Goal: Task Accomplishment & Management: Manage account settings

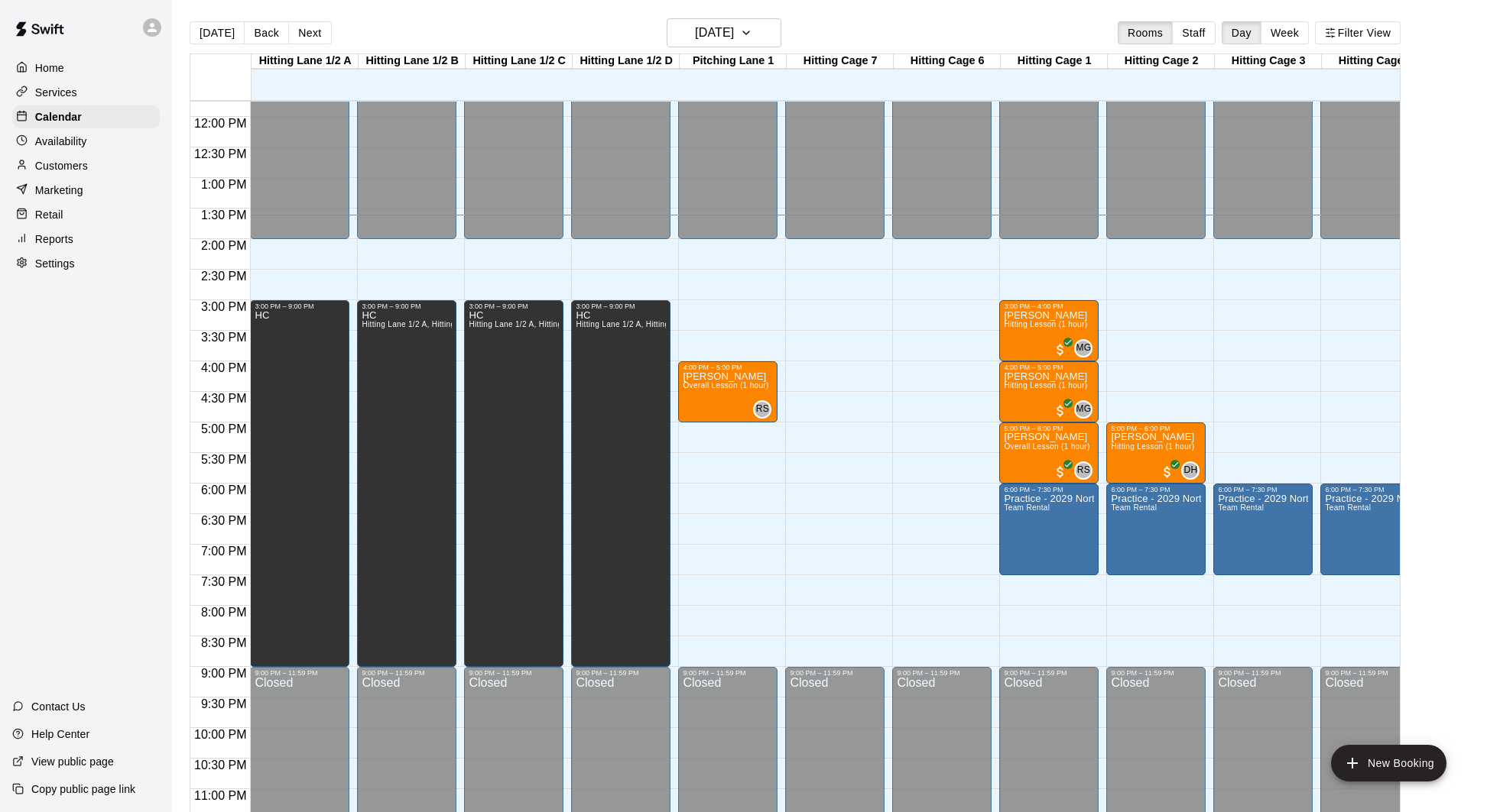
click at [732, 501] on div "12:00 AM – 2:00 PM Closed 4:00 PM – 5:00 PM [PERSON_NAME] Overall Lesson (1 hou…" at bounding box center [727, 117] width 100 height 1467
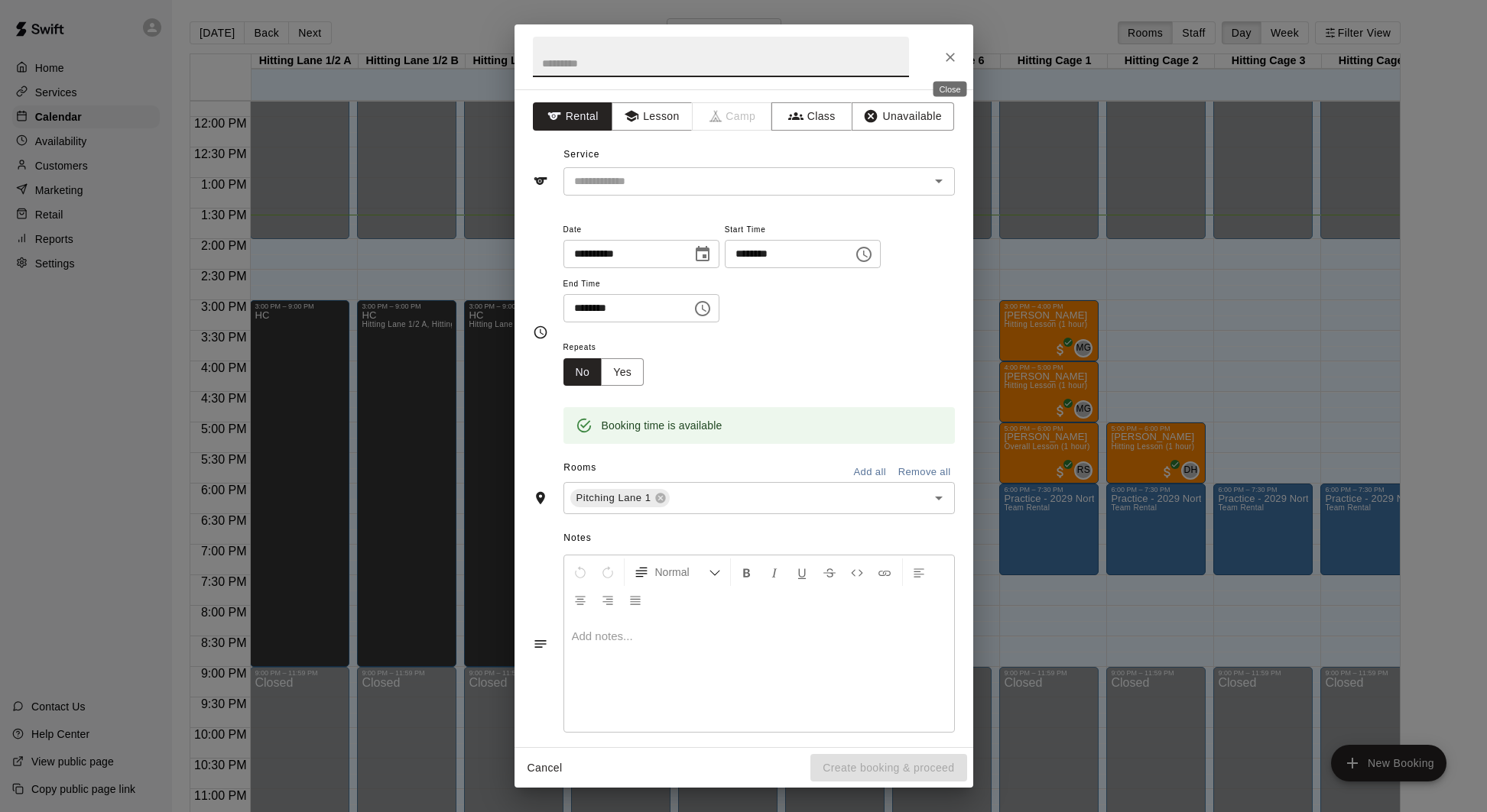
click at [949, 56] on icon "Close" at bounding box center [949, 56] width 9 height 9
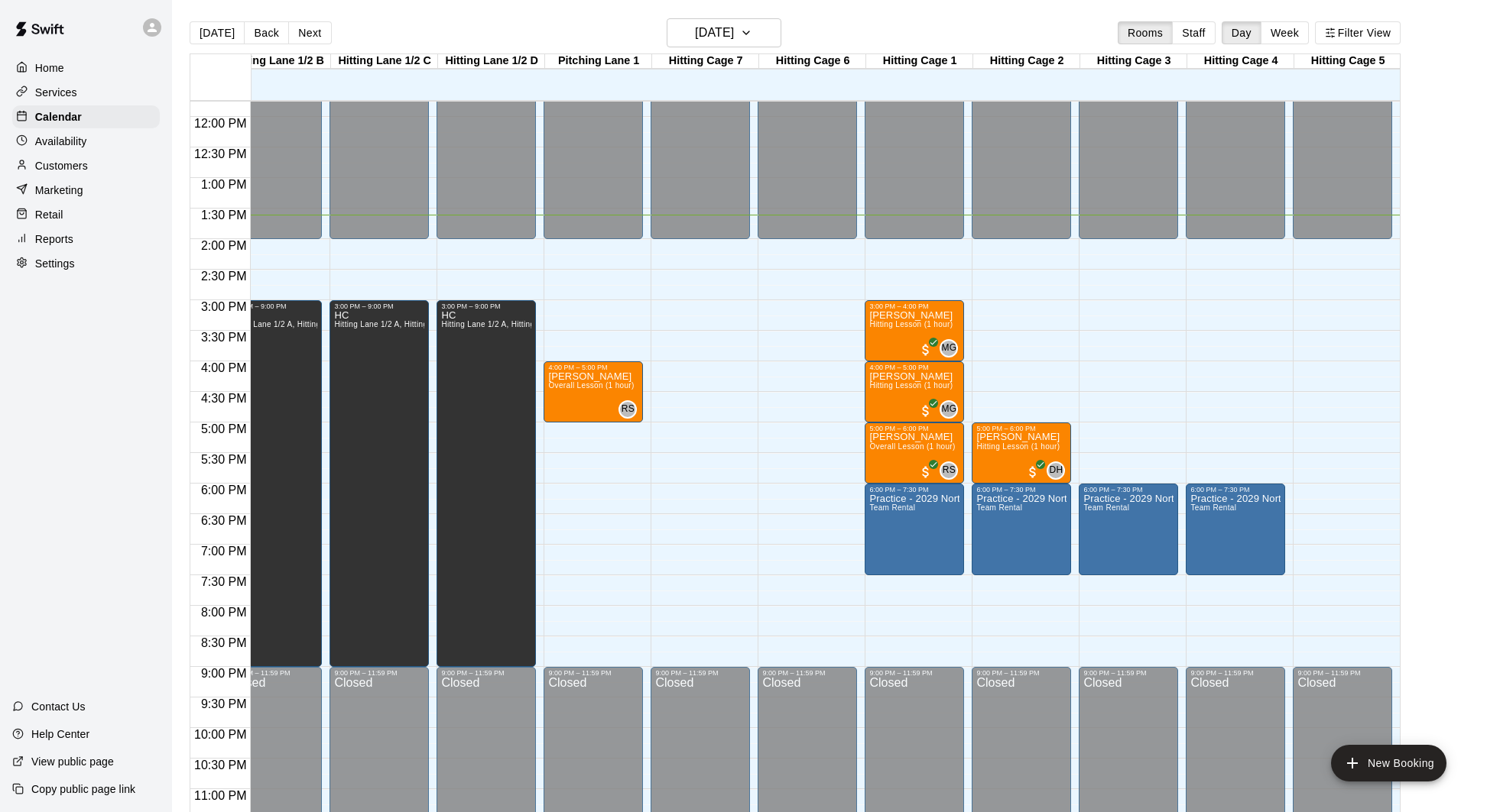
scroll to position [0, 134]
click at [1326, 495] on div "12:00 AM – 2:00 PM Closed 9:00 PM – 11:59 PM Closed" at bounding box center [1343, 117] width 100 height 1467
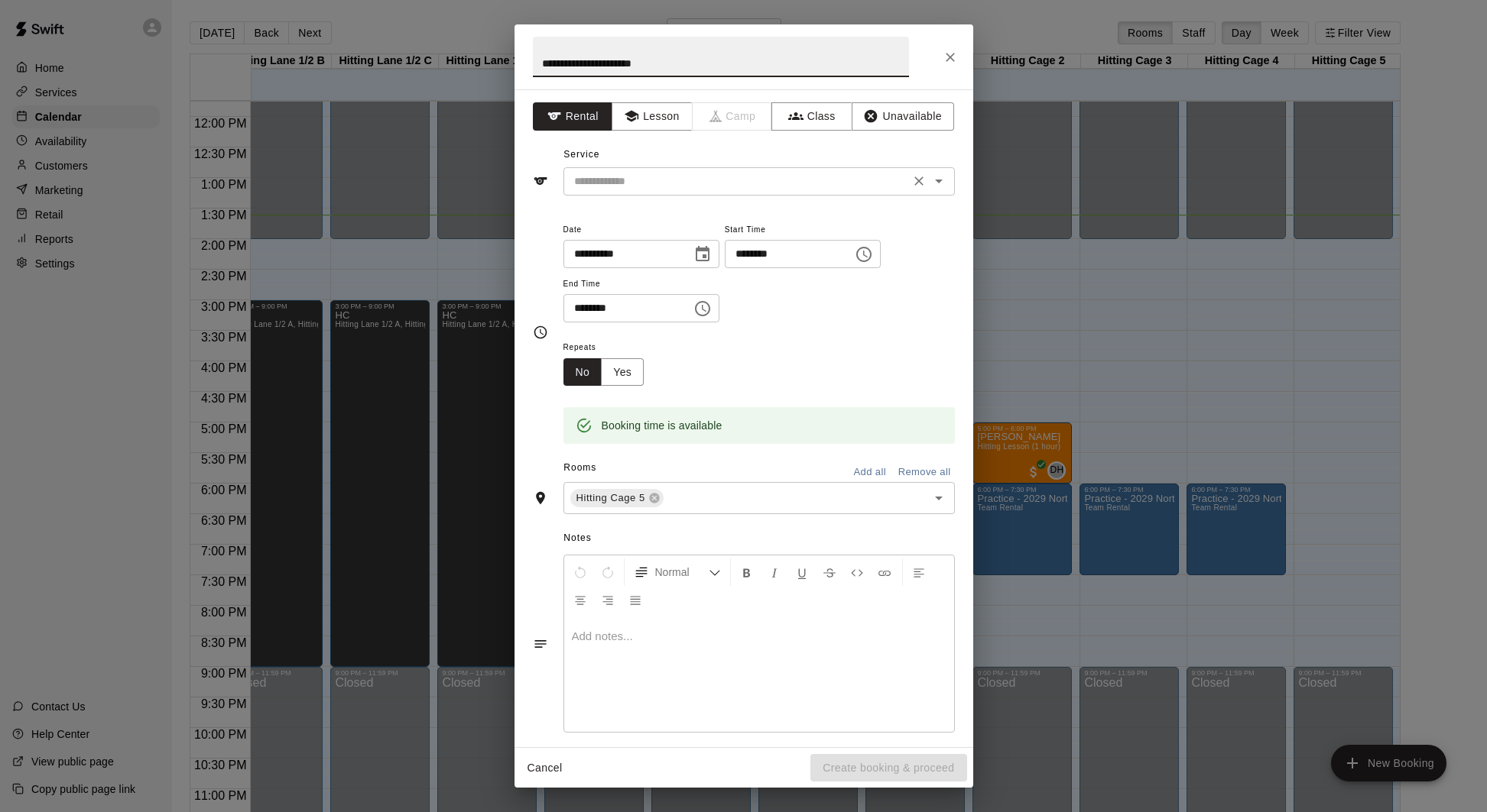
type input "**********"
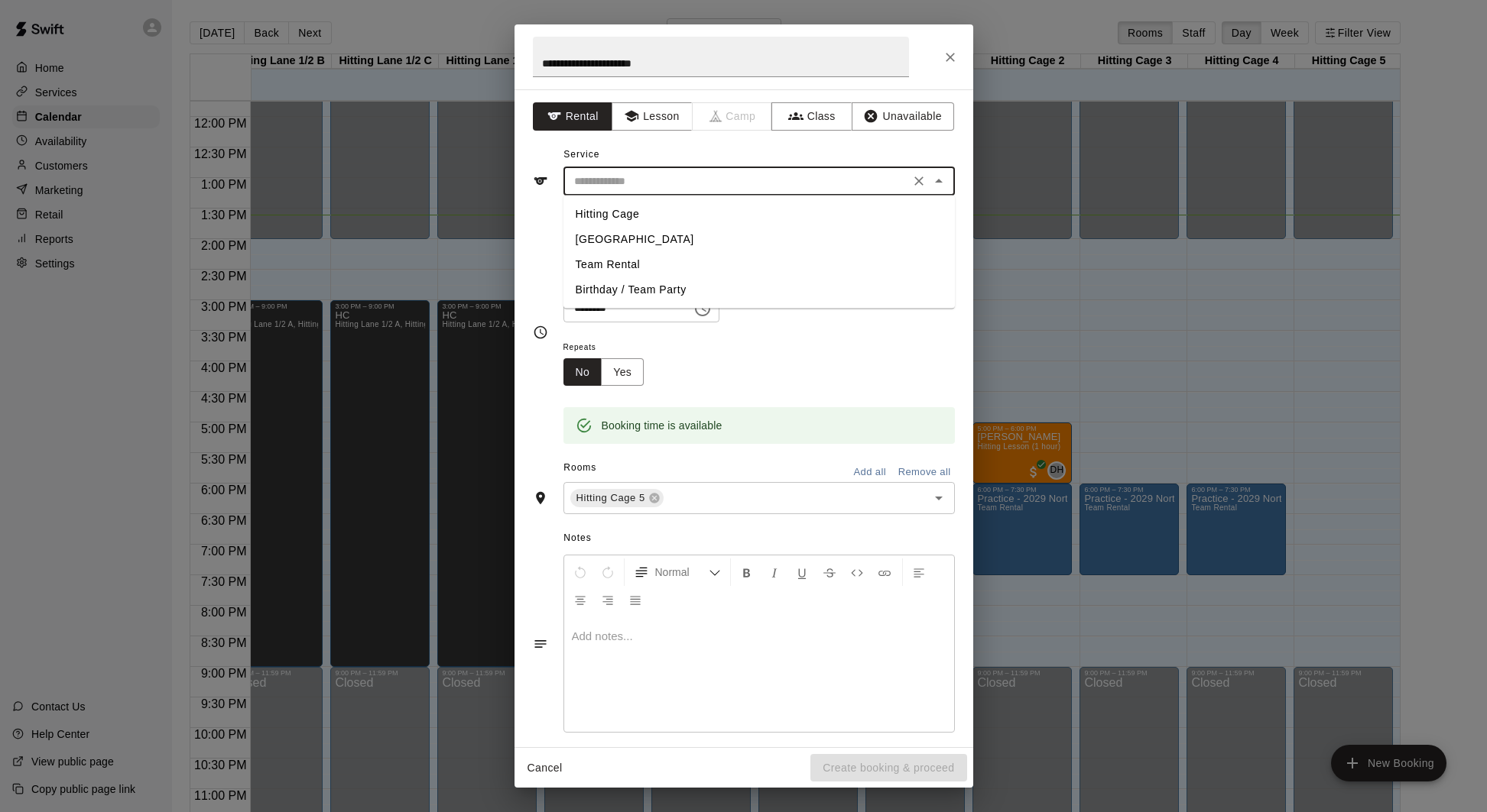
click at [678, 186] on input "text" at bounding box center [737, 181] width 337 height 19
click at [631, 258] on li "Team Rental" at bounding box center [759, 265] width 392 height 25
type input "**********"
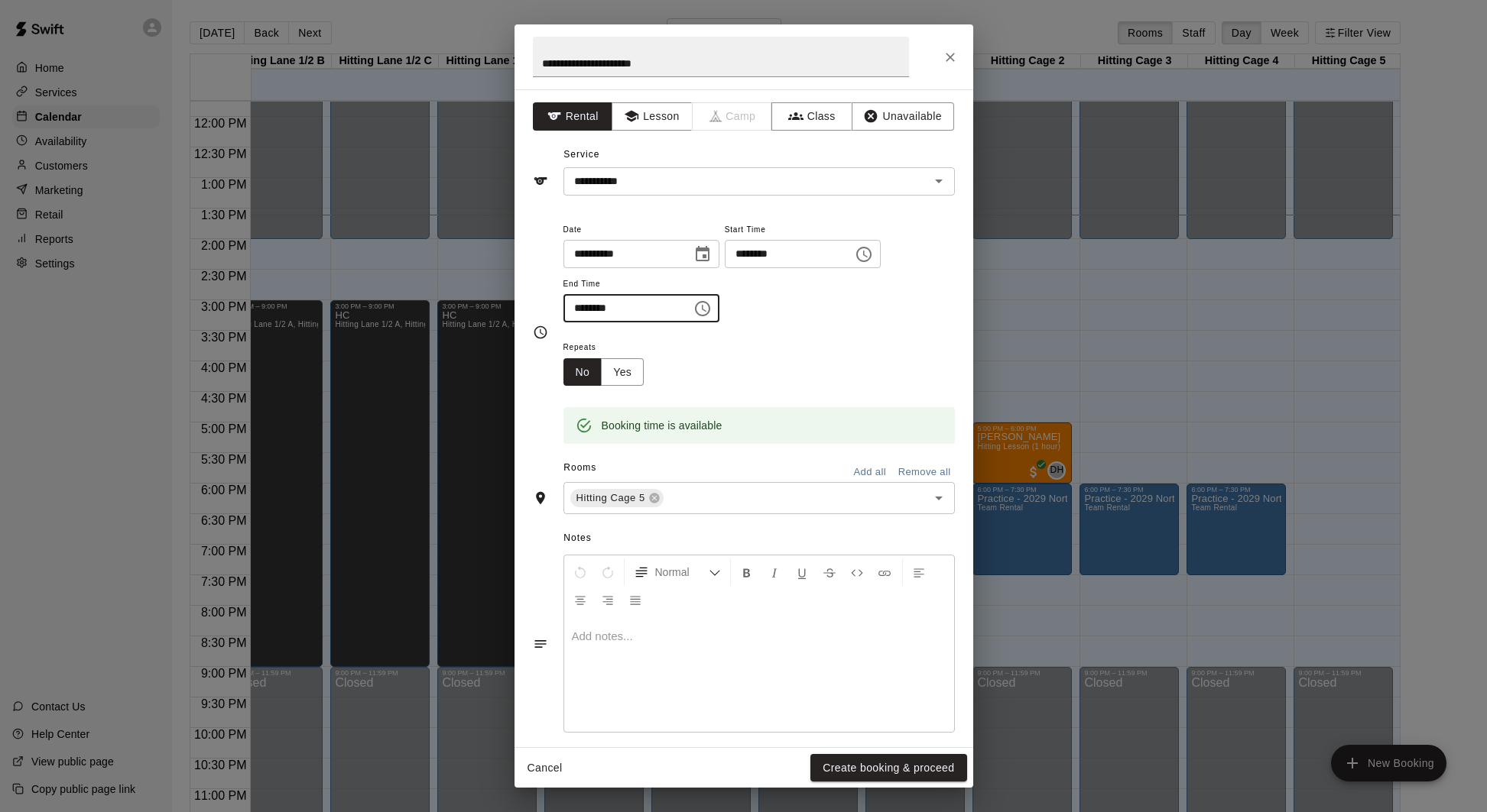
click at [581, 312] on input "********" at bounding box center [621, 308] width 117 height 28
type input "********"
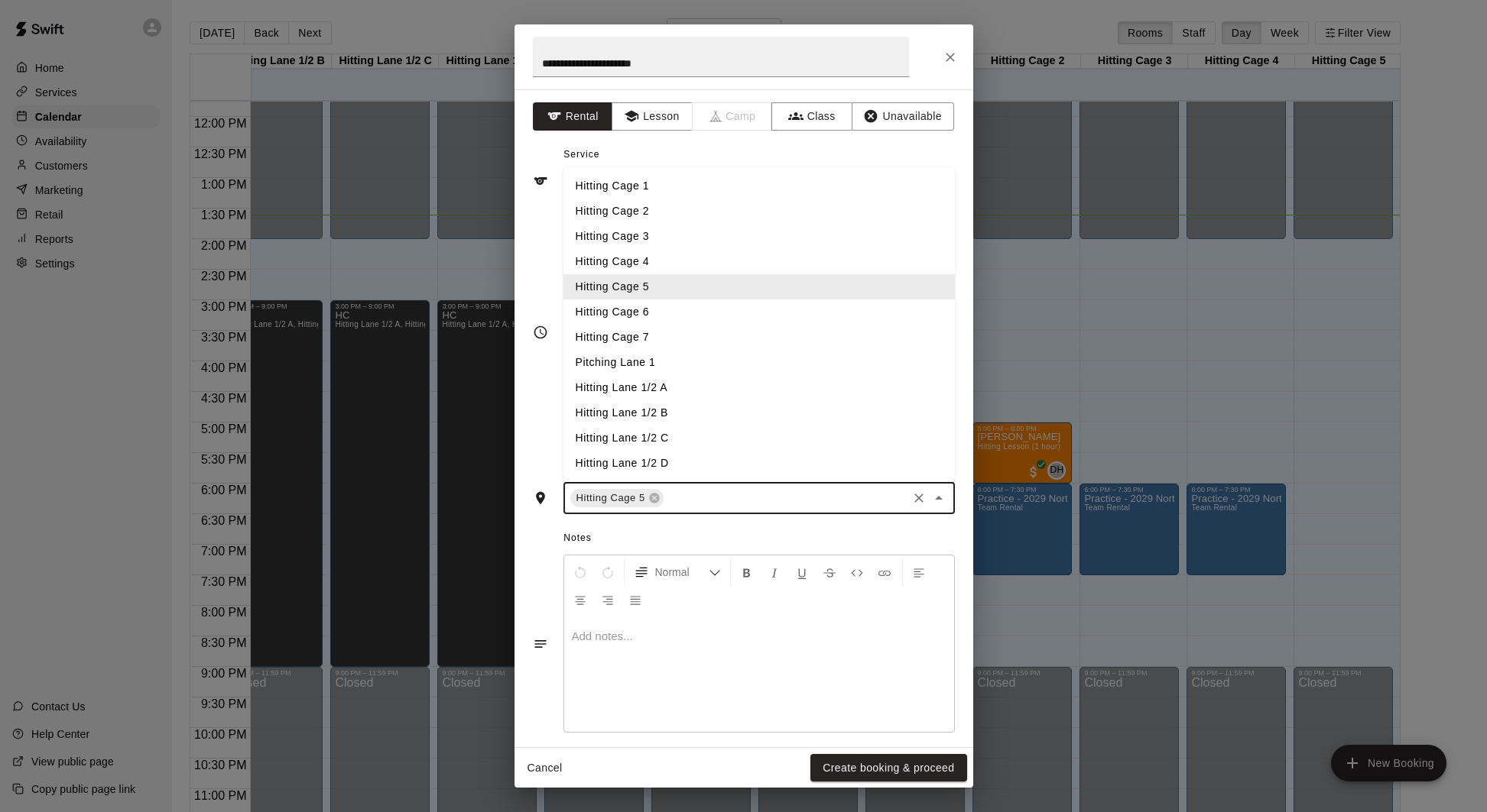
click at [692, 499] on input "text" at bounding box center [785, 499] width 239 height 19
click at [681, 359] on li "Pitching Lane 1" at bounding box center [759, 362] width 392 height 25
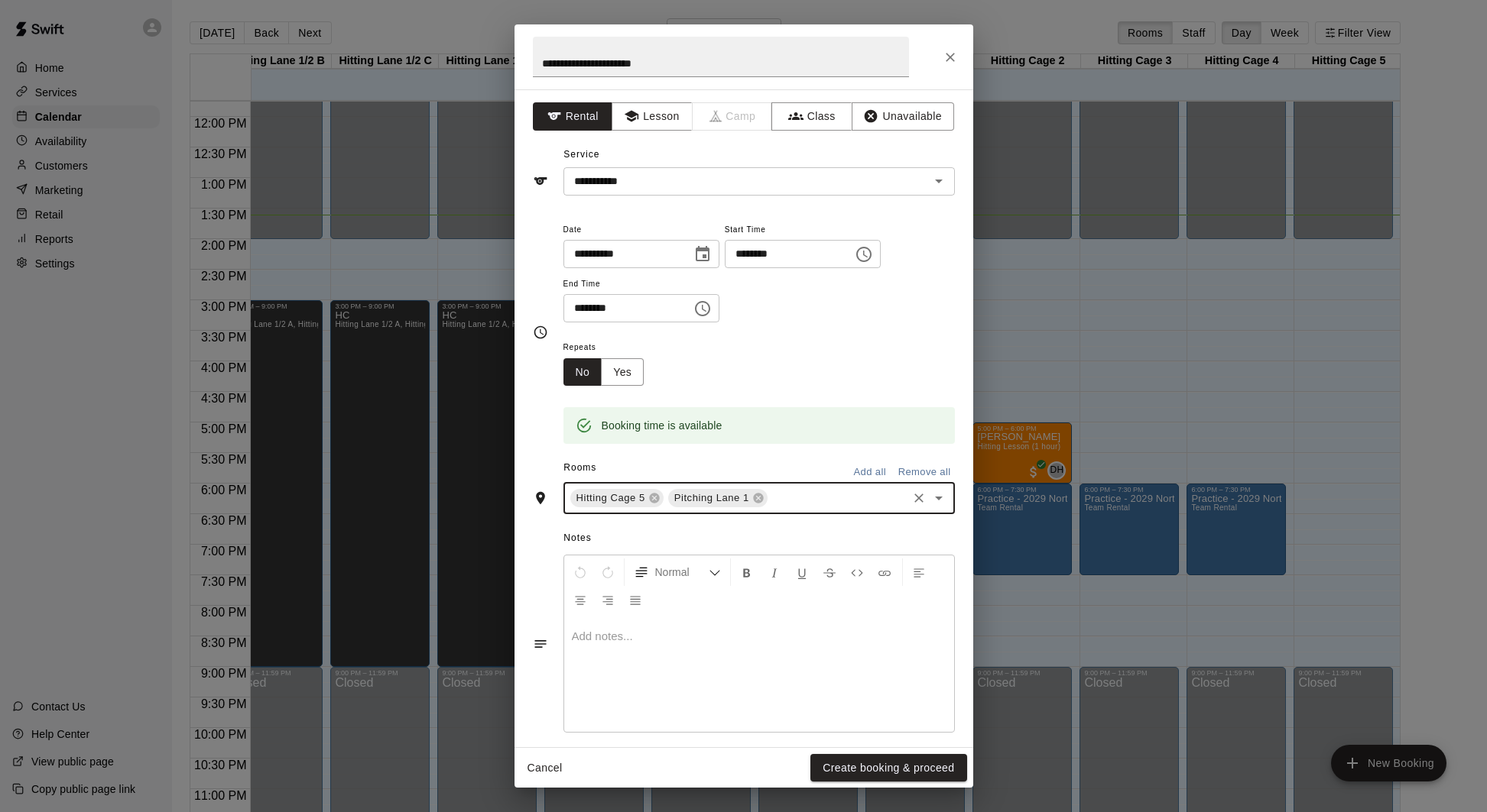
click at [793, 497] on input "text" at bounding box center [838, 499] width 136 height 19
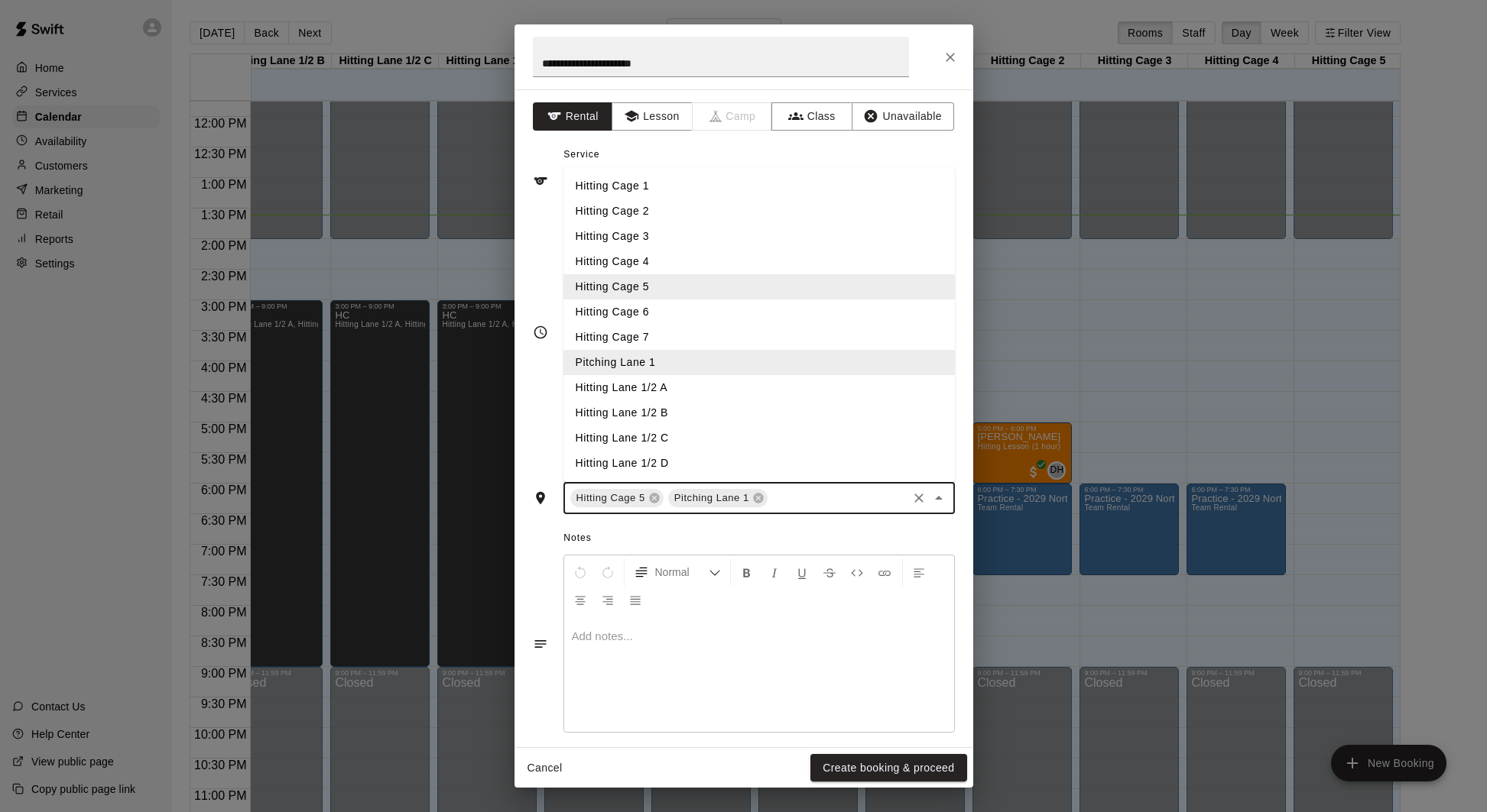
click at [717, 327] on li "Hitting Cage 7" at bounding box center [759, 337] width 392 height 25
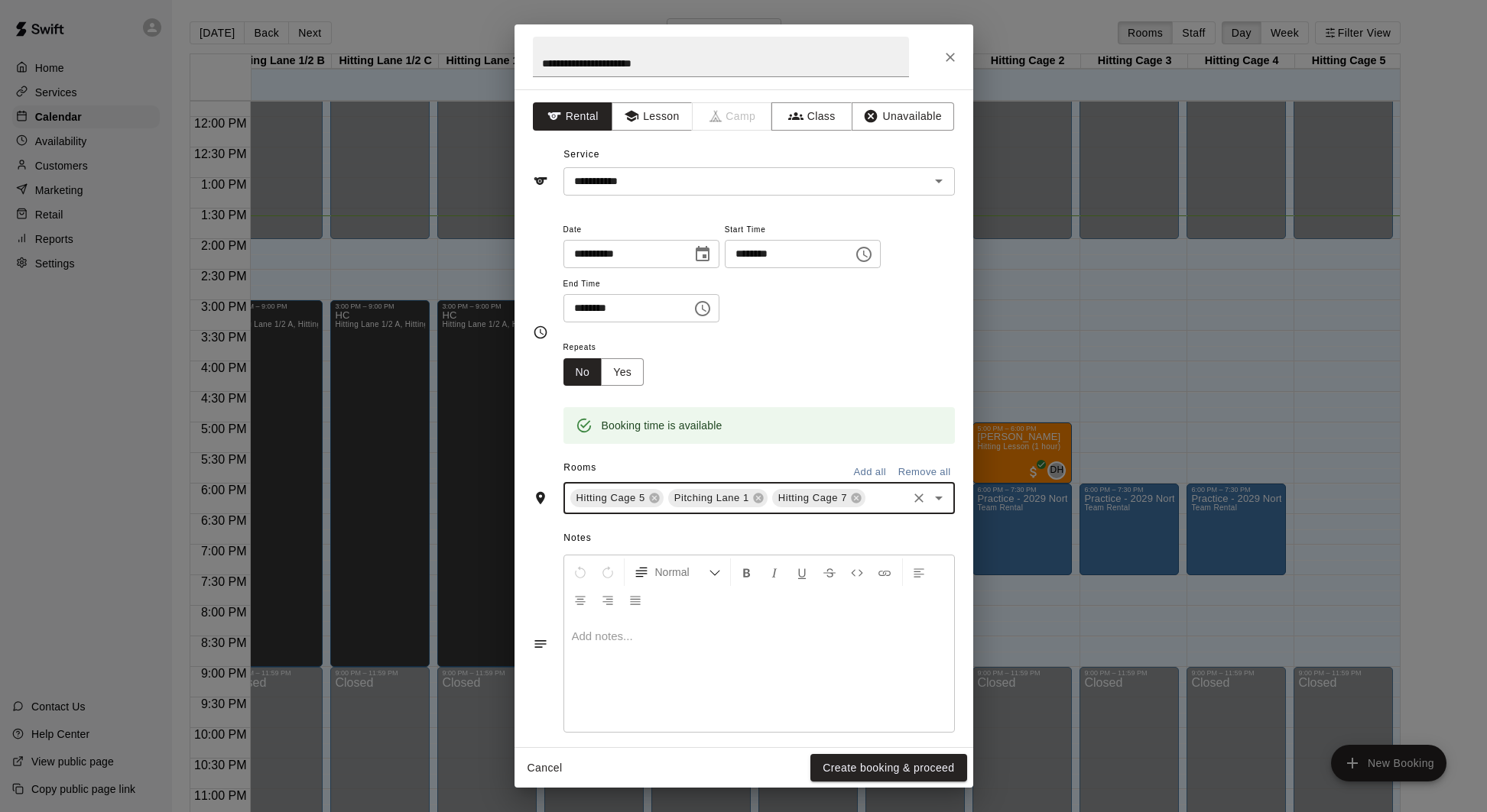
click at [881, 500] on input "text" at bounding box center [886, 499] width 38 height 19
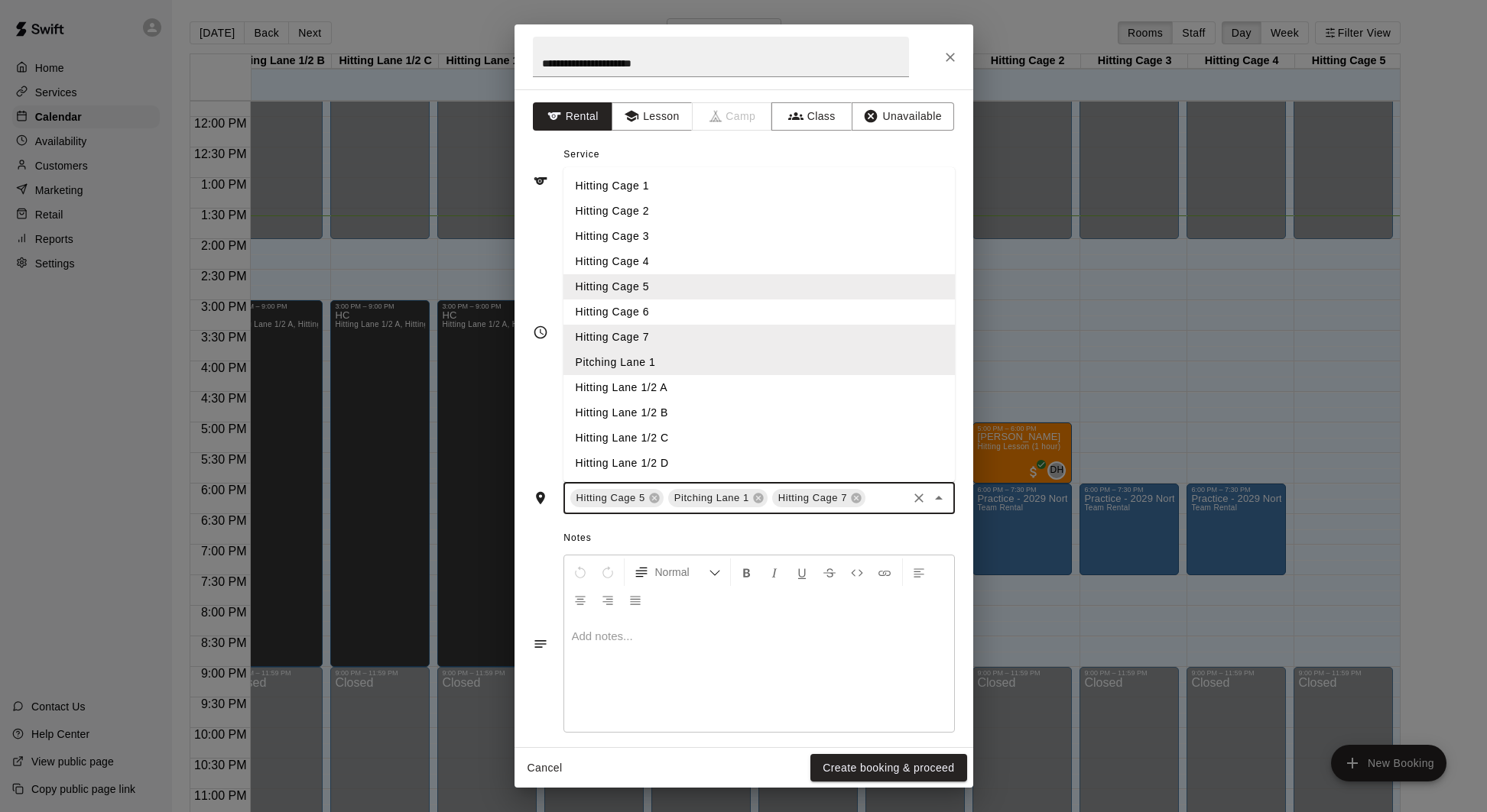
click at [765, 306] on li "Hitting Cage 6" at bounding box center [759, 312] width 392 height 25
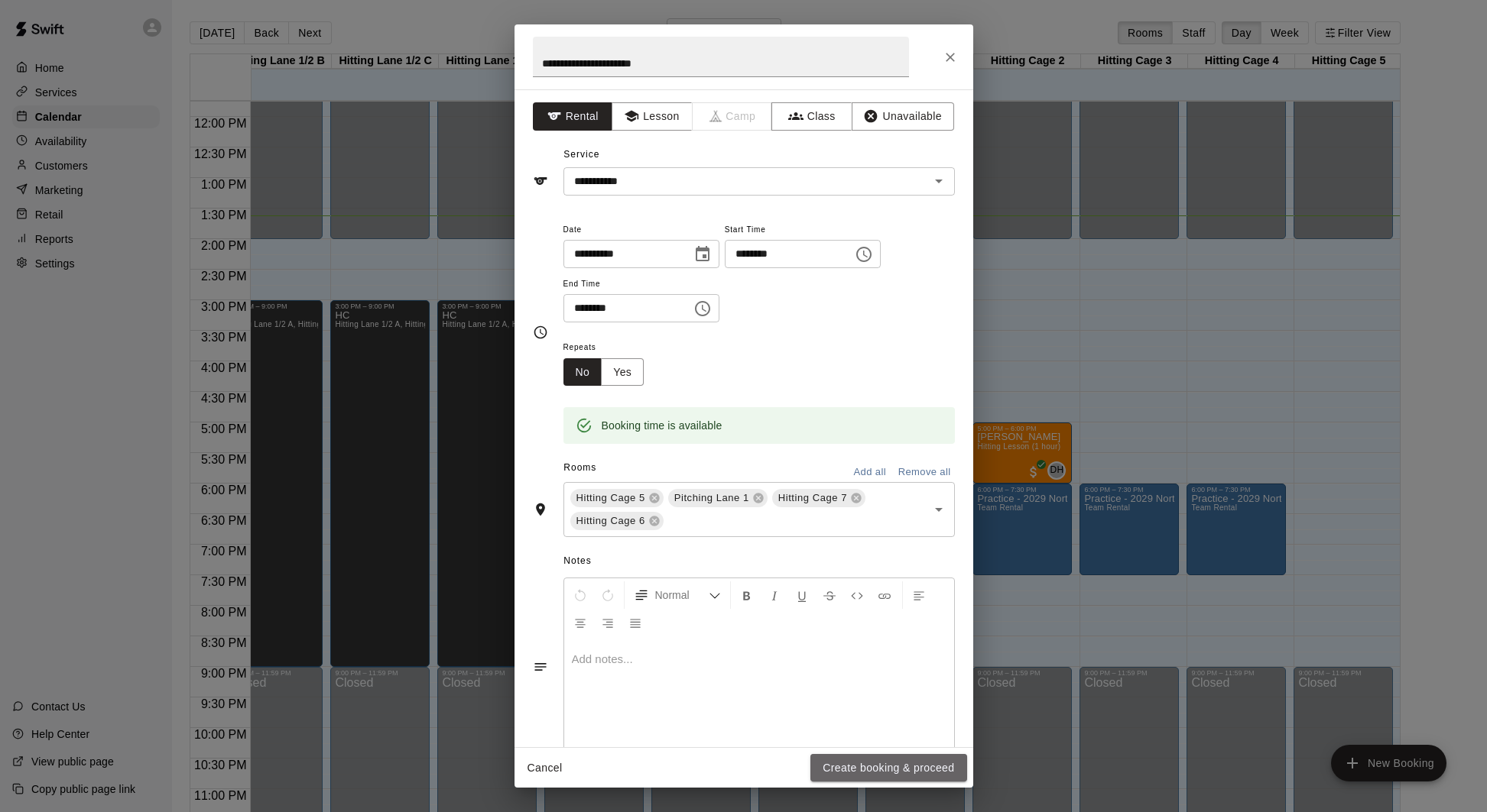
click at [892, 765] on button "Create booking & proceed" at bounding box center [888, 767] width 156 height 28
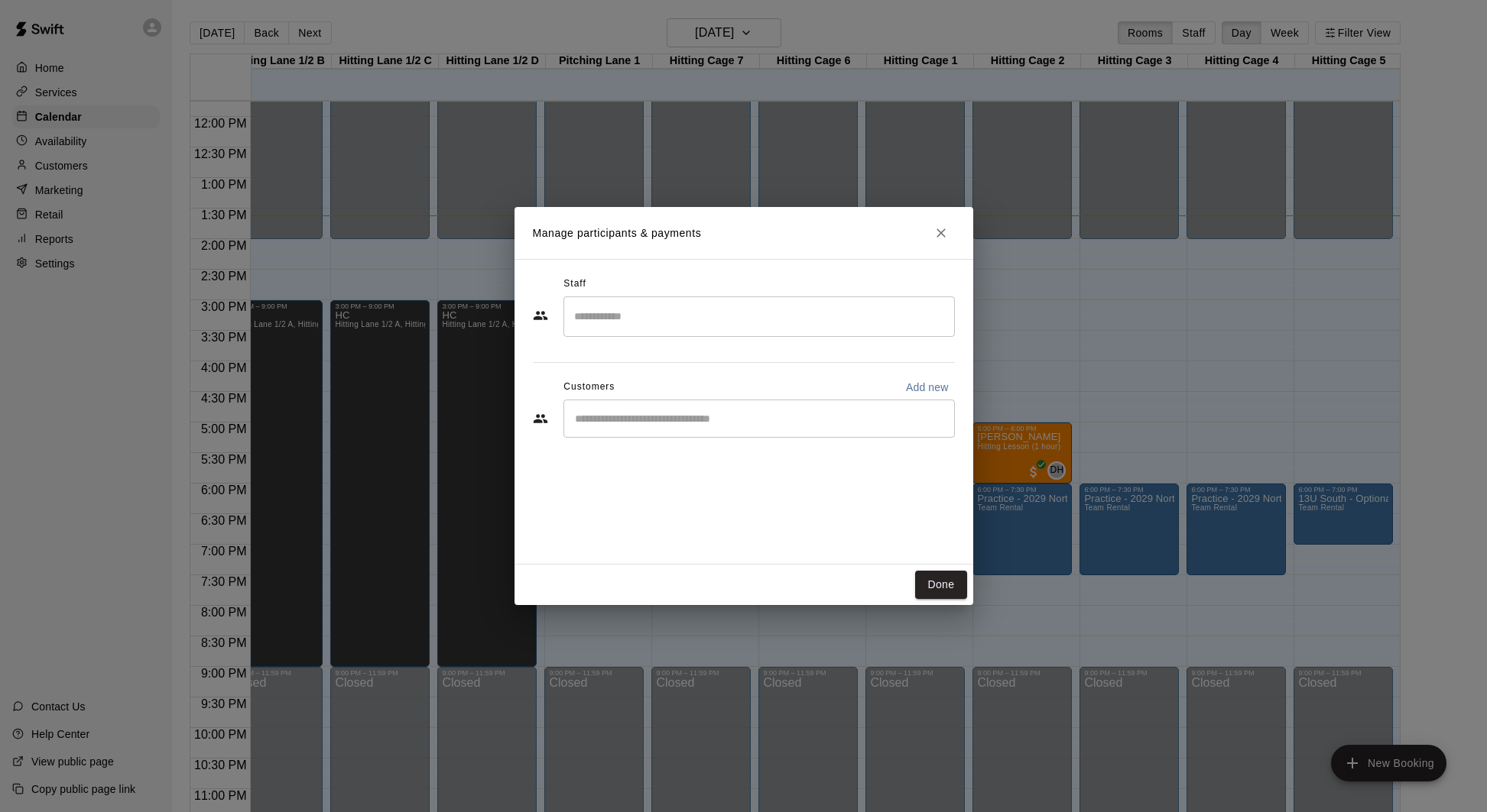
click at [663, 320] on input "Search staff" at bounding box center [759, 317] width 378 height 27
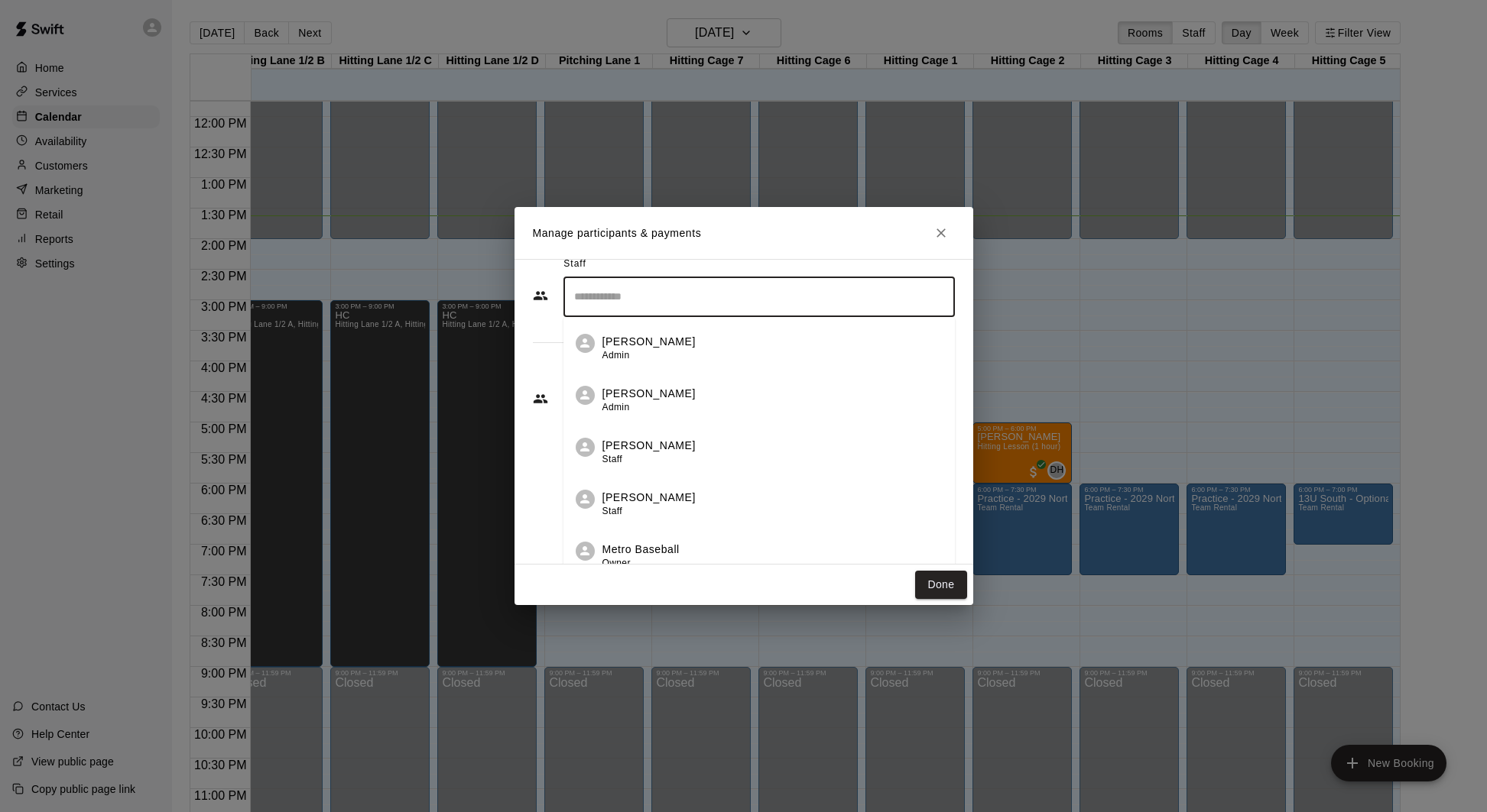
scroll to position [33, 0]
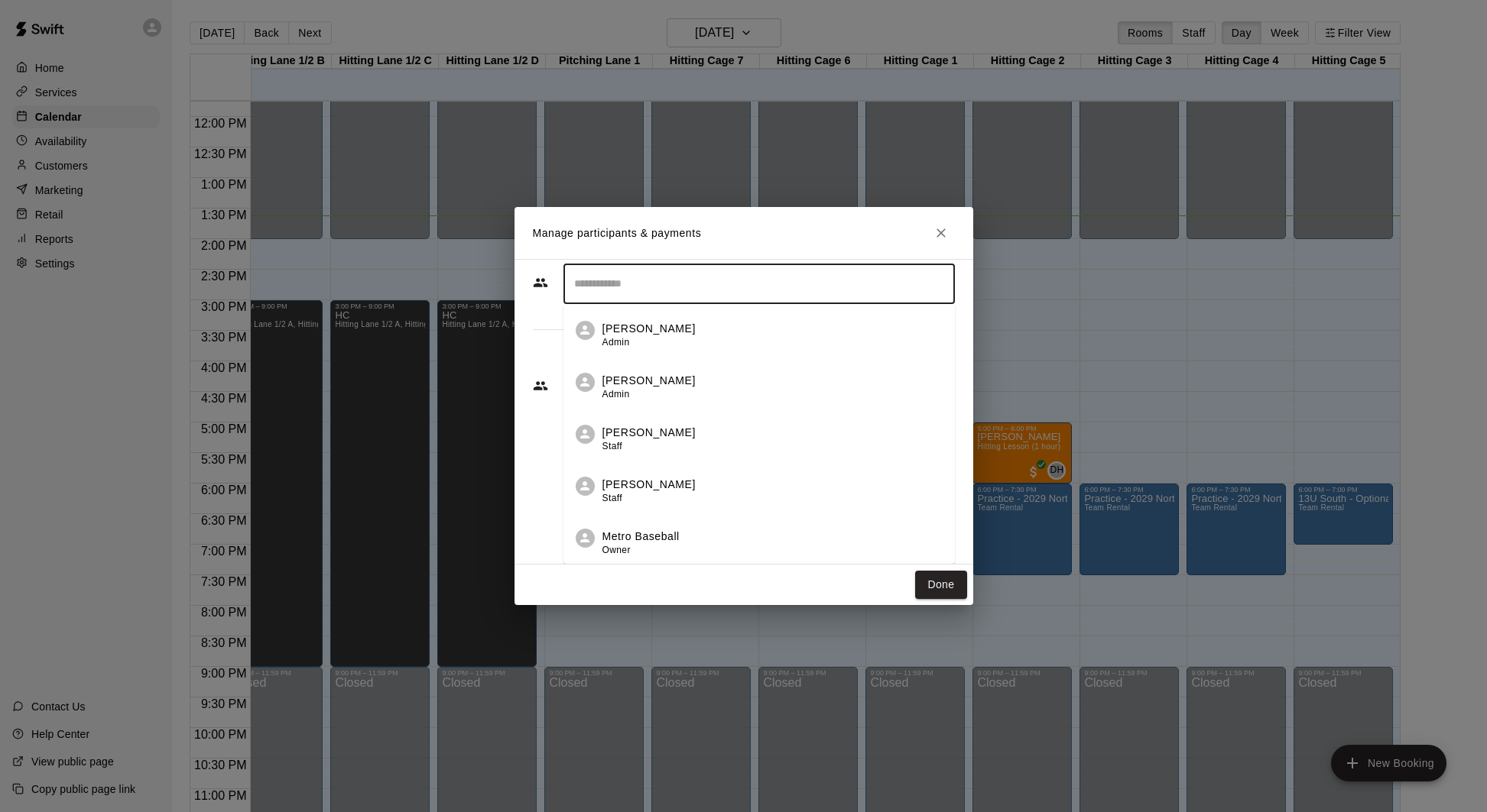
click at [667, 490] on p "[PERSON_NAME]" at bounding box center [649, 484] width 93 height 16
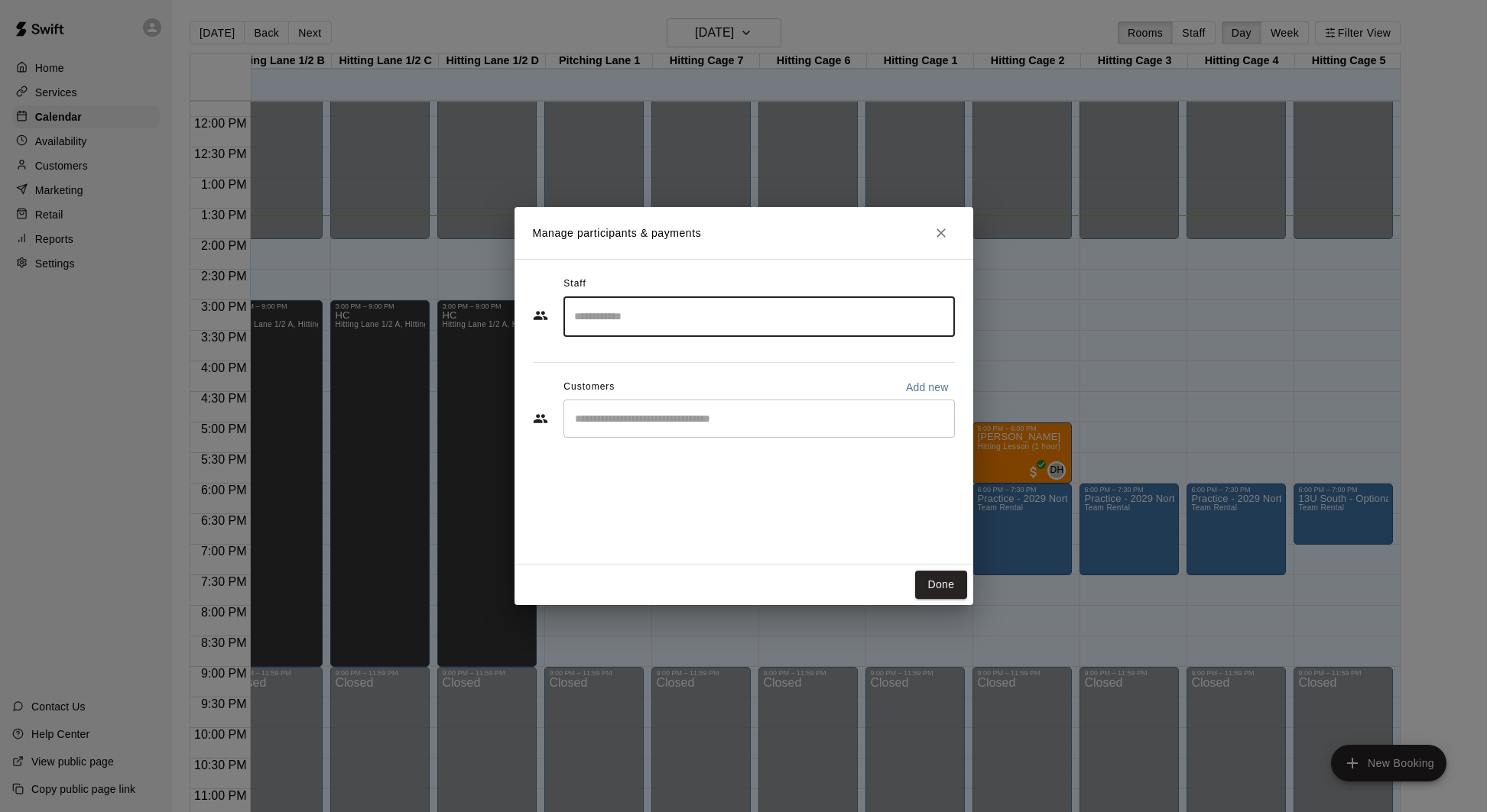
scroll to position [0, 0]
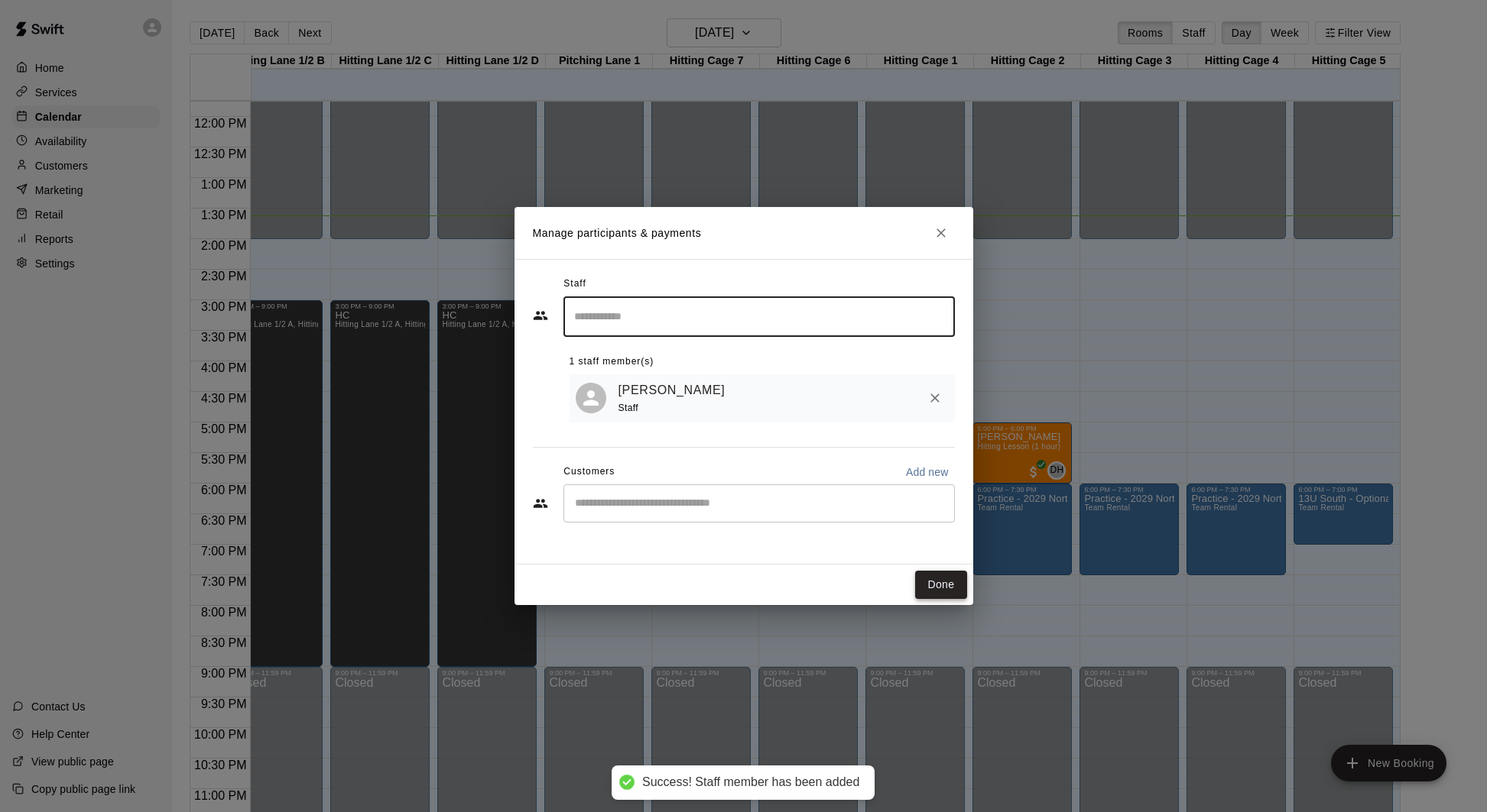
click at [940, 584] on button "Done" at bounding box center [940, 584] width 51 height 28
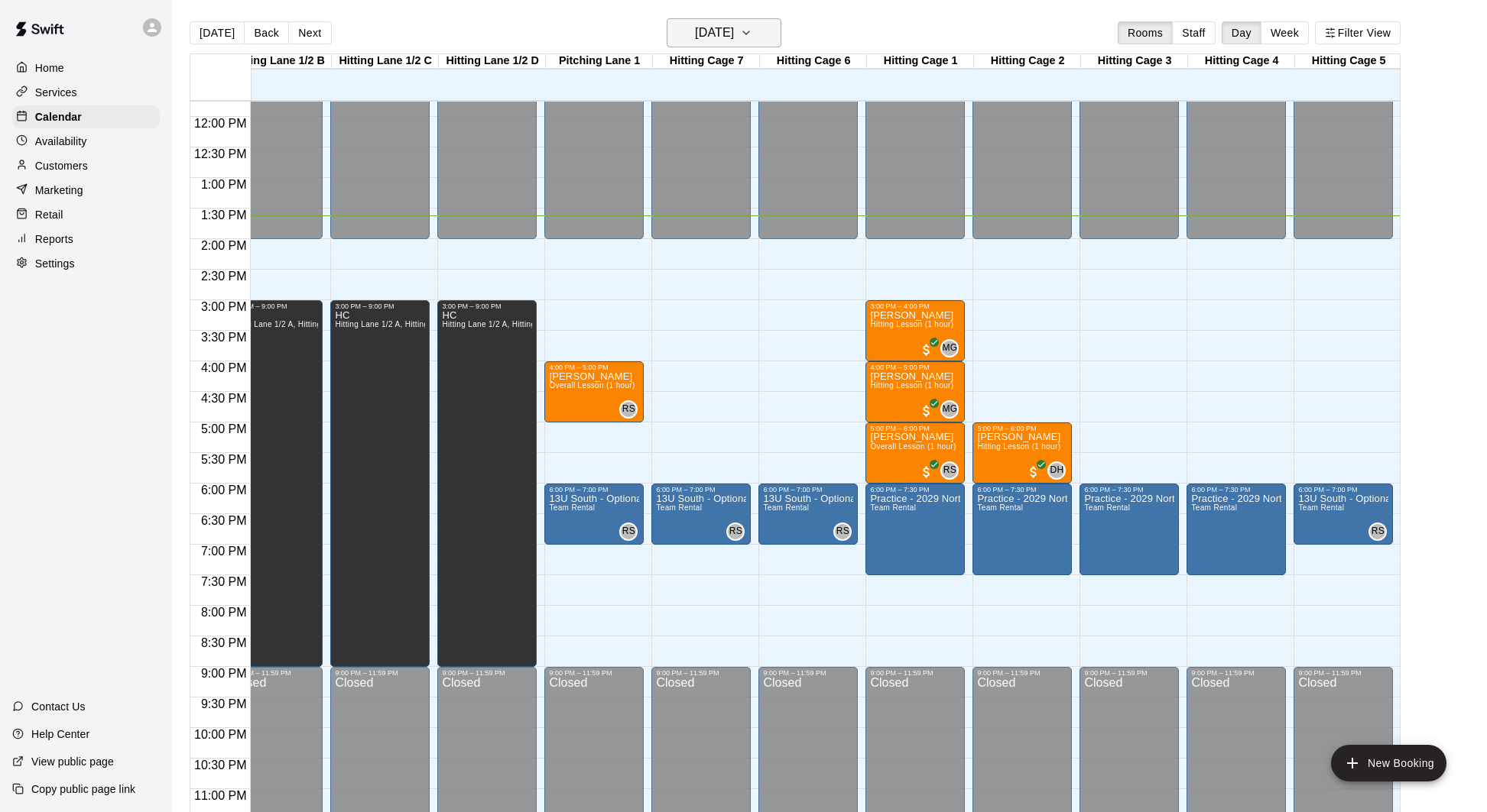
click at [754, 30] on button "[DATE]" at bounding box center [724, 33] width 114 height 29
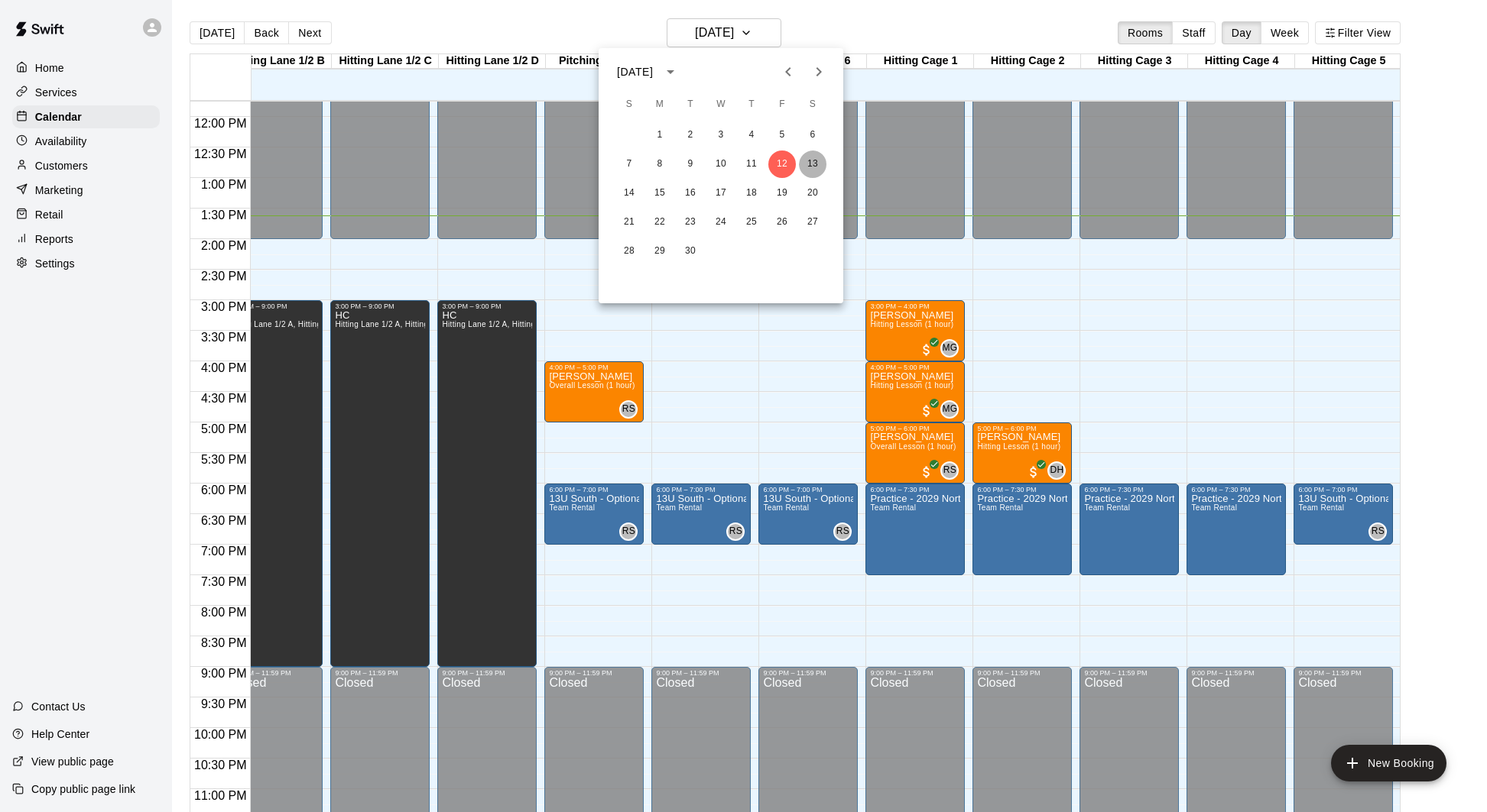
click at [819, 165] on button "13" at bounding box center [812, 164] width 27 height 27
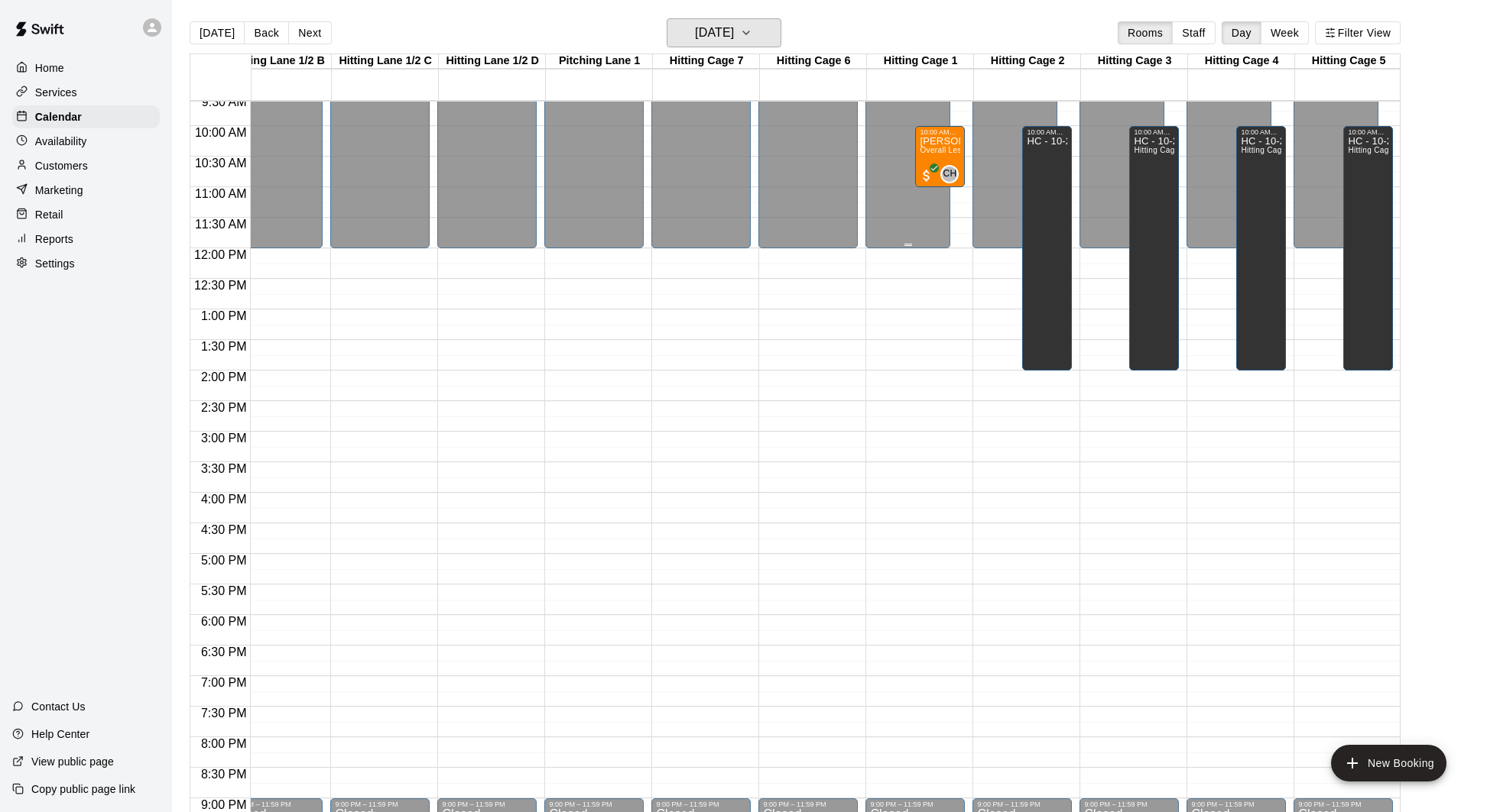
scroll to position [575, 134]
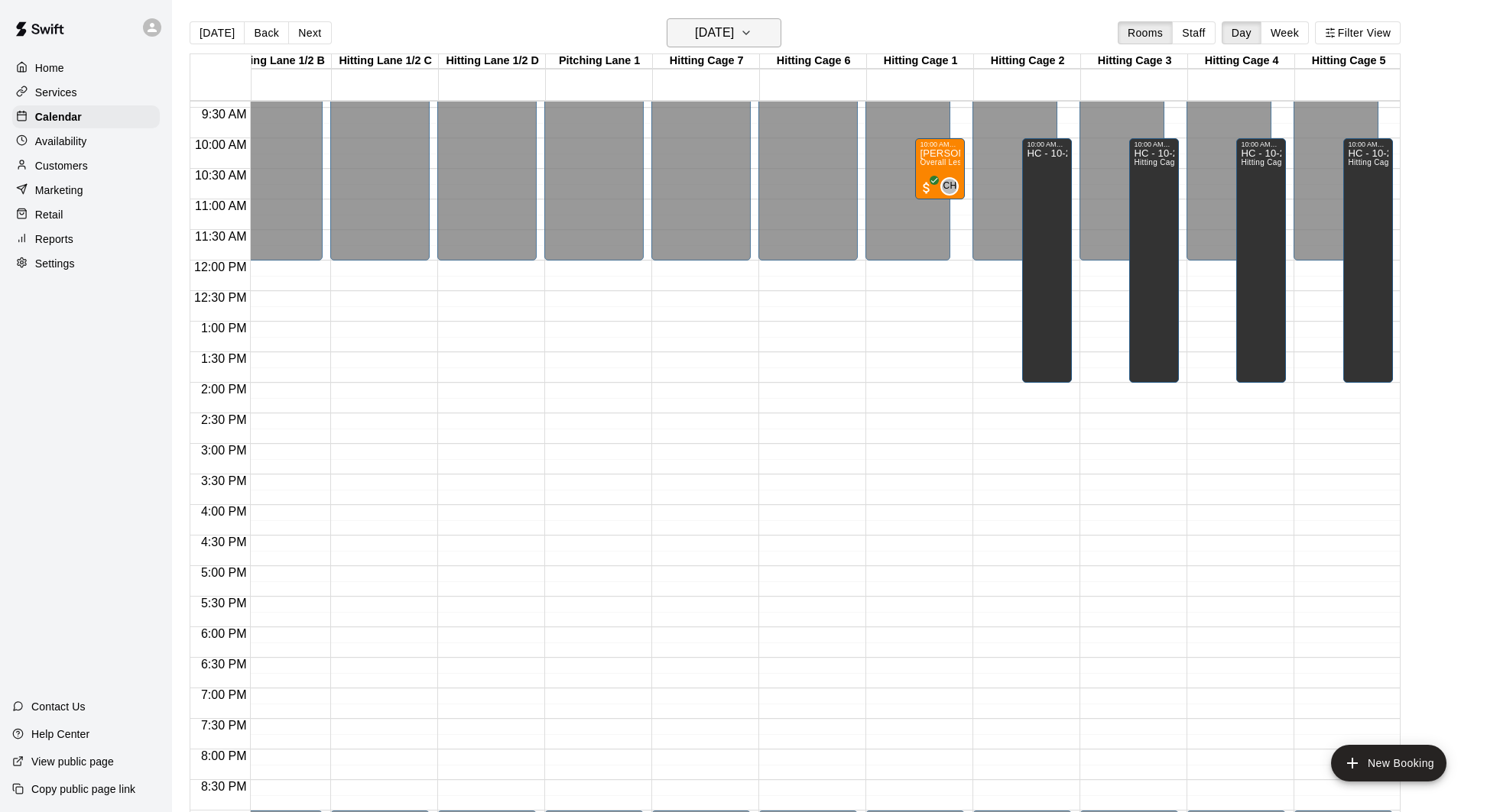
click at [734, 32] on h6 "[DATE]" at bounding box center [714, 33] width 39 height 21
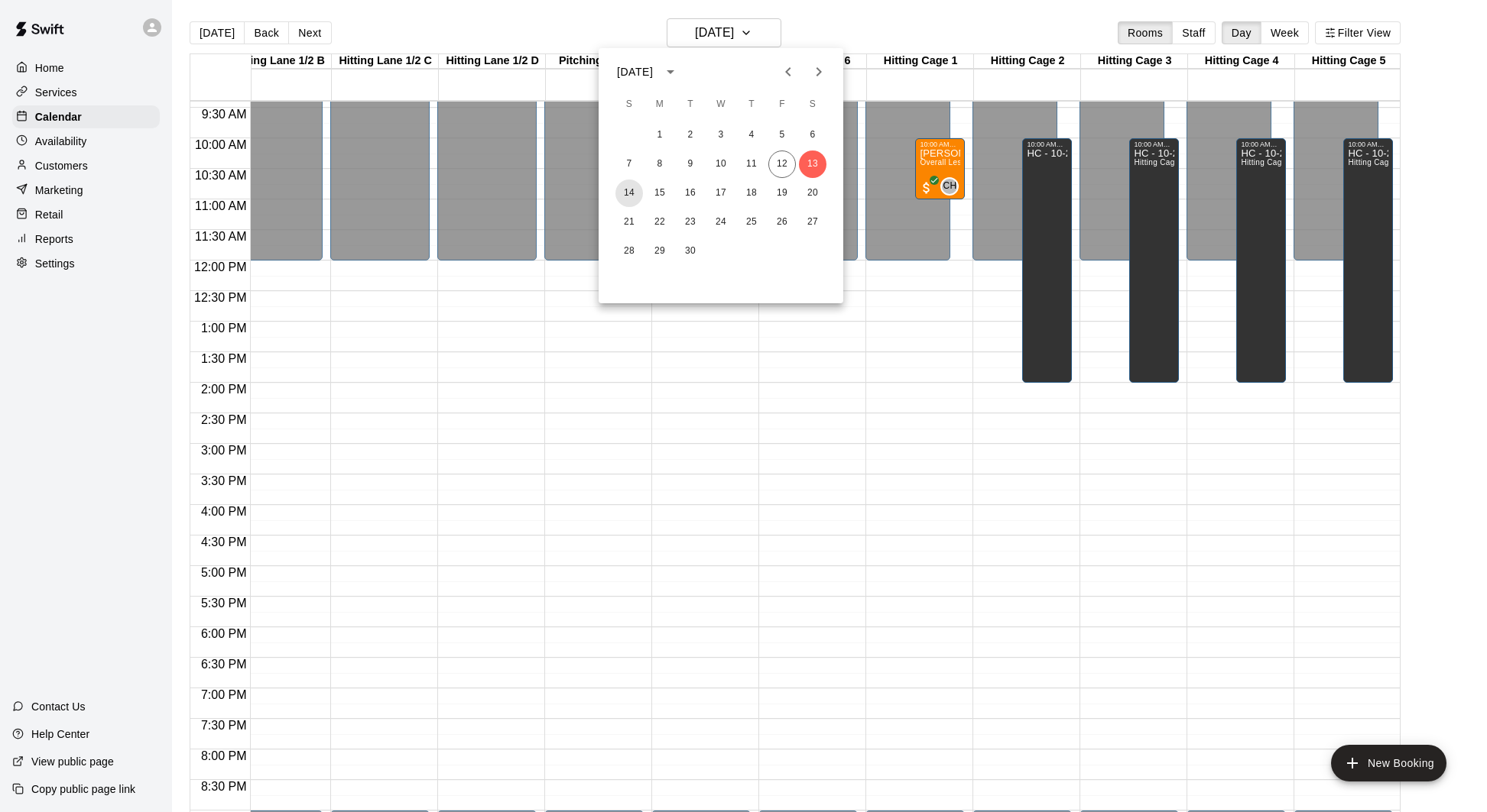
drag, startPoint x: 635, startPoint y: 189, endPoint x: 642, endPoint y: 185, distance: 8.1
click at [635, 189] on button "14" at bounding box center [629, 193] width 27 height 27
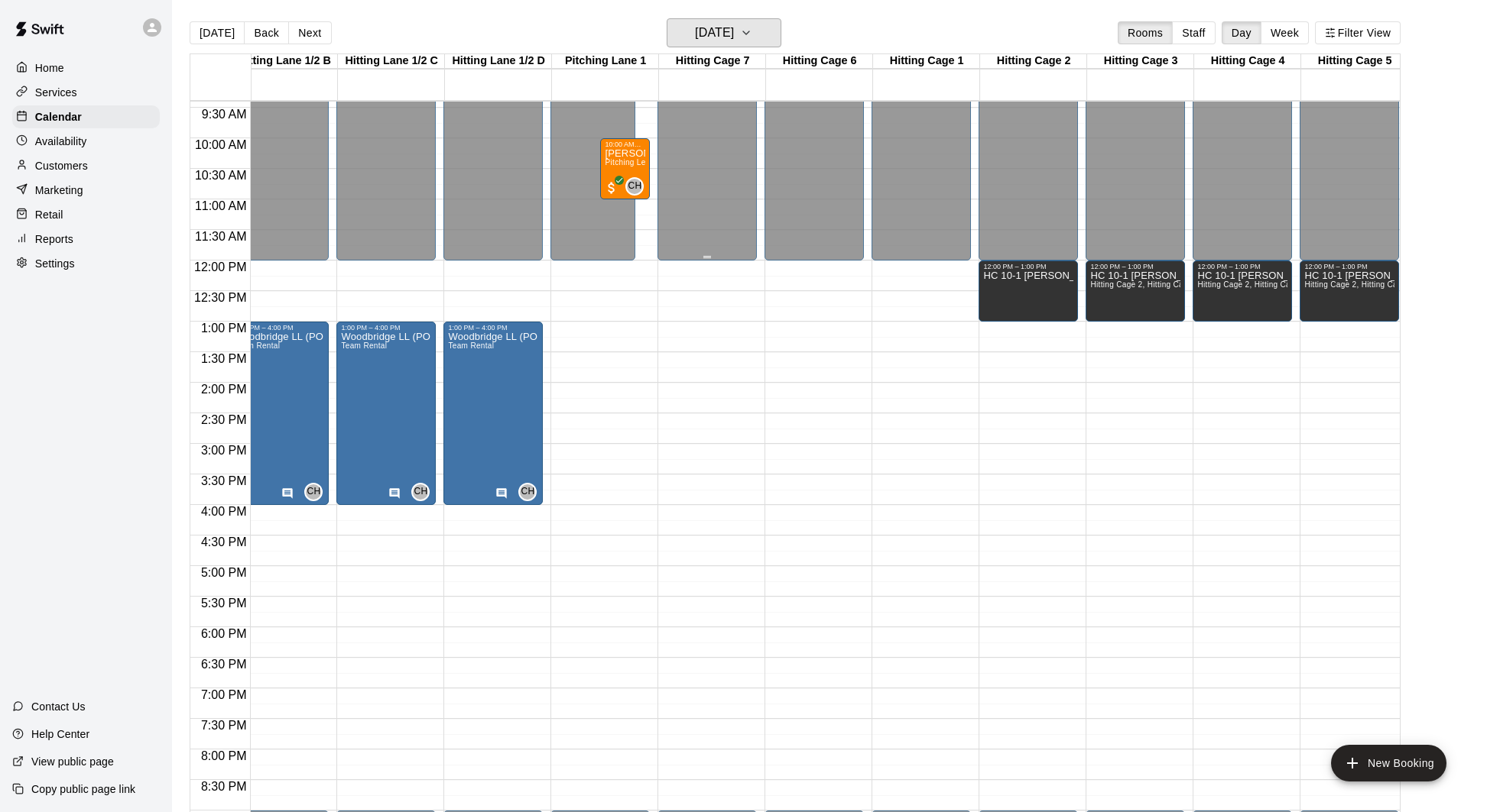
scroll to position [0, 135]
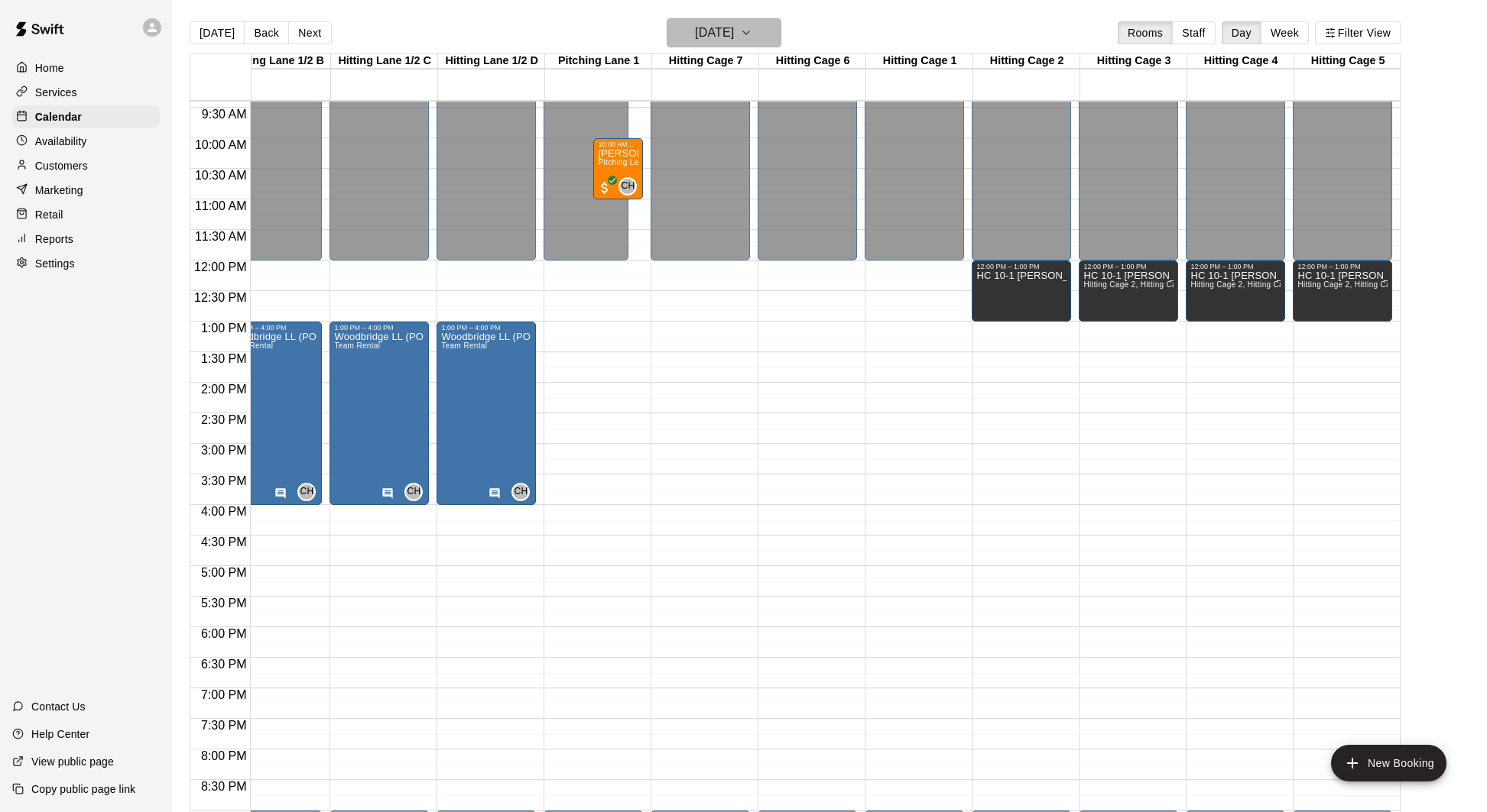
click at [757, 27] on button "[DATE]" at bounding box center [724, 33] width 114 height 29
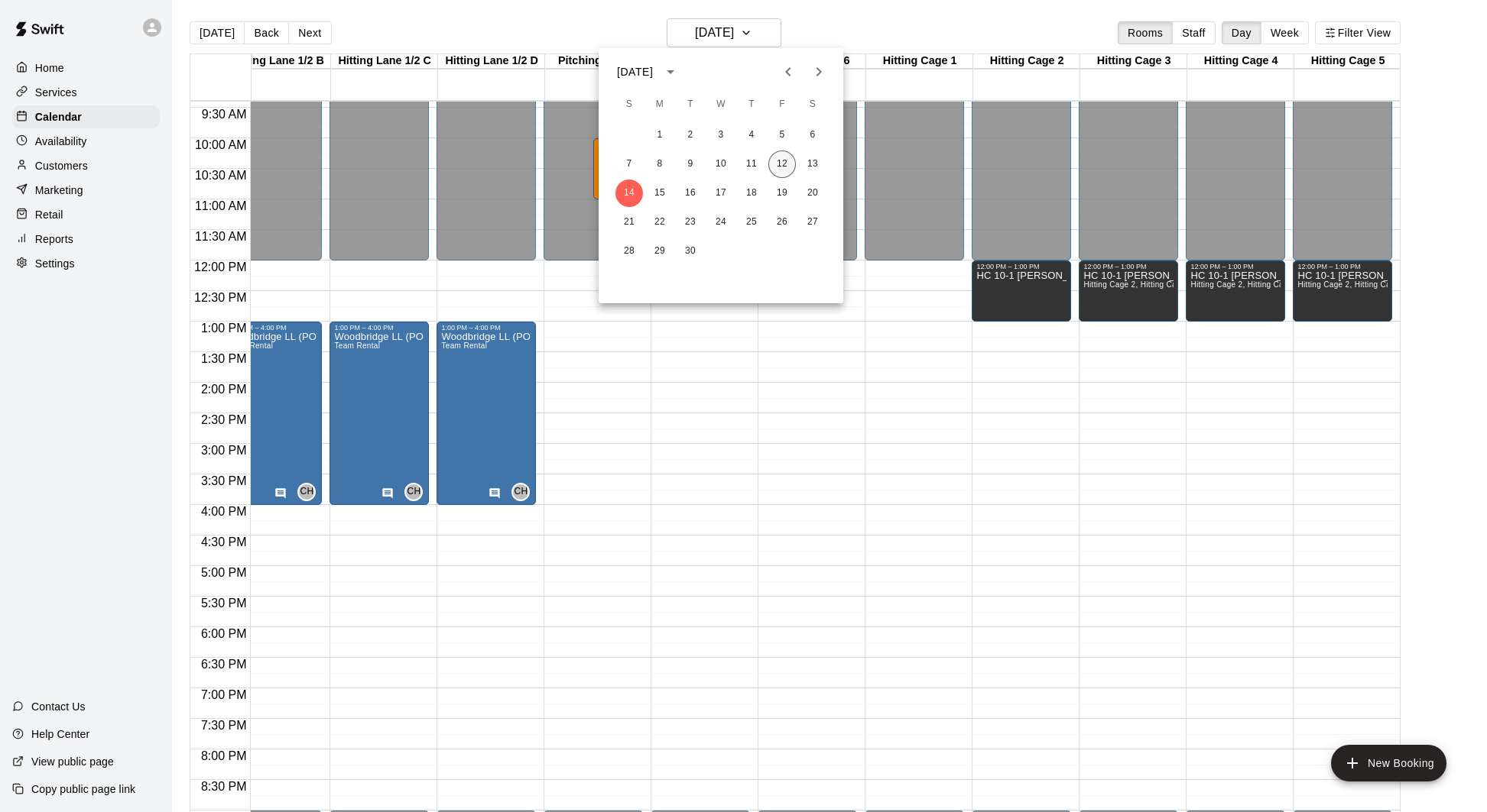
click at [778, 164] on button "12" at bounding box center [781, 164] width 27 height 27
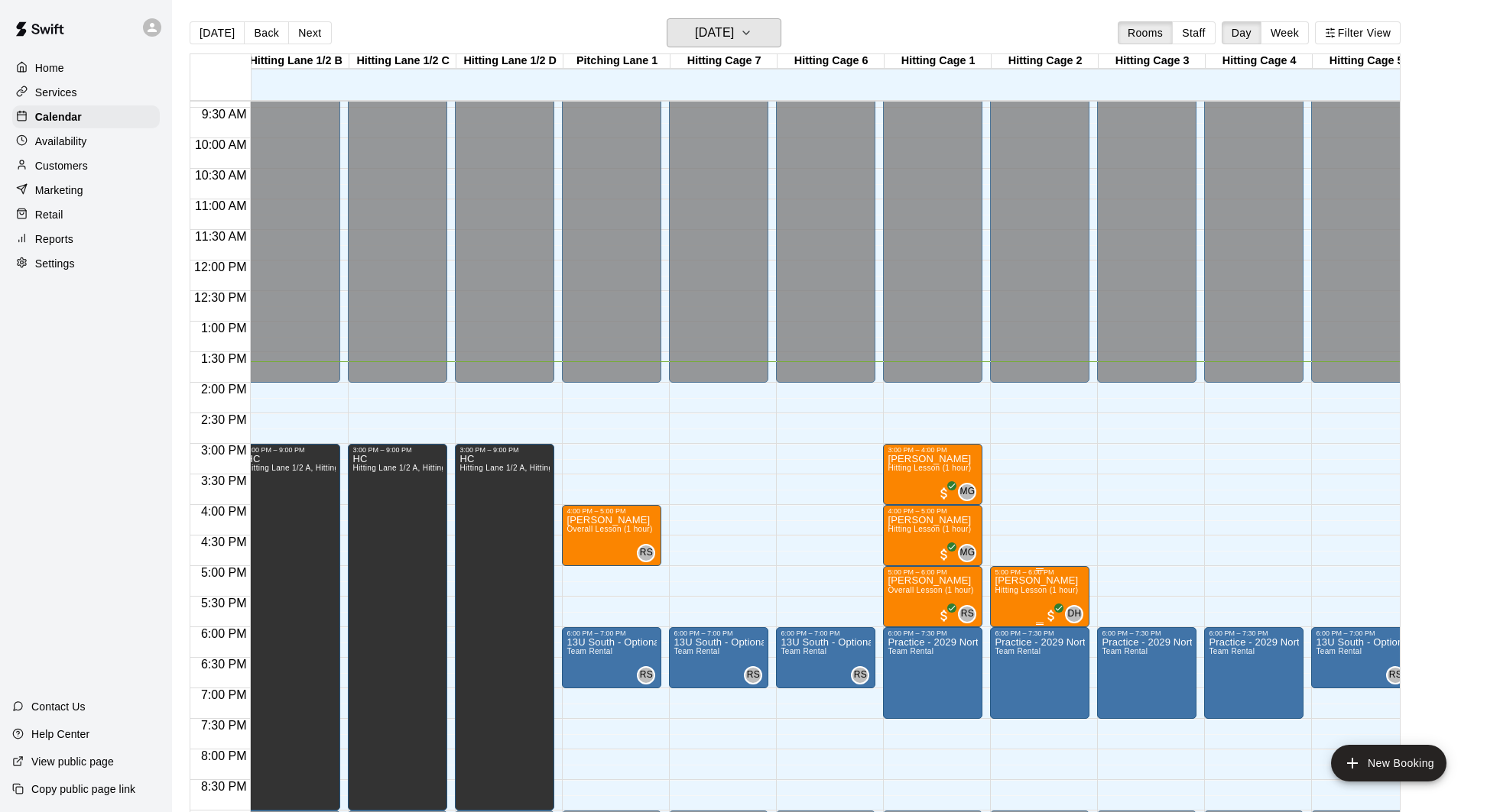
scroll to position [0, 118]
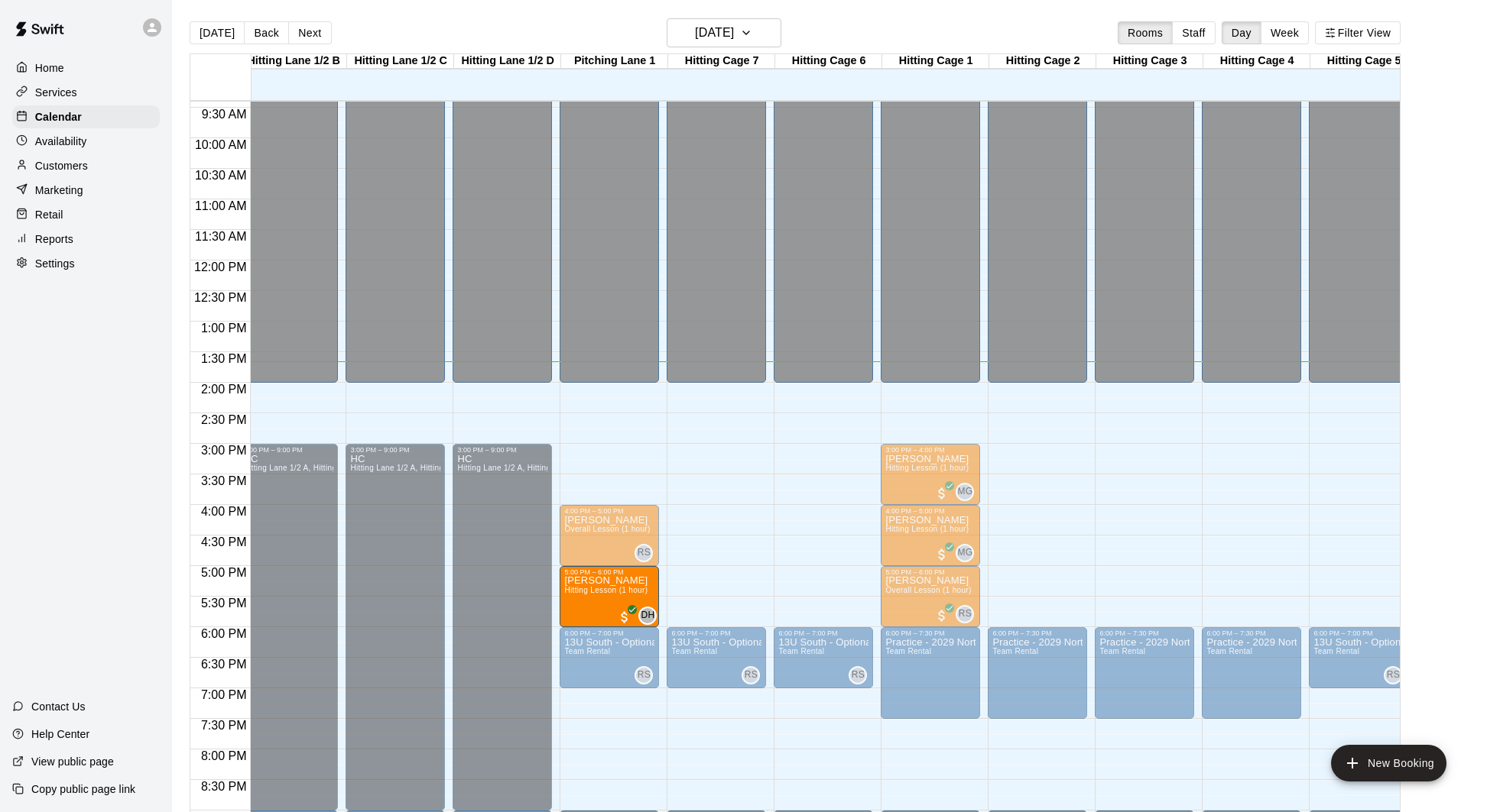
drag, startPoint x: 1035, startPoint y: 583, endPoint x: 627, endPoint y: 594, distance: 408.1
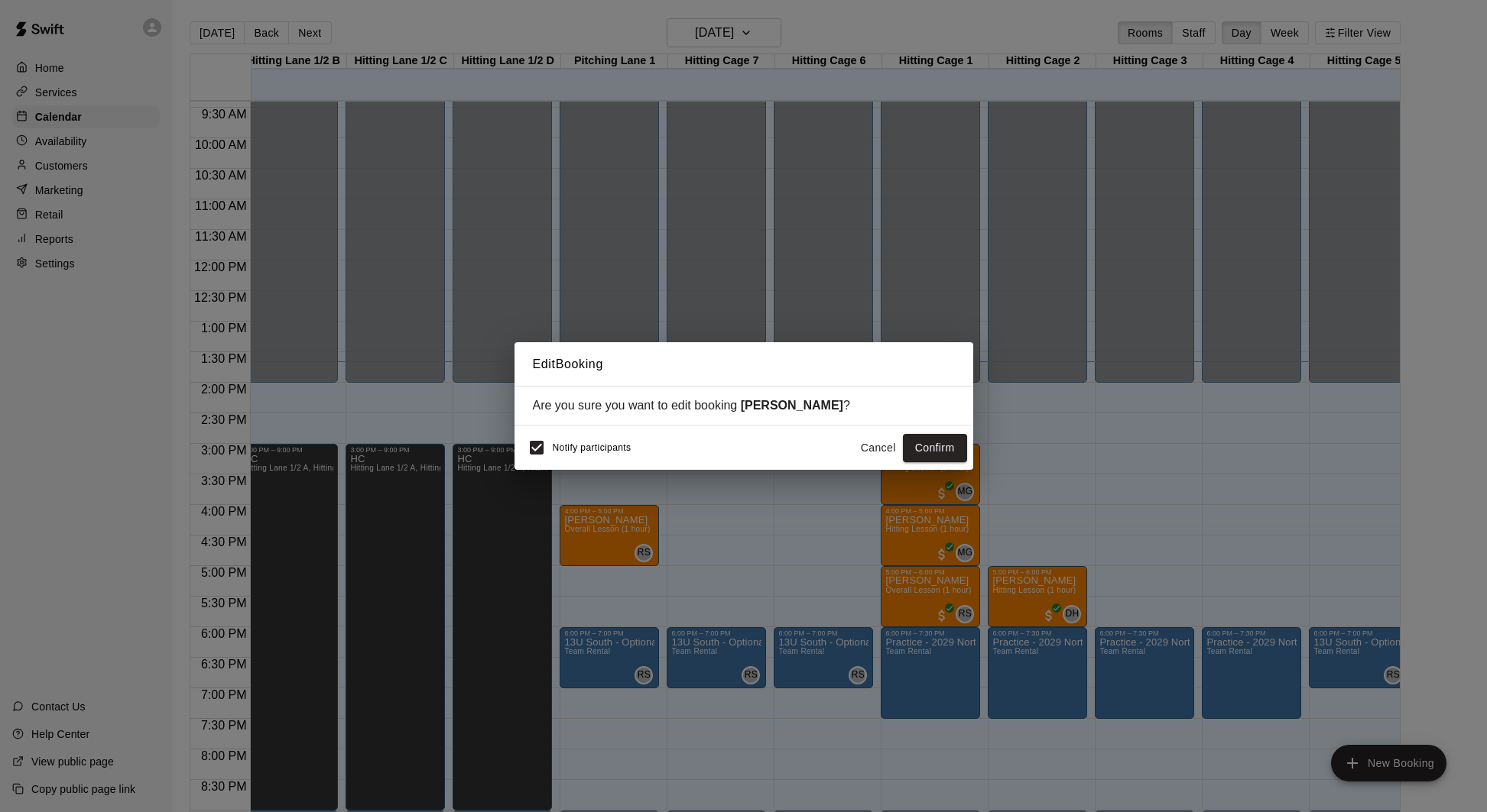
scroll to position [573, 118]
click at [937, 454] on button "Confirm" at bounding box center [934, 448] width 64 height 28
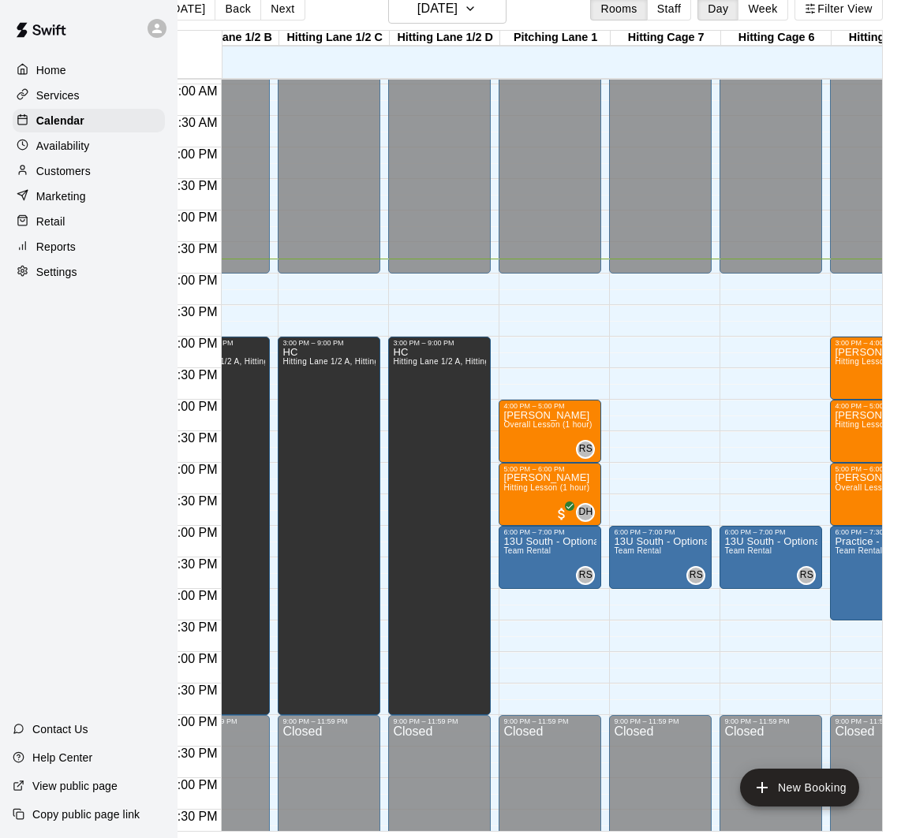
scroll to position [0, 0]
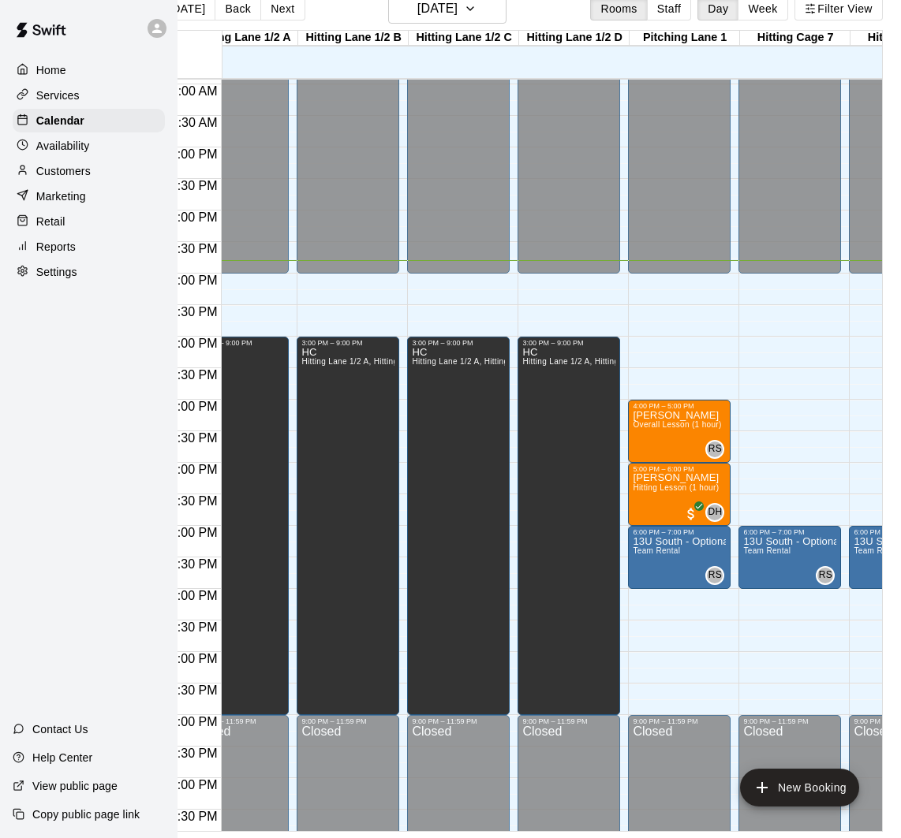
click at [71, 147] on p "Availability" at bounding box center [63, 146] width 54 height 16
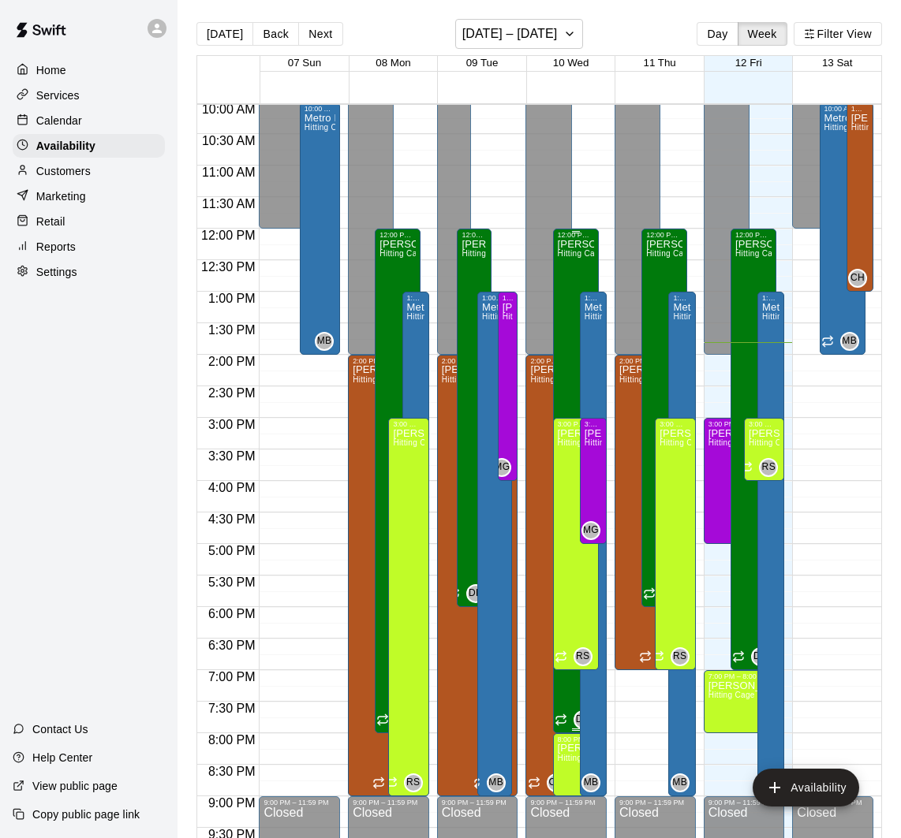
scroll to position [640, 0]
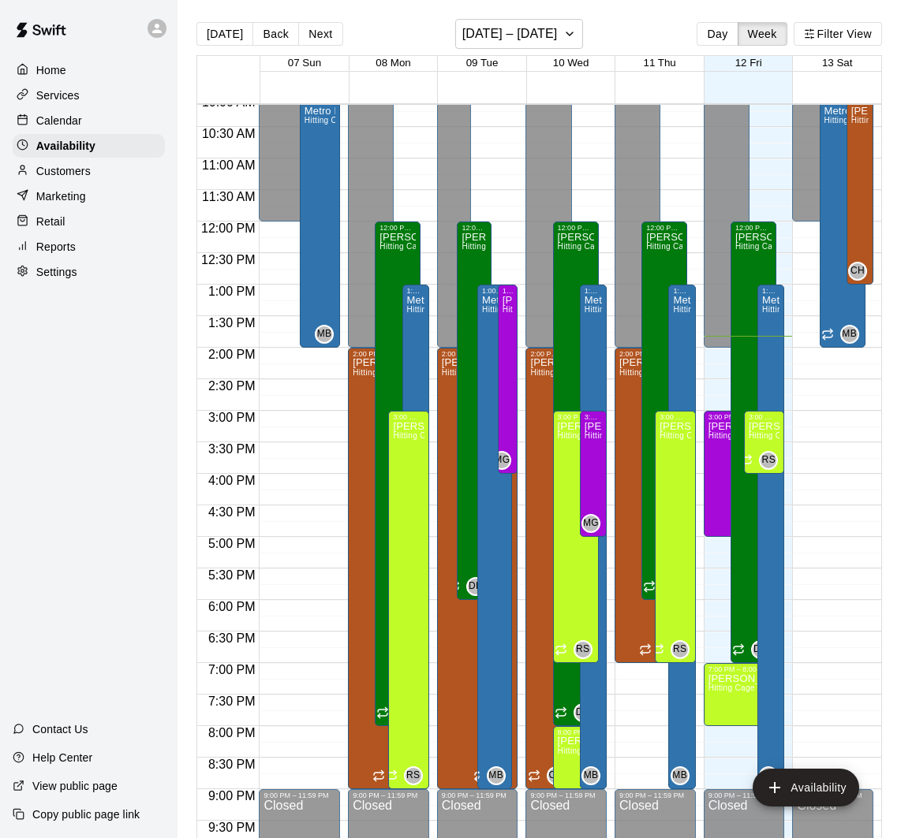
click at [77, 125] on p "Calendar" at bounding box center [59, 121] width 46 height 16
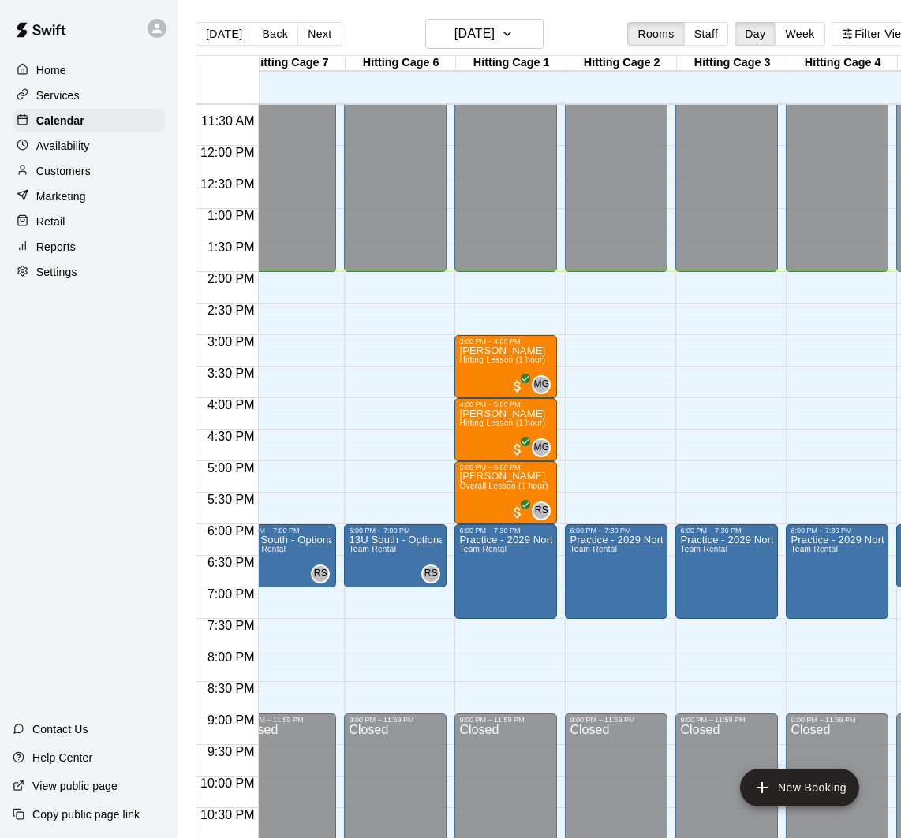
scroll to position [0, 544]
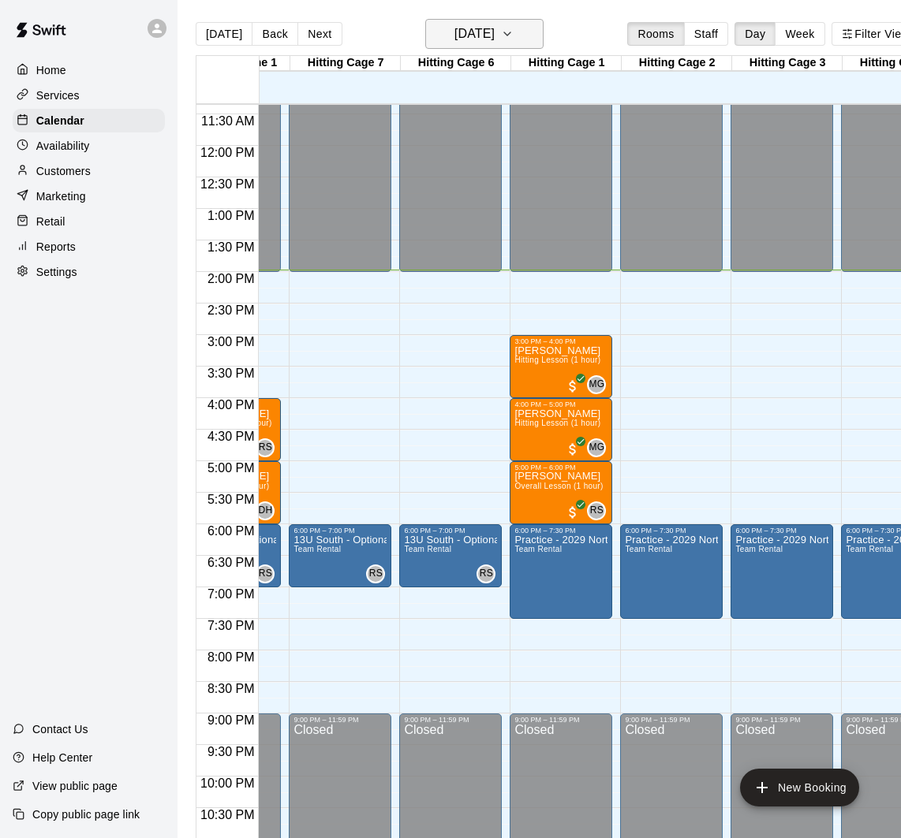
click at [490, 33] on h6 "[DATE]" at bounding box center [474, 34] width 40 height 22
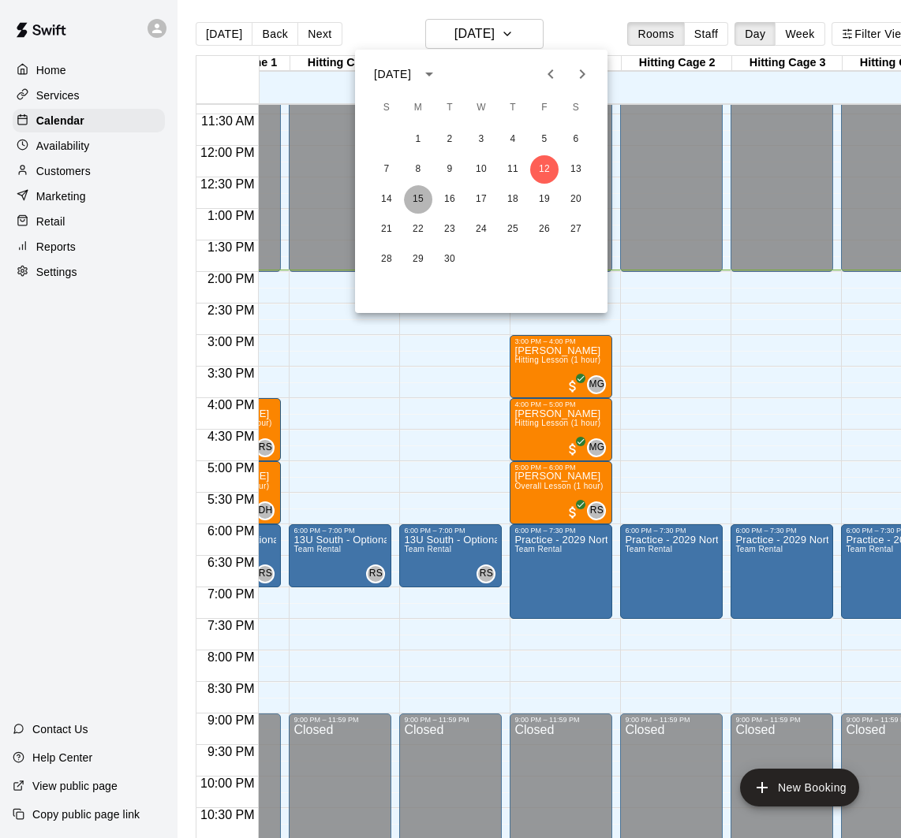
click at [416, 200] on button "15" at bounding box center [418, 199] width 28 height 28
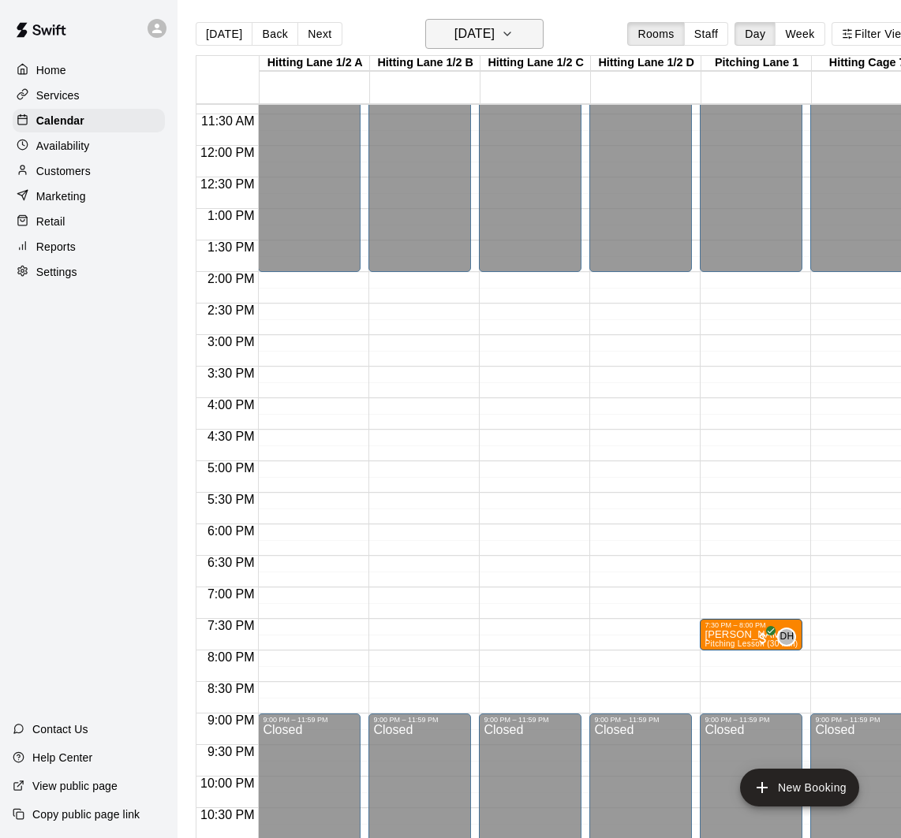
click at [517, 33] on button "[DATE]" at bounding box center [484, 34] width 118 height 30
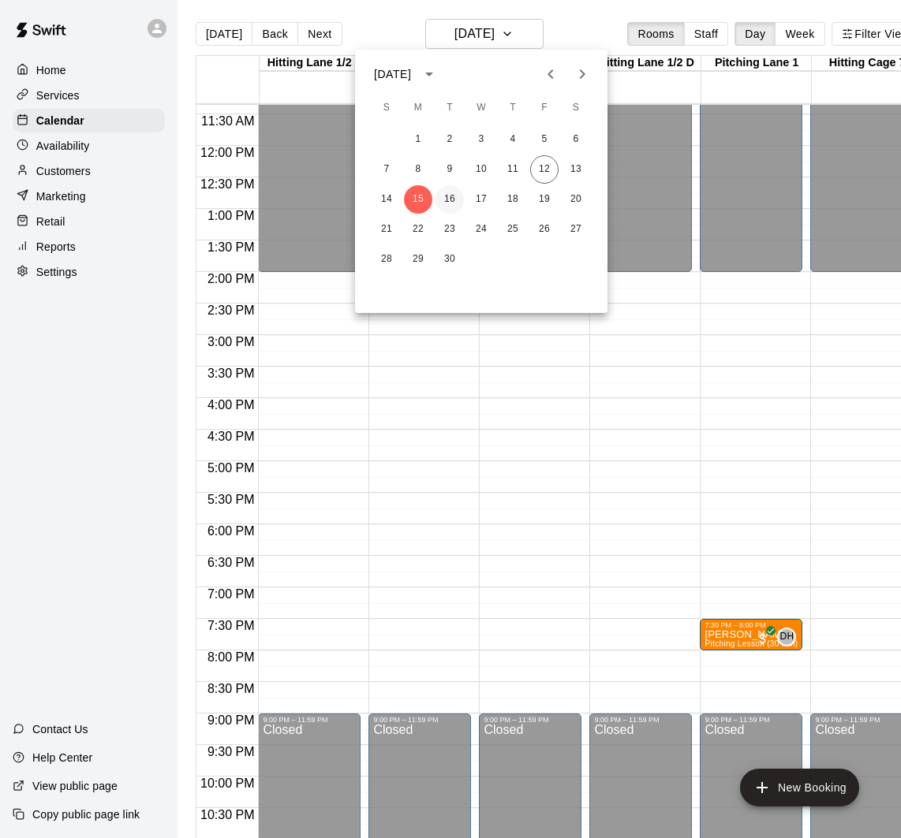
click at [455, 196] on button "16" at bounding box center [449, 199] width 28 height 28
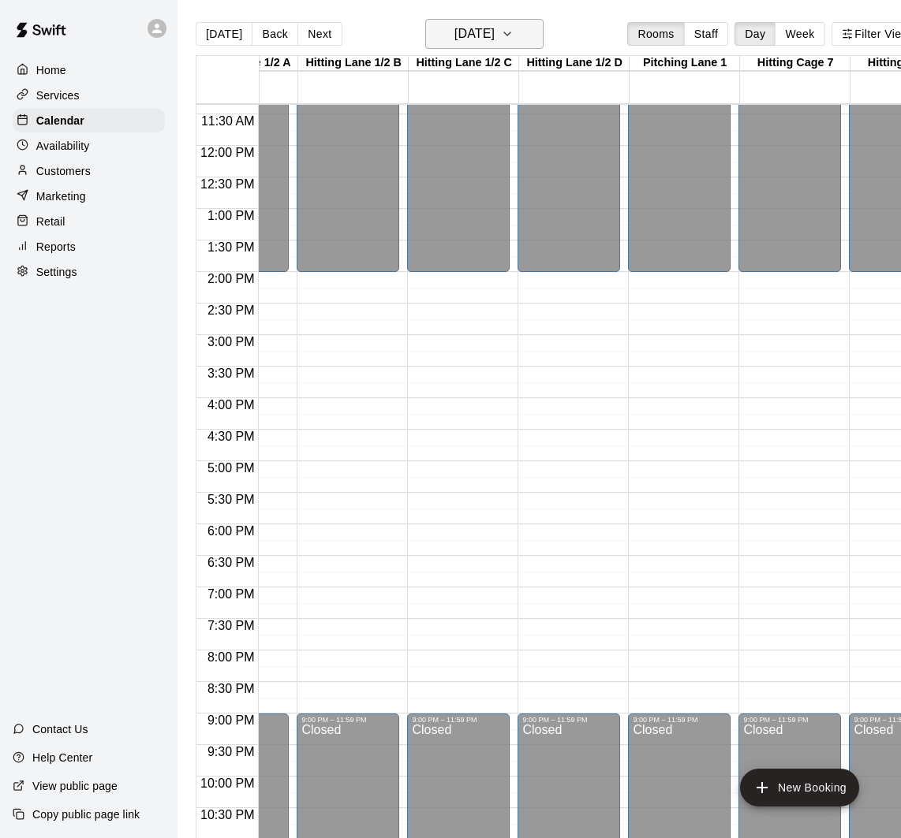
click at [494, 36] on h6 "[DATE]" at bounding box center [474, 34] width 40 height 22
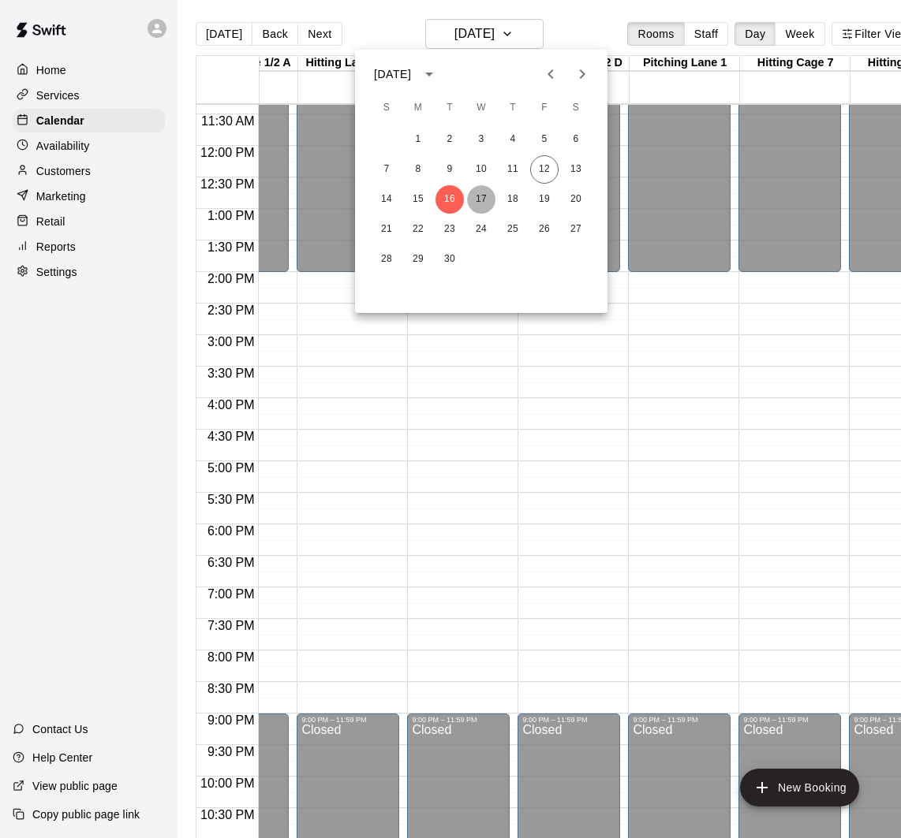
click at [481, 196] on button "17" at bounding box center [481, 199] width 28 height 28
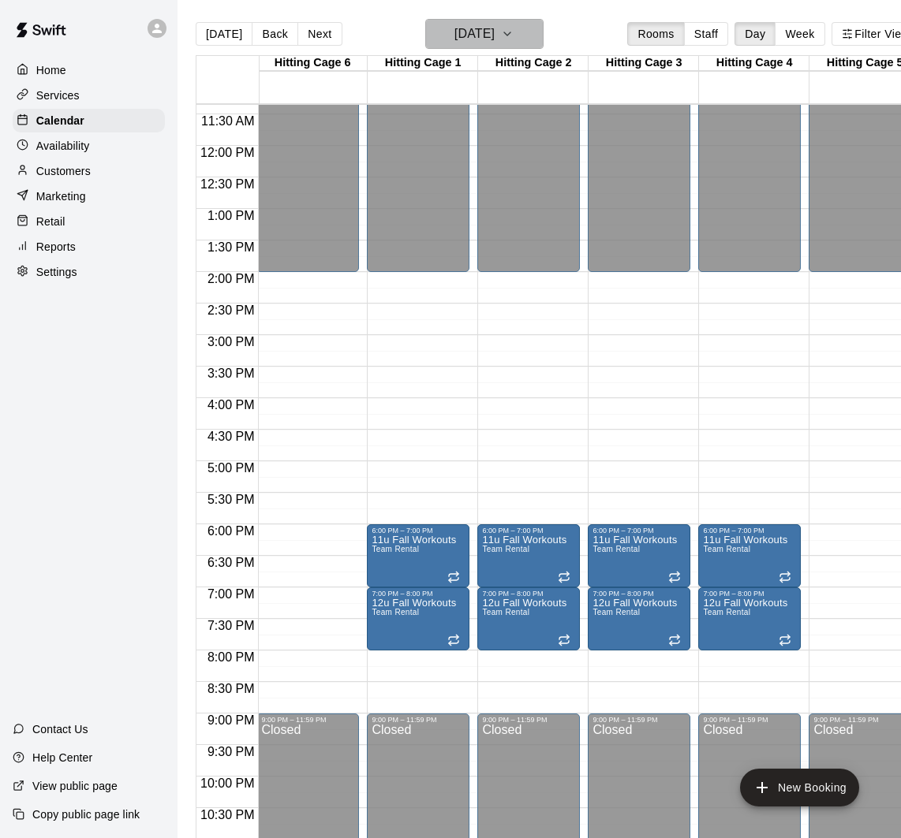
click at [494, 42] on h6 "[DATE]" at bounding box center [474, 34] width 40 height 22
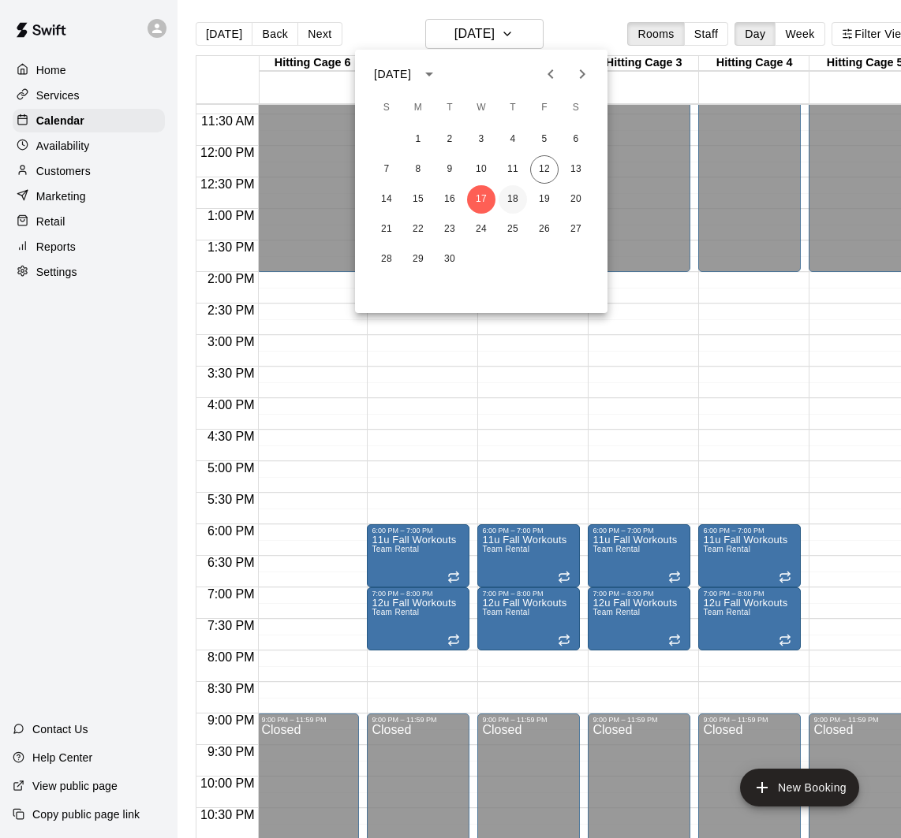
click at [510, 200] on button "18" at bounding box center [512, 199] width 28 height 28
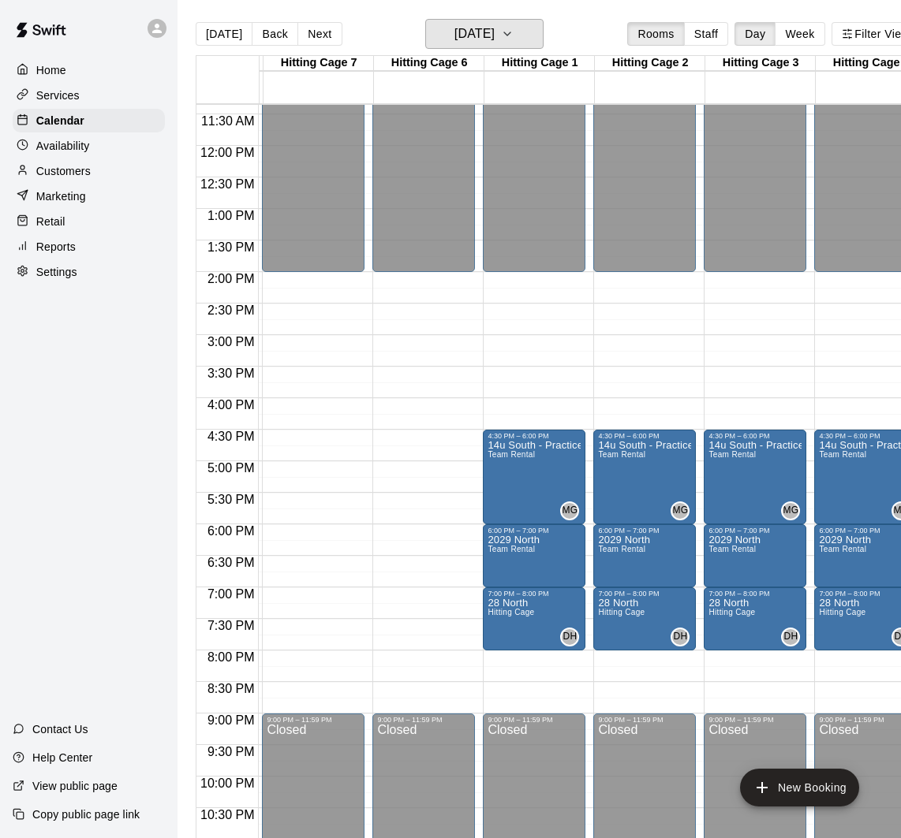
scroll to position [0, 665]
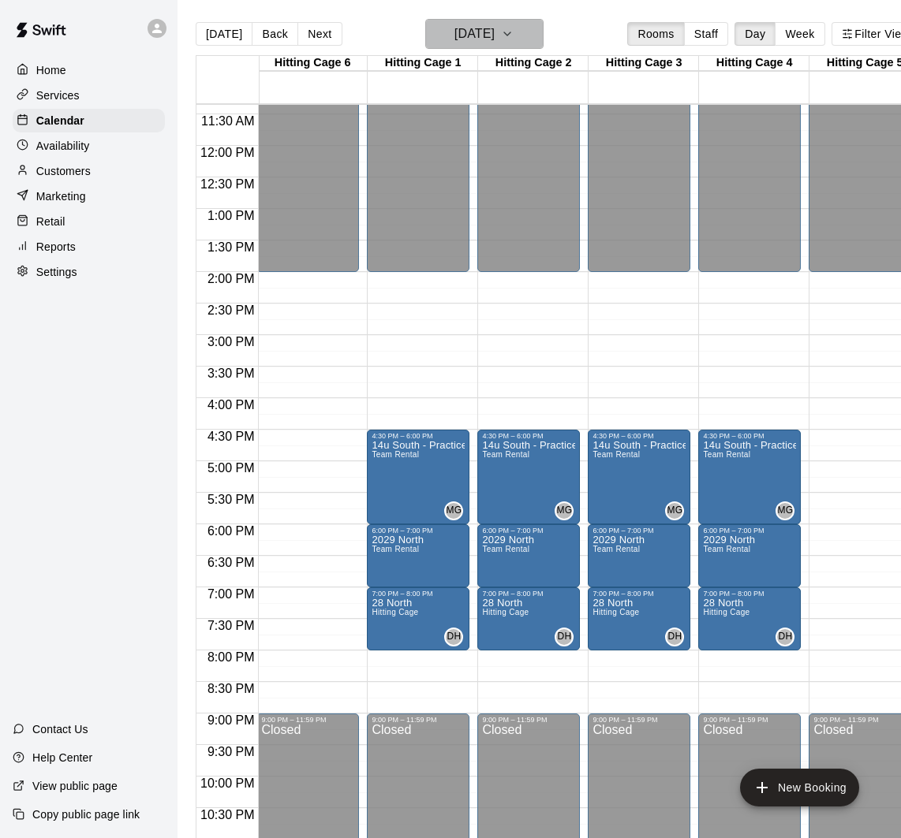
click at [494, 39] on h6 "[DATE]" at bounding box center [474, 34] width 40 height 22
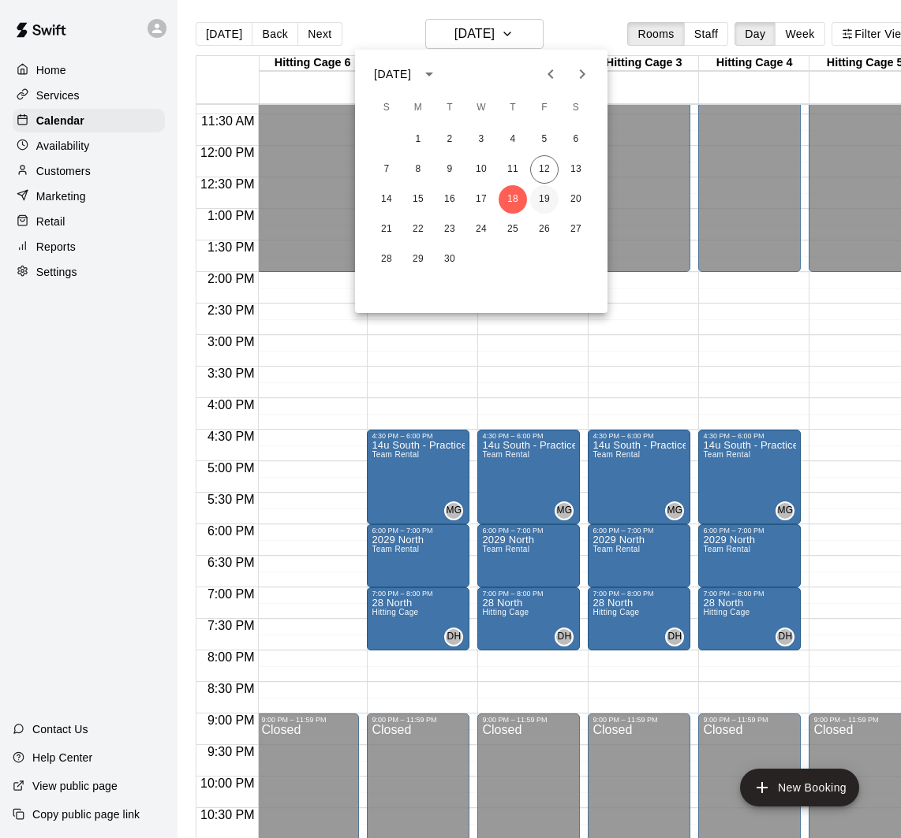
click at [548, 199] on button "19" at bounding box center [544, 199] width 28 height 28
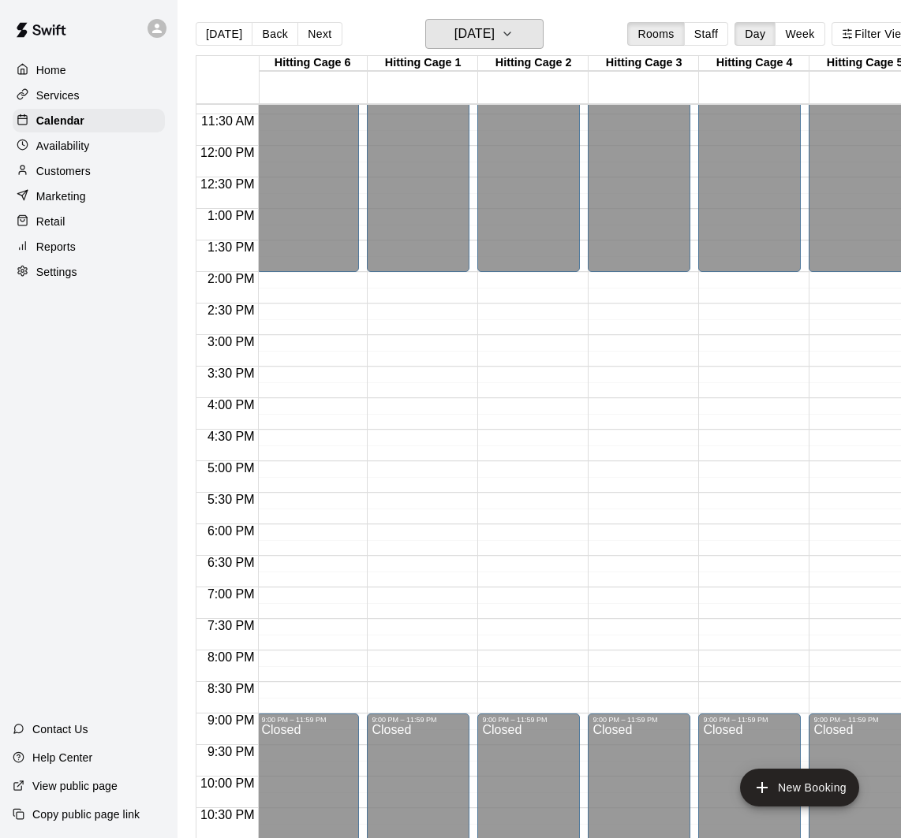
scroll to position [0, 37]
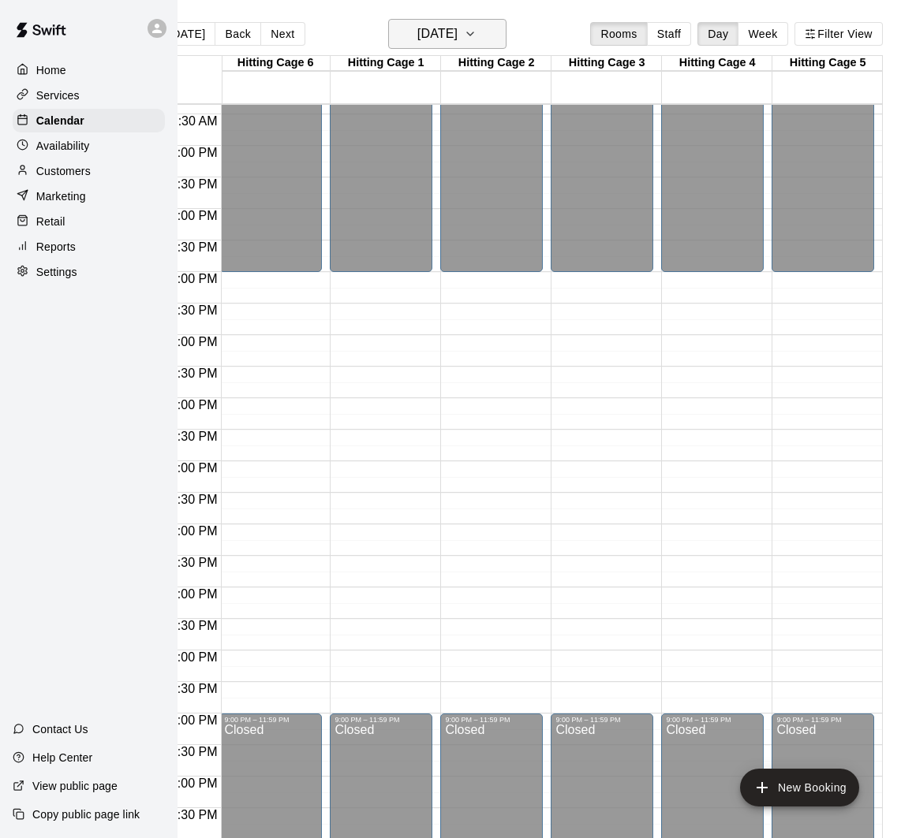
click at [437, 40] on h6 "[DATE]" at bounding box center [437, 34] width 40 height 22
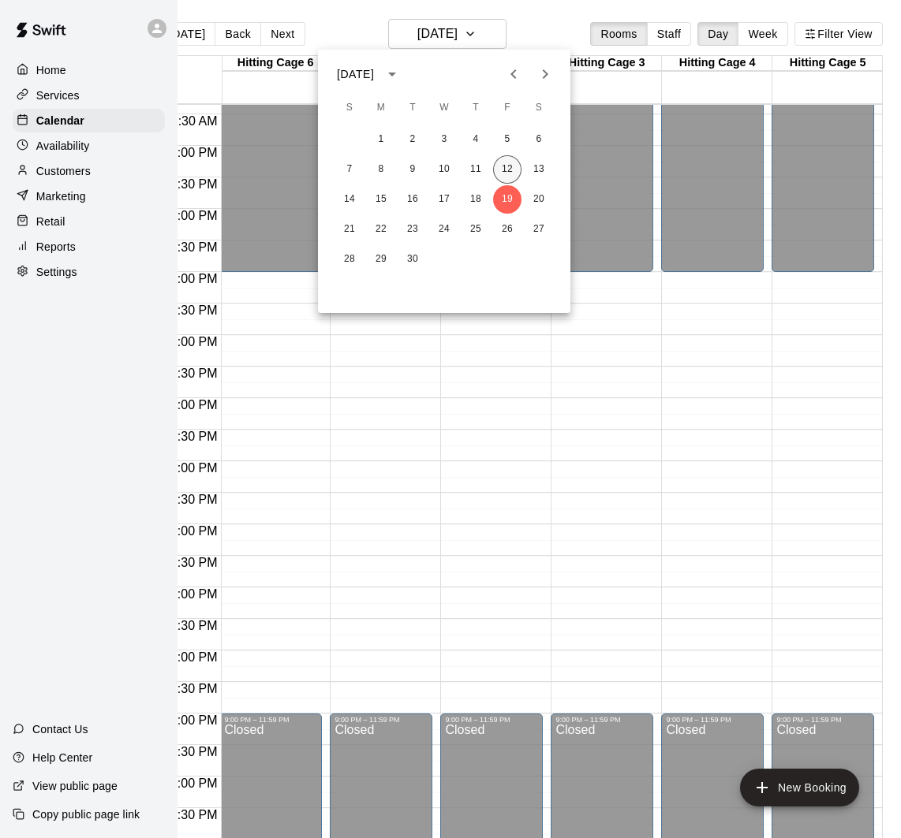
click at [508, 170] on button "12" at bounding box center [507, 169] width 28 height 28
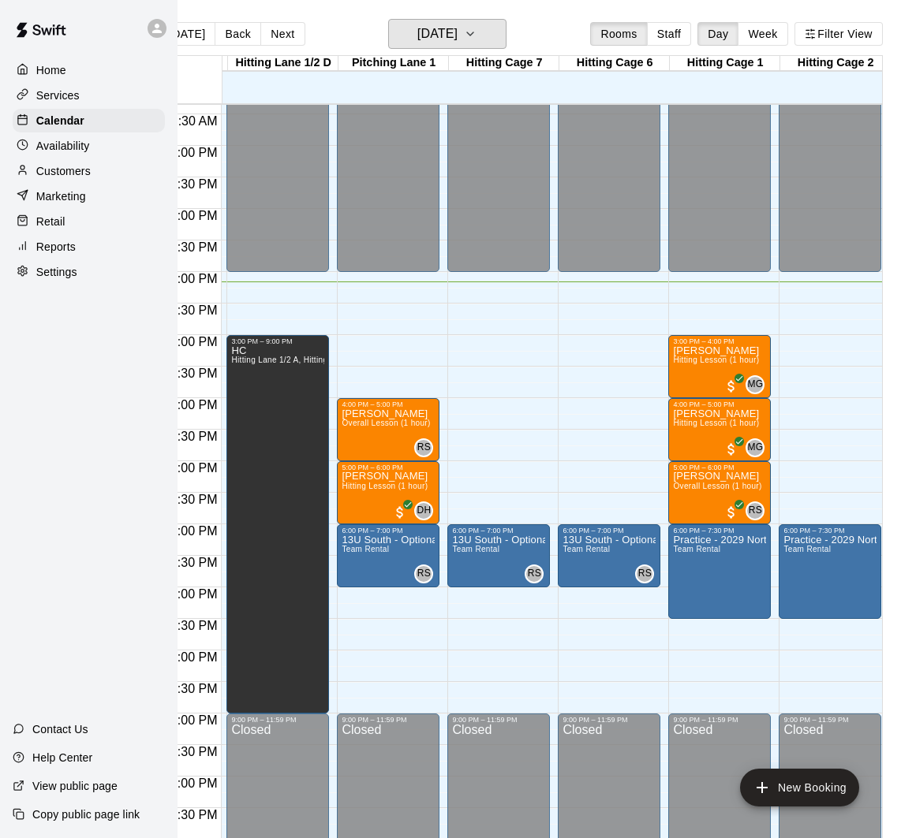
scroll to position [716, 364]
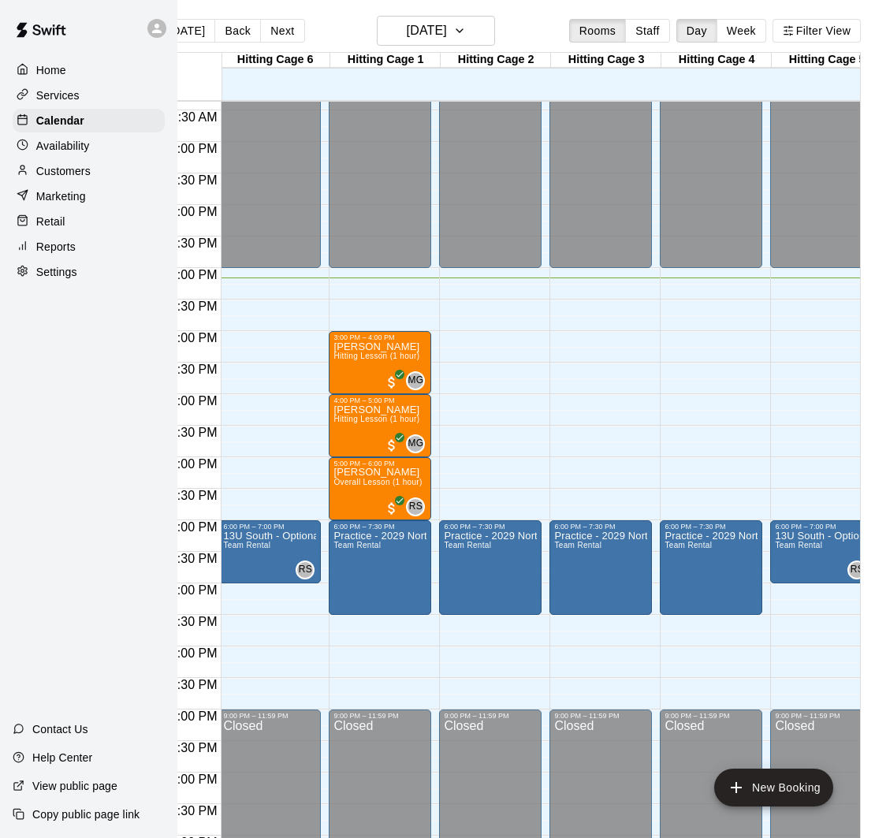
click at [83, 140] on p "Availability" at bounding box center [63, 146] width 54 height 16
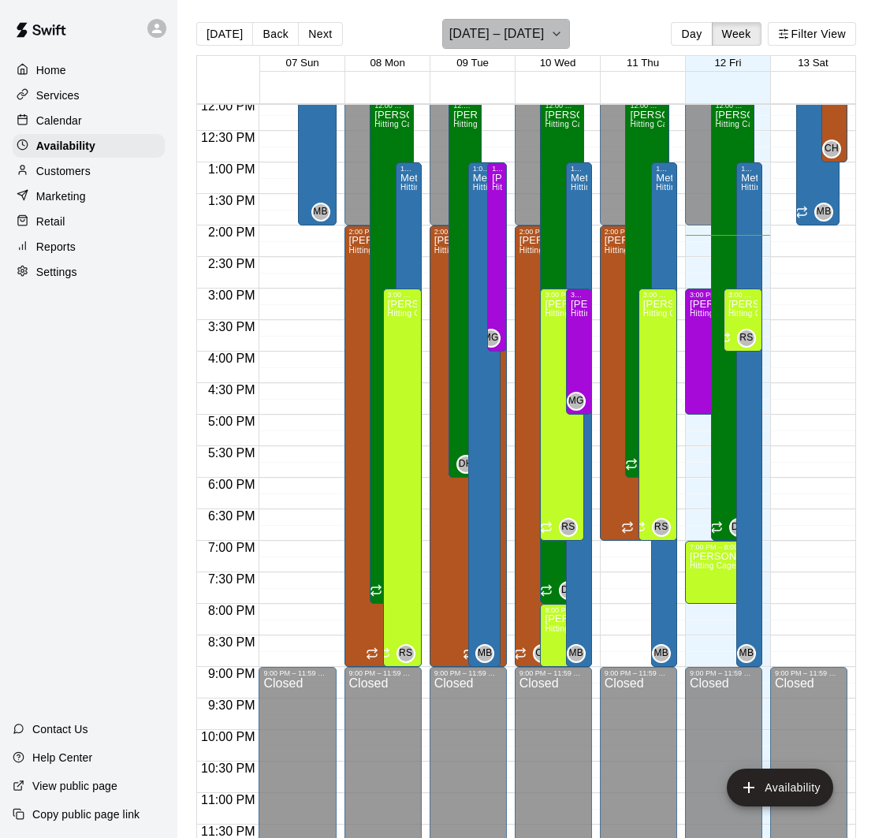
click at [543, 32] on h6 "[DATE] – [DATE]" at bounding box center [496, 34] width 95 height 22
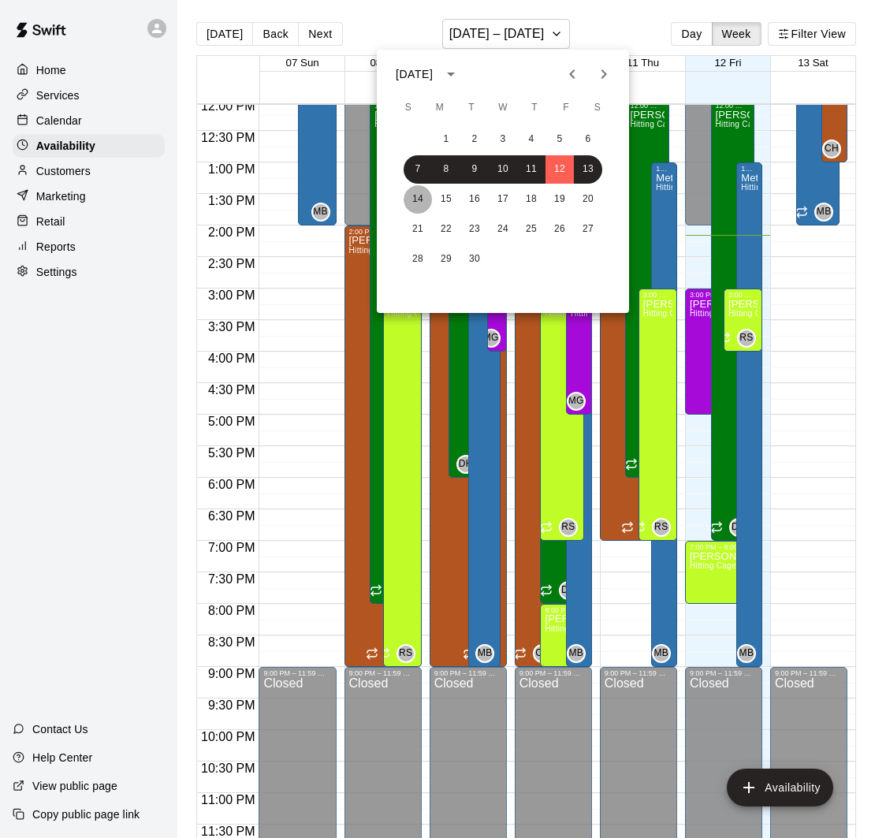
click at [417, 195] on button "14" at bounding box center [418, 199] width 28 height 28
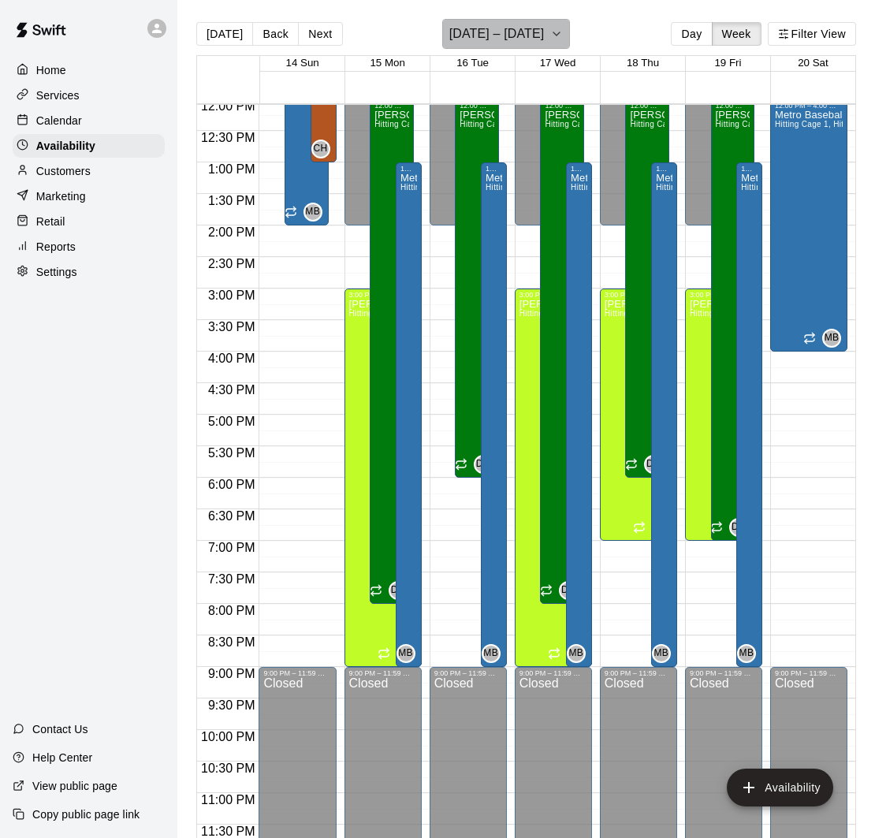
click at [523, 32] on h6 "[DATE] – [DATE]" at bounding box center [496, 34] width 95 height 22
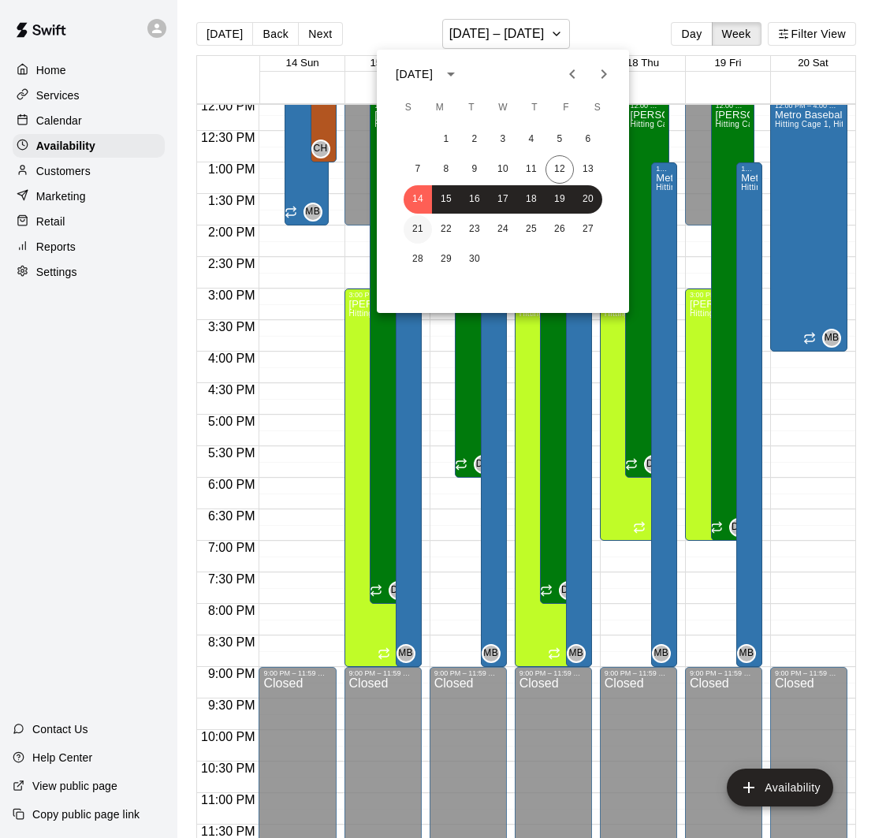
click at [423, 225] on button "21" at bounding box center [418, 229] width 28 height 28
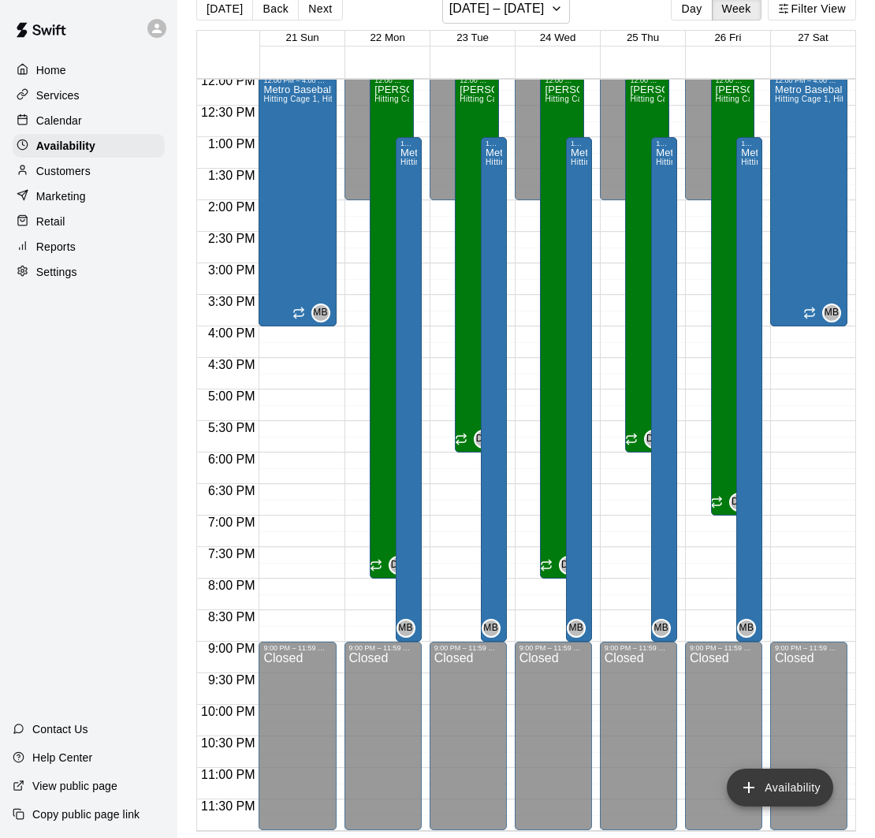
click at [790, 782] on button "Availability" at bounding box center [780, 788] width 106 height 38
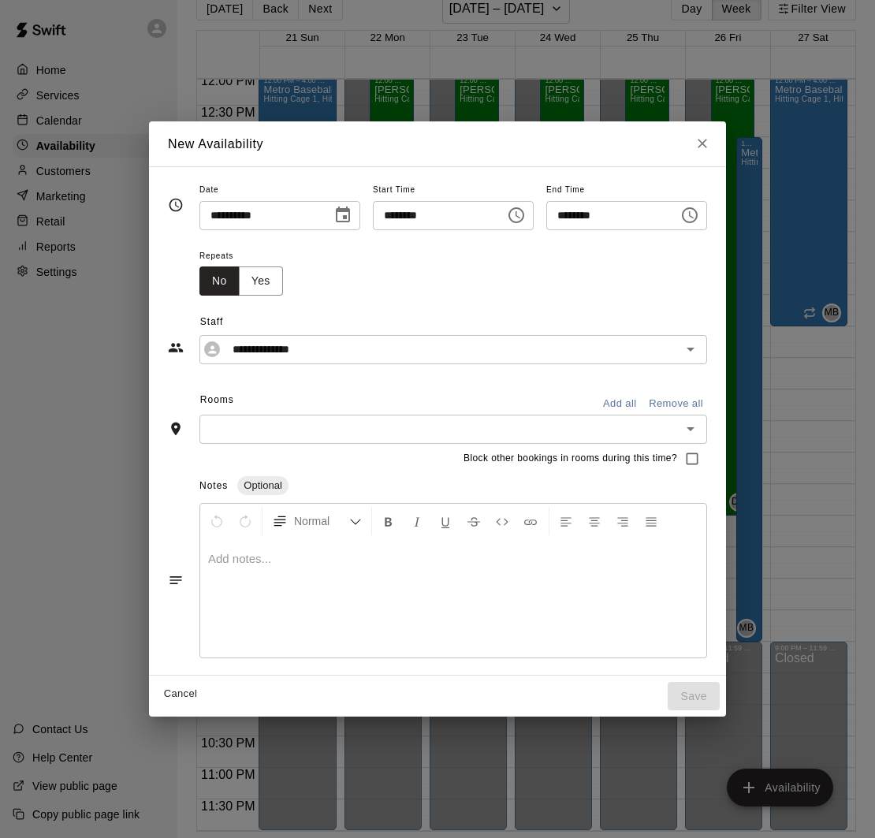
click at [387, 217] on input "********" at bounding box center [433, 215] width 121 height 29
click at [351, 207] on button "Choose date, selected date is Sep 21, 2025" at bounding box center [343, 216] width 32 height 32
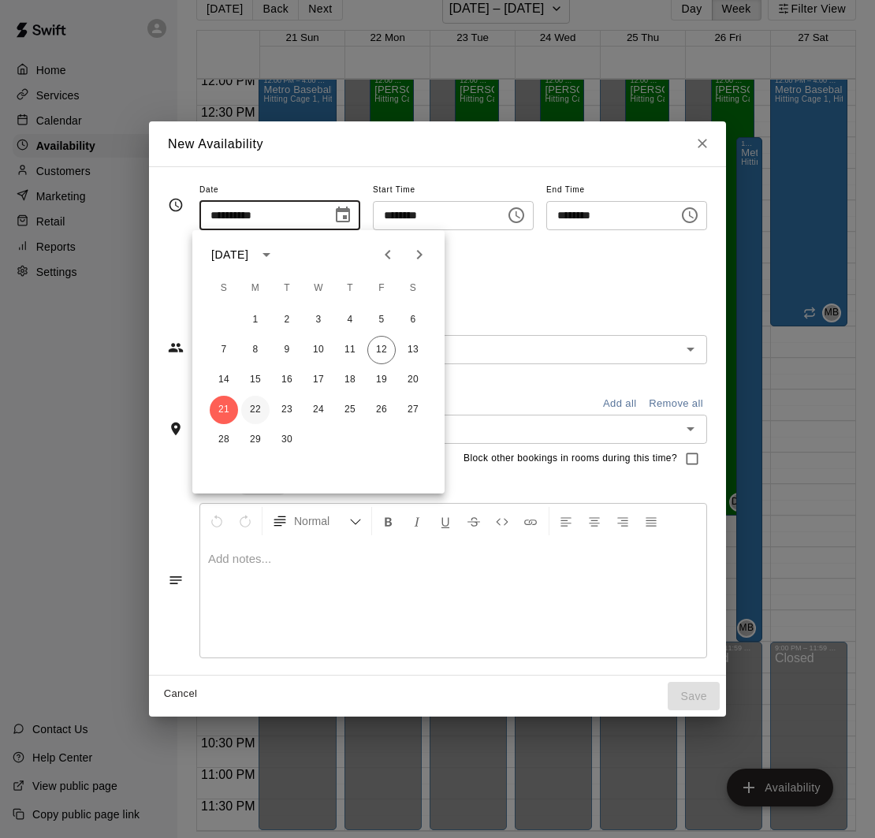
click at [253, 403] on button "22" at bounding box center [255, 410] width 28 height 28
type input "**********"
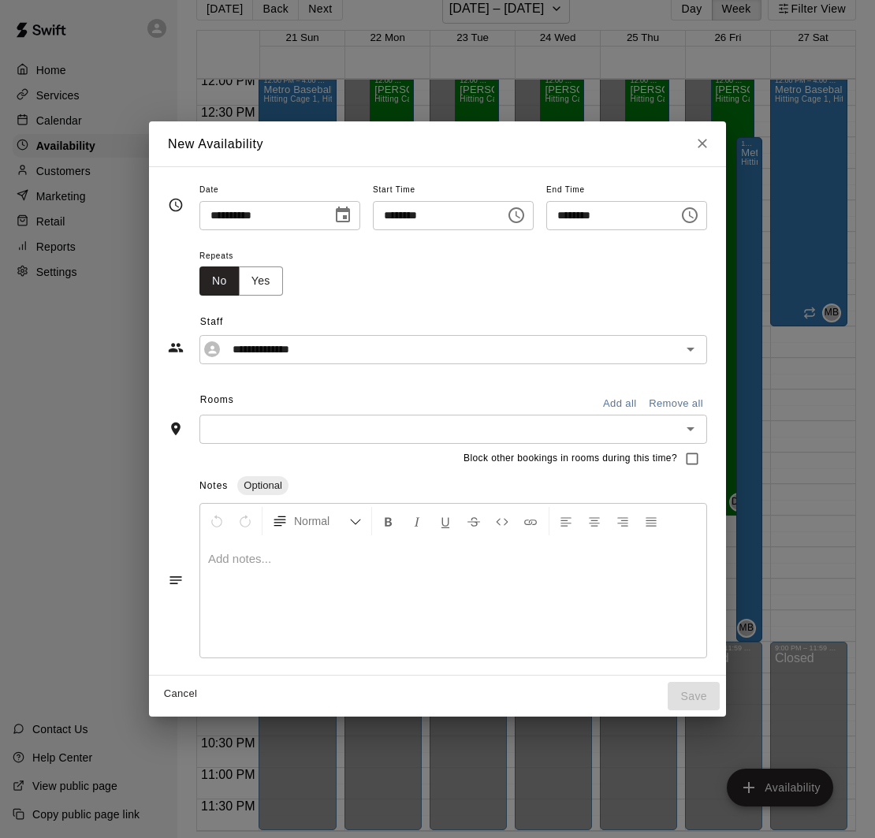
click at [386, 219] on input "********" at bounding box center [433, 215] width 121 height 29
type input "********"
click at [565, 214] on input "********" at bounding box center [606, 215] width 121 height 29
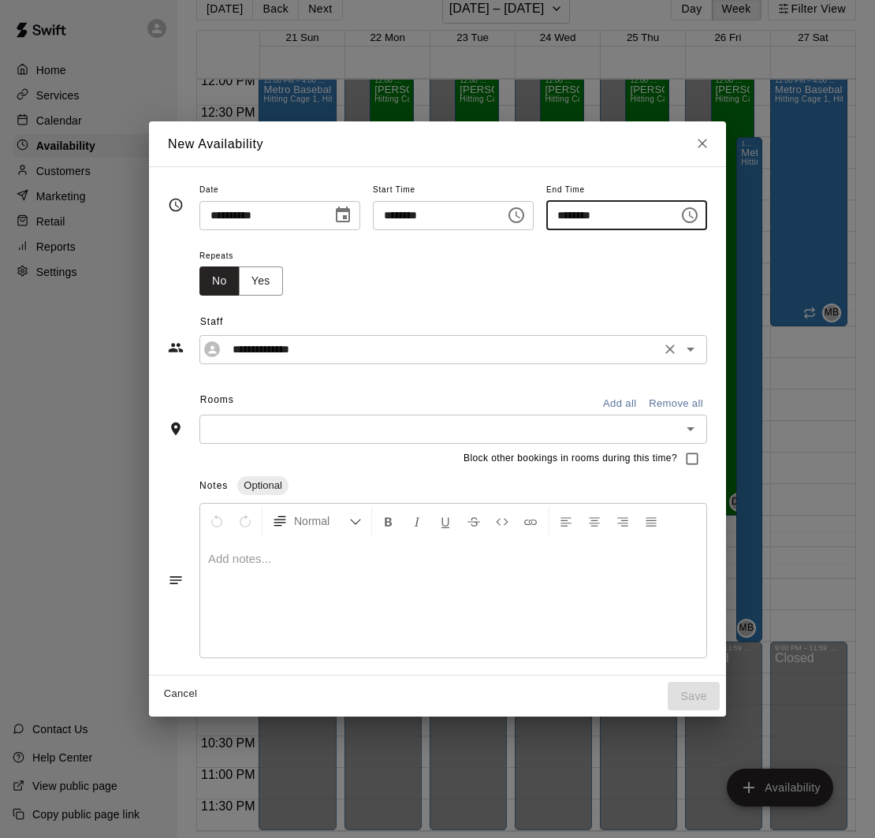
type input "********"
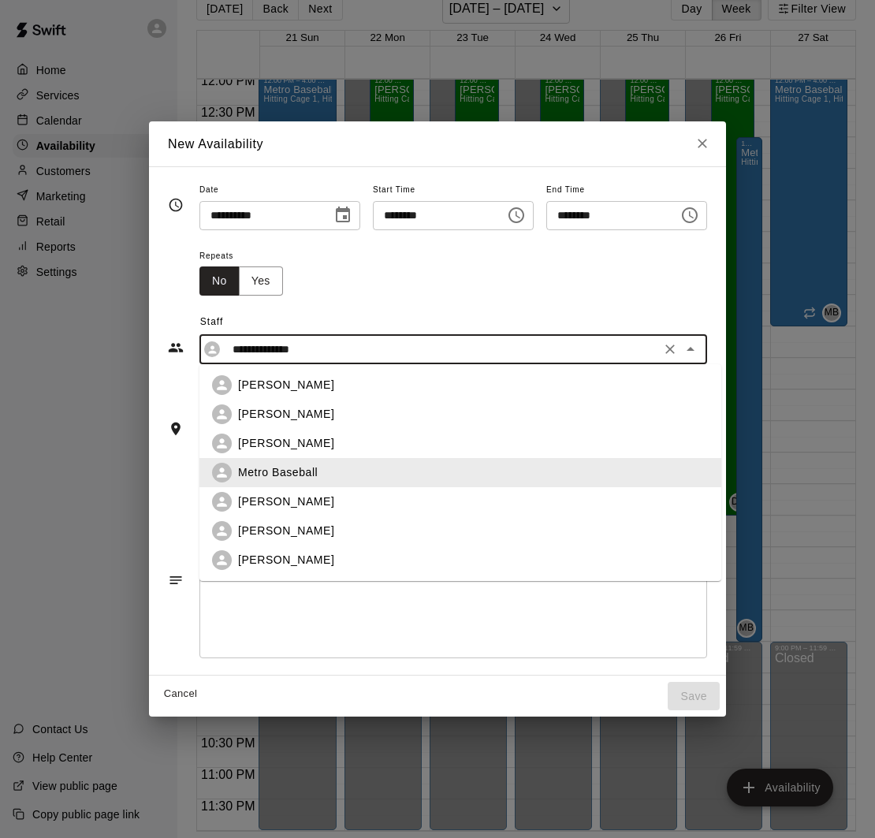
click at [343, 347] on input "**********" at bounding box center [441, 350] width 430 height 20
click at [289, 560] on p "[PERSON_NAME]" at bounding box center [286, 560] width 96 height 17
type input "**********"
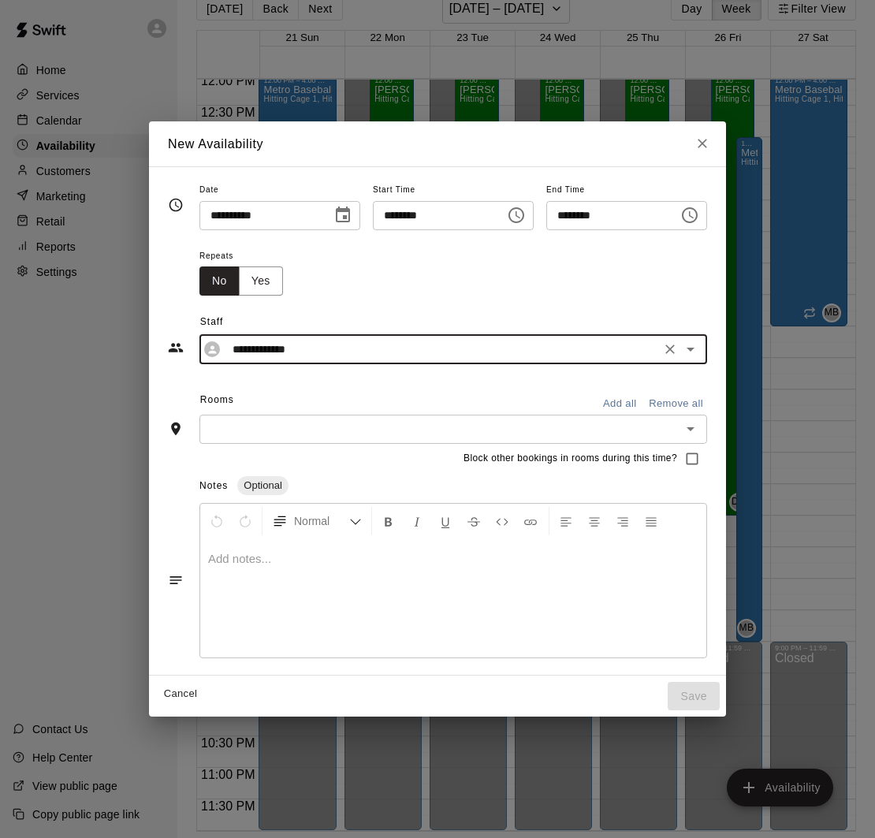
click at [617, 402] on button "Add all" at bounding box center [620, 404] width 50 height 24
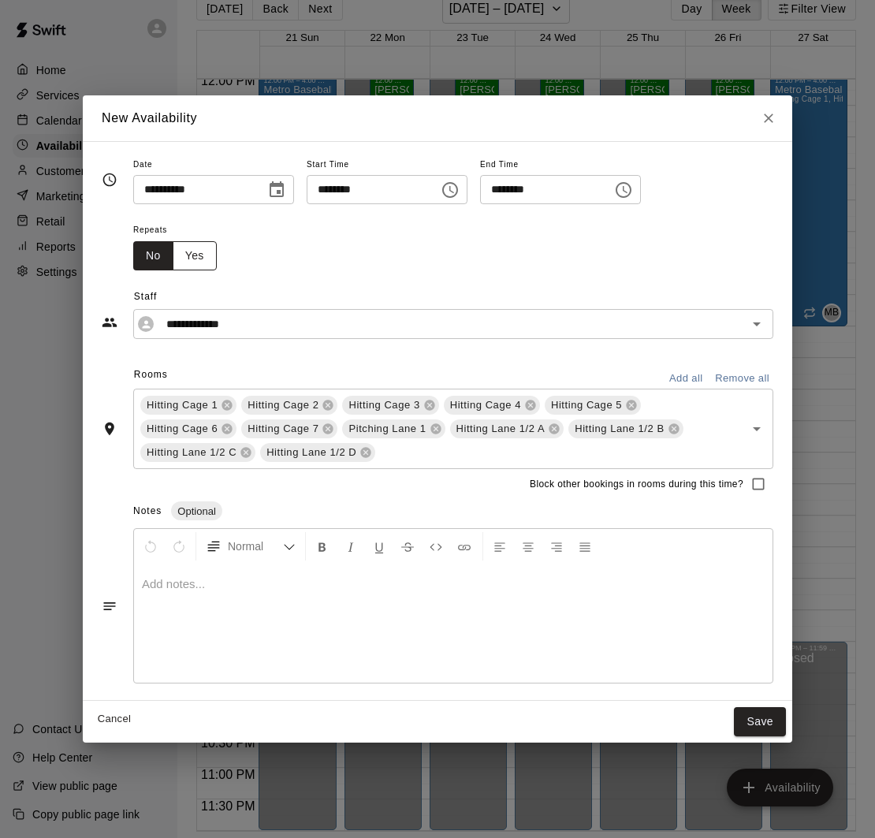
drag, startPoint x: 183, startPoint y: 255, endPoint x: 199, endPoint y: 259, distance: 16.1
click at [183, 255] on button "Yes" at bounding box center [195, 255] width 44 height 29
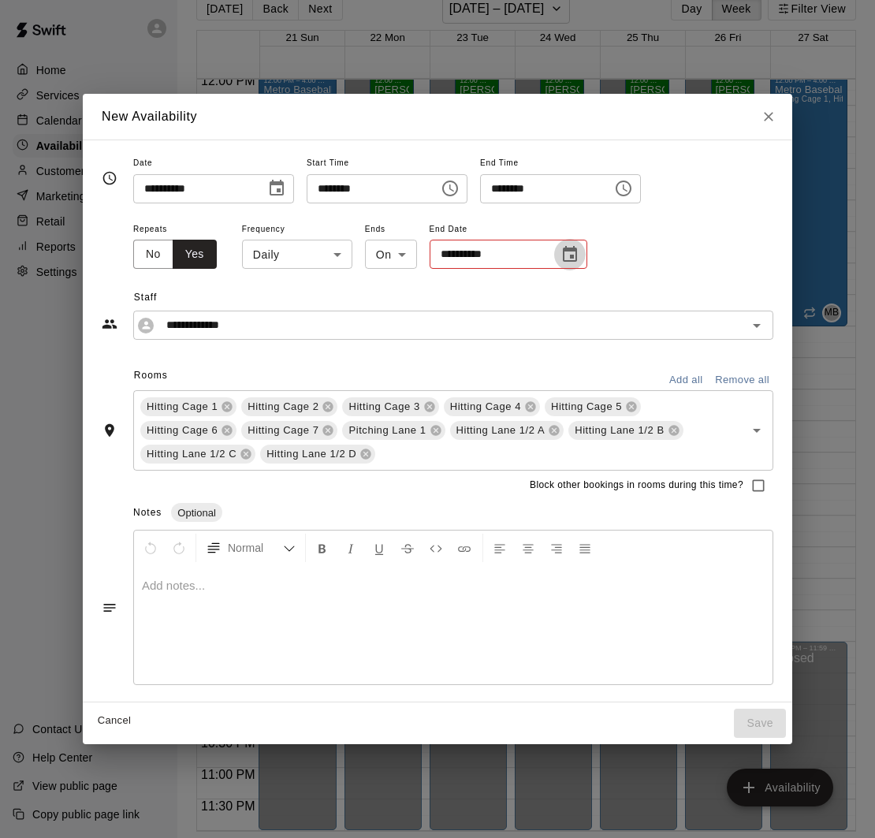
click at [580, 258] on button "Choose date" at bounding box center [570, 255] width 32 height 32
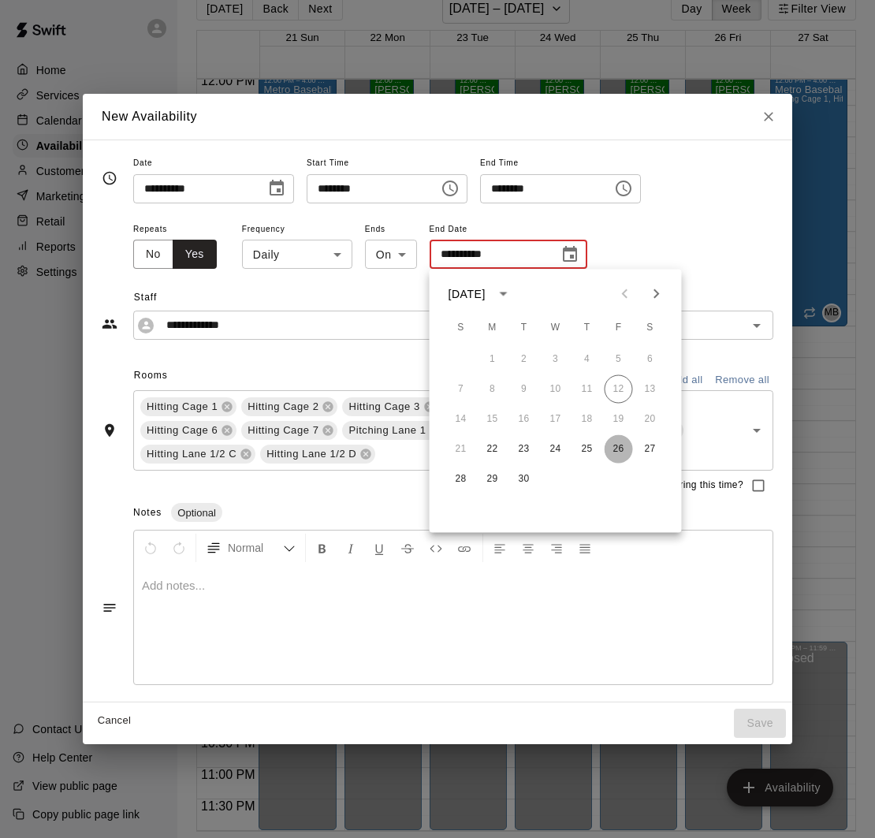
click at [617, 447] on button "26" at bounding box center [619, 449] width 28 height 28
type input "**********"
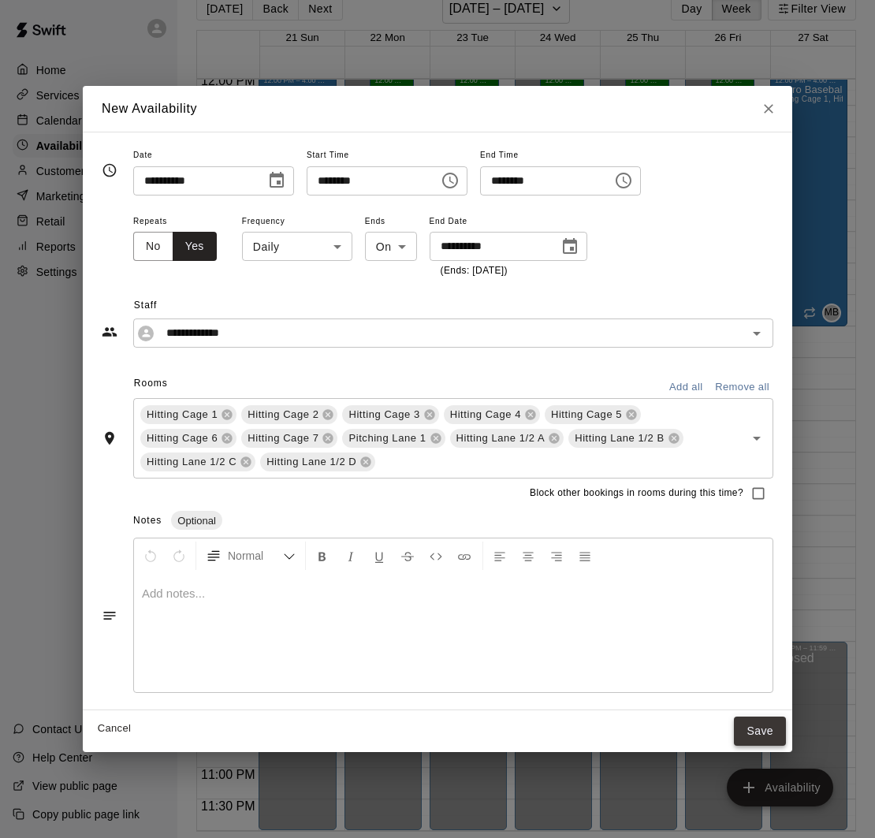
click at [756, 724] on button "Save" at bounding box center [760, 731] width 52 height 29
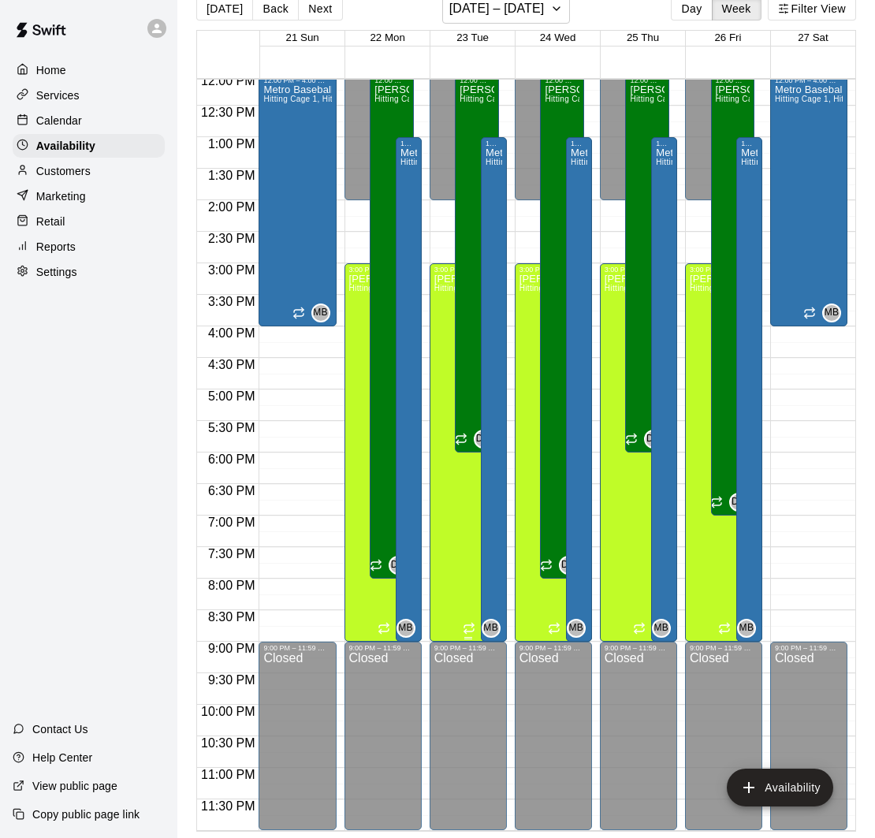
click at [453, 520] on div "[PERSON_NAME] Hitting Cage 1, Hitting Cage 2, Hitting Cage 3, Hitting Cage 4, H…" at bounding box center [468, 693] width 68 height 838
click at [447, 323] on icon "delete" at bounding box center [450, 328] width 11 height 14
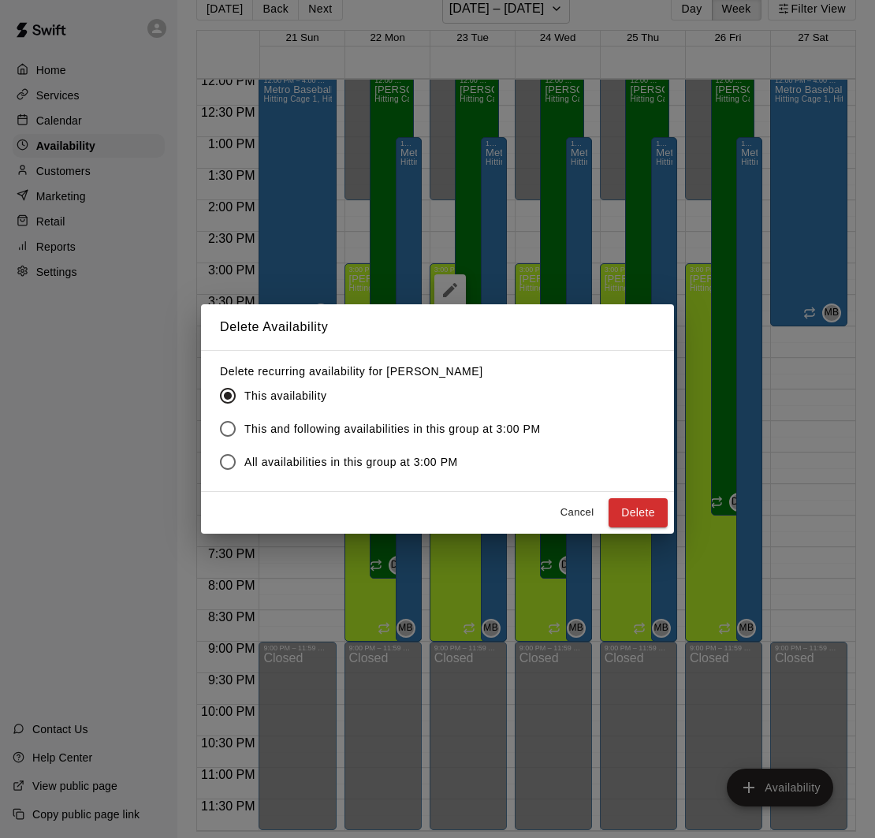
click at [622, 509] on button "Delete" at bounding box center [638, 512] width 59 height 29
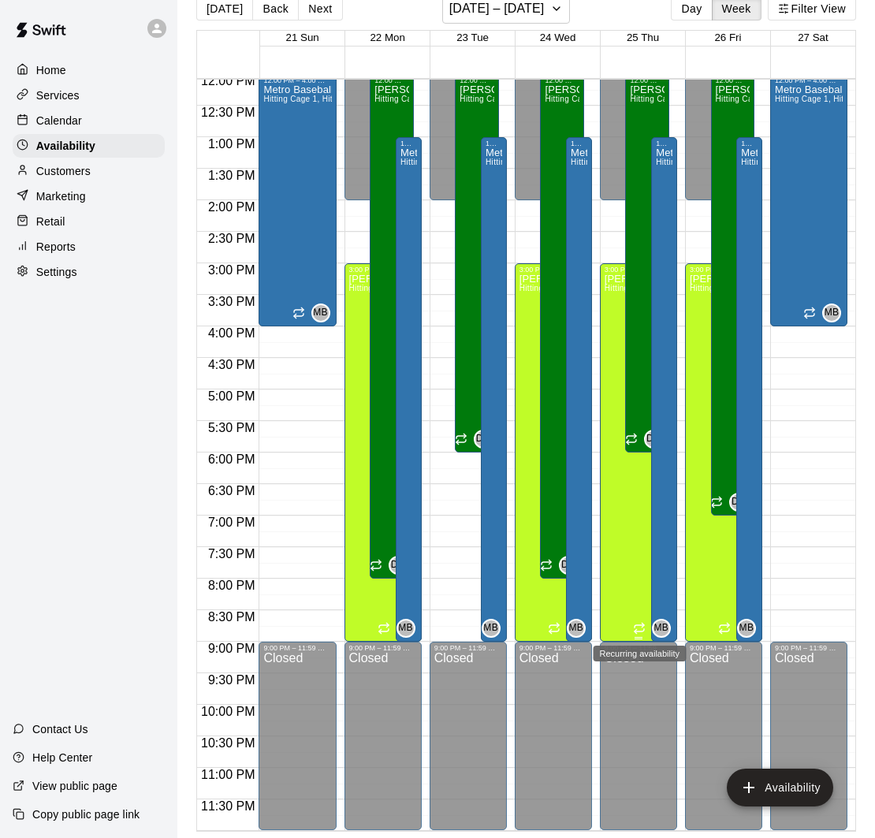
click at [633, 631] on icon "Recurring availability" at bounding box center [639, 628] width 13 height 13
click at [625, 549] on div at bounding box center [437, 419] width 875 height 838
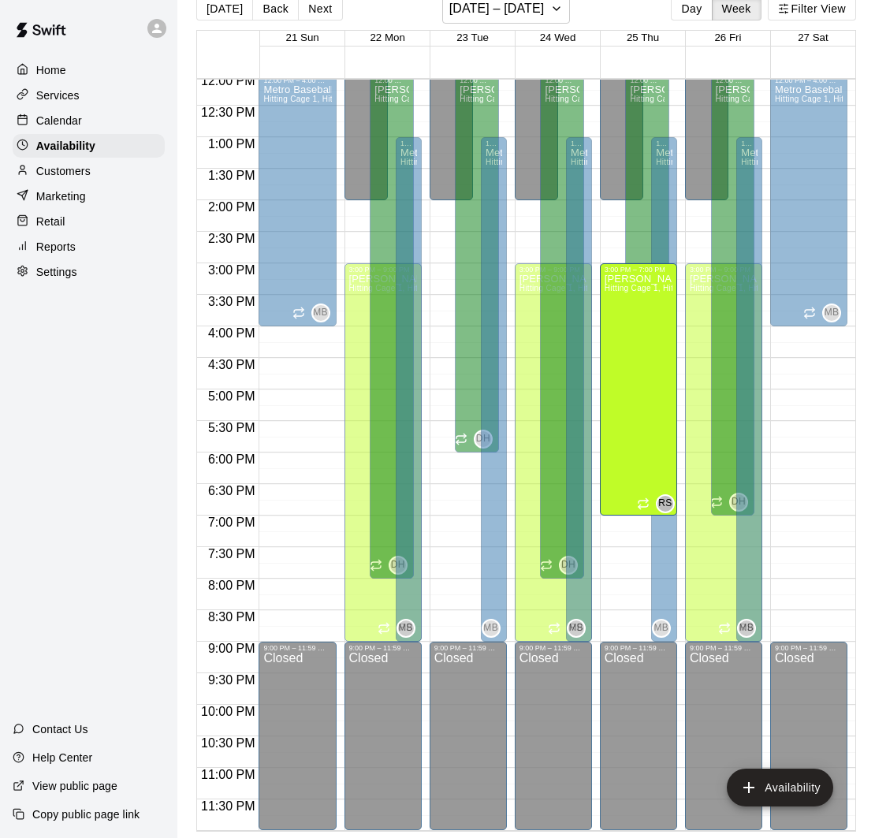
drag, startPoint x: 638, startPoint y: 637, endPoint x: 637, endPoint y: 523, distance: 114.3
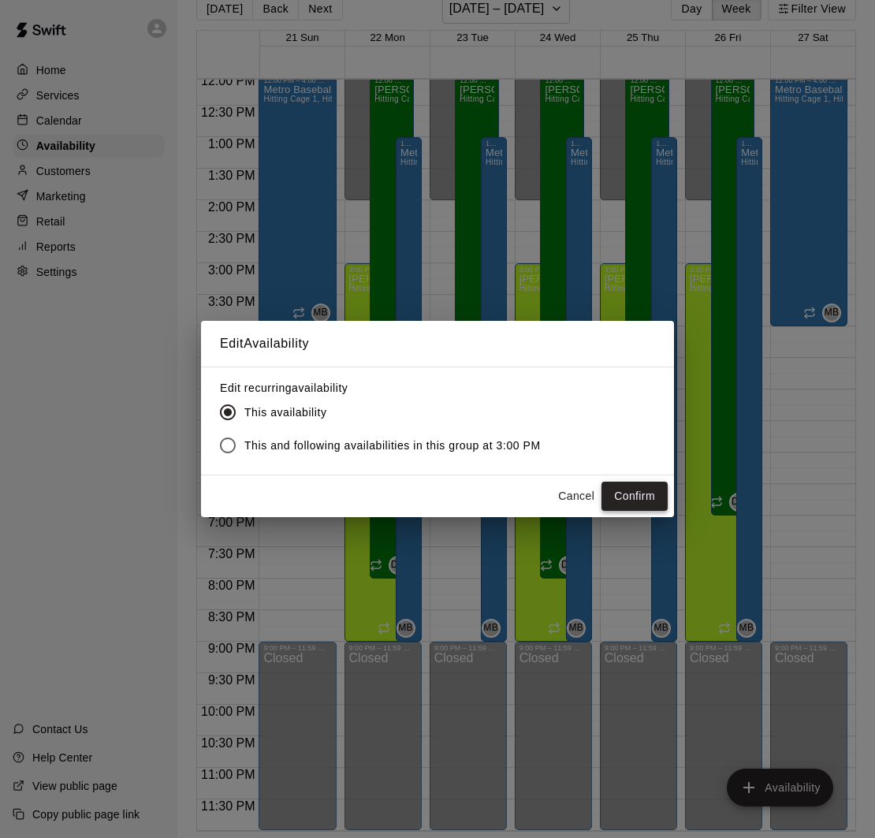
click at [622, 491] on button "Confirm" at bounding box center [635, 496] width 66 height 29
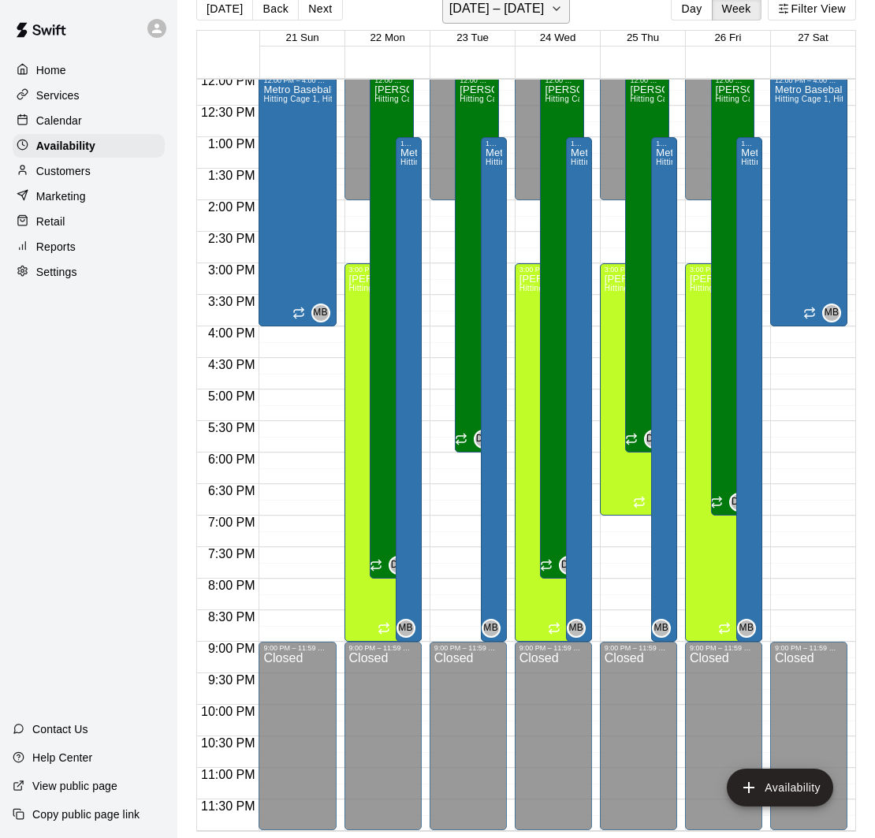
click at [550, 9] on button "[DATE] – [DATE]" at bounding box center [506, 9] width 129 height 30
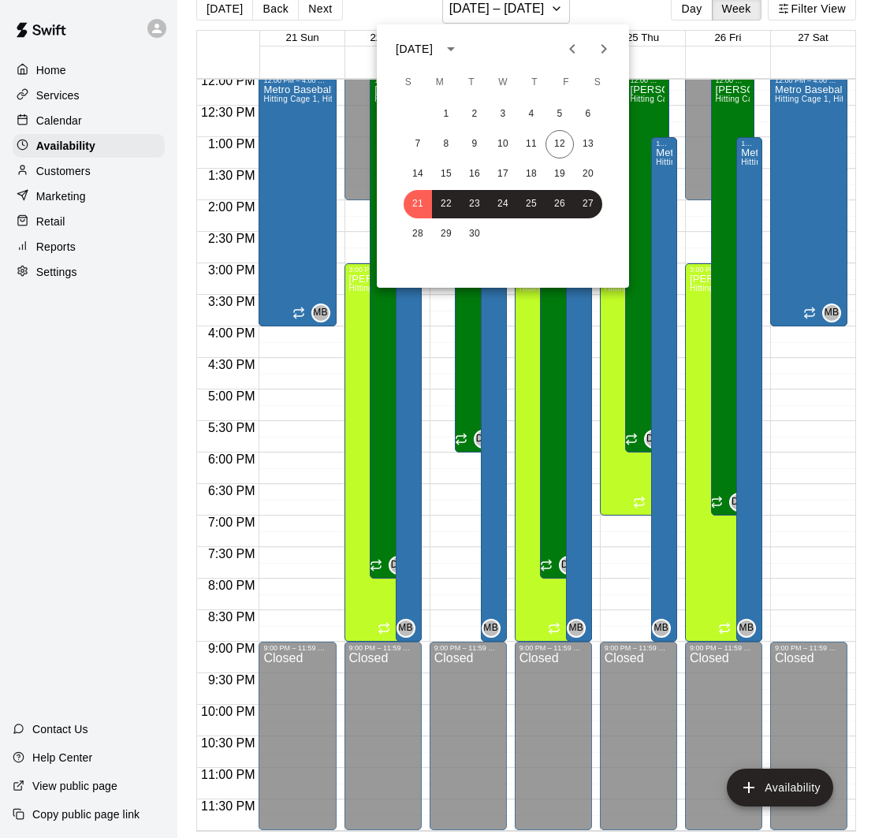
click at [64, 121] on div at bounding box center [437, 419] width 875 height 838
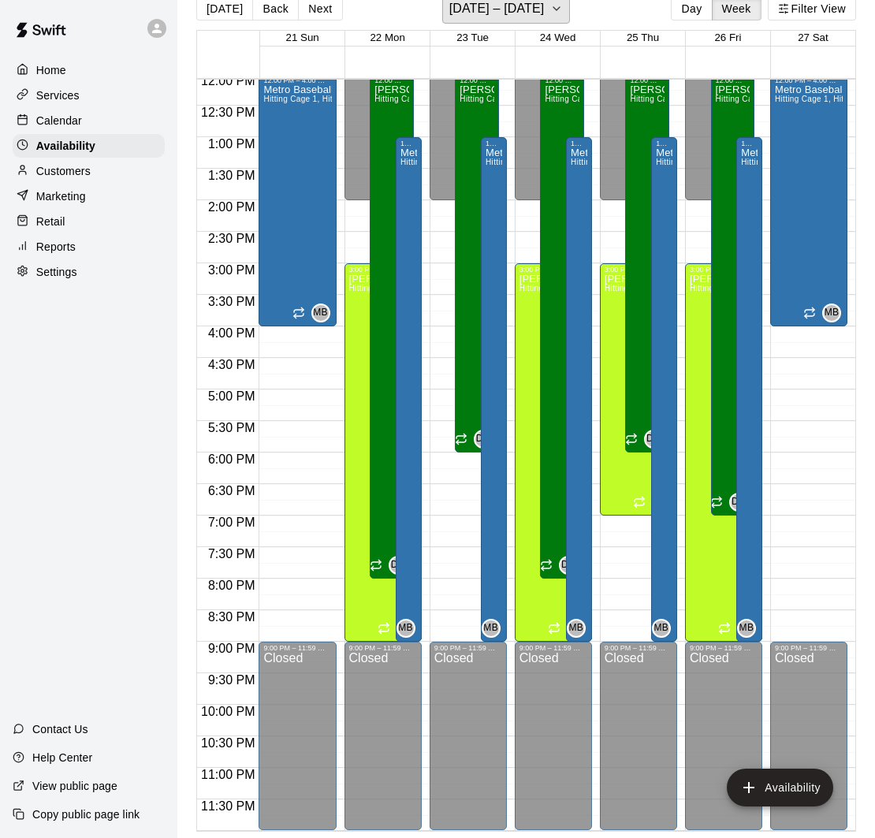
scroll to position [19, 0]
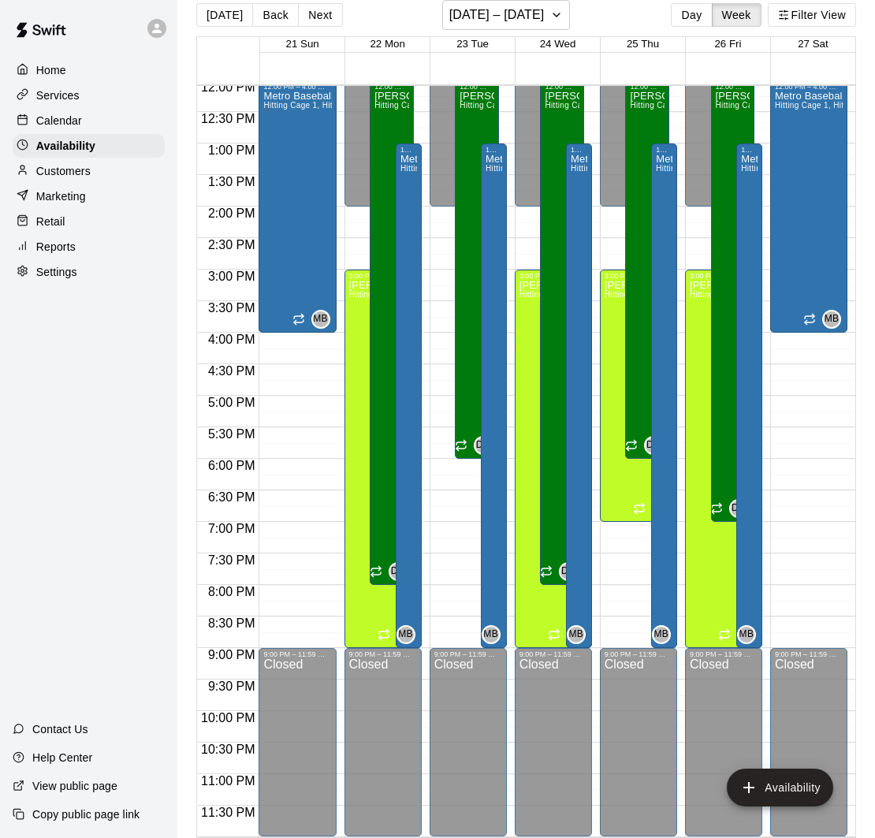
click at [68, 119] on p "Calendar" at bounding box center [59, 121] width 46 height 16
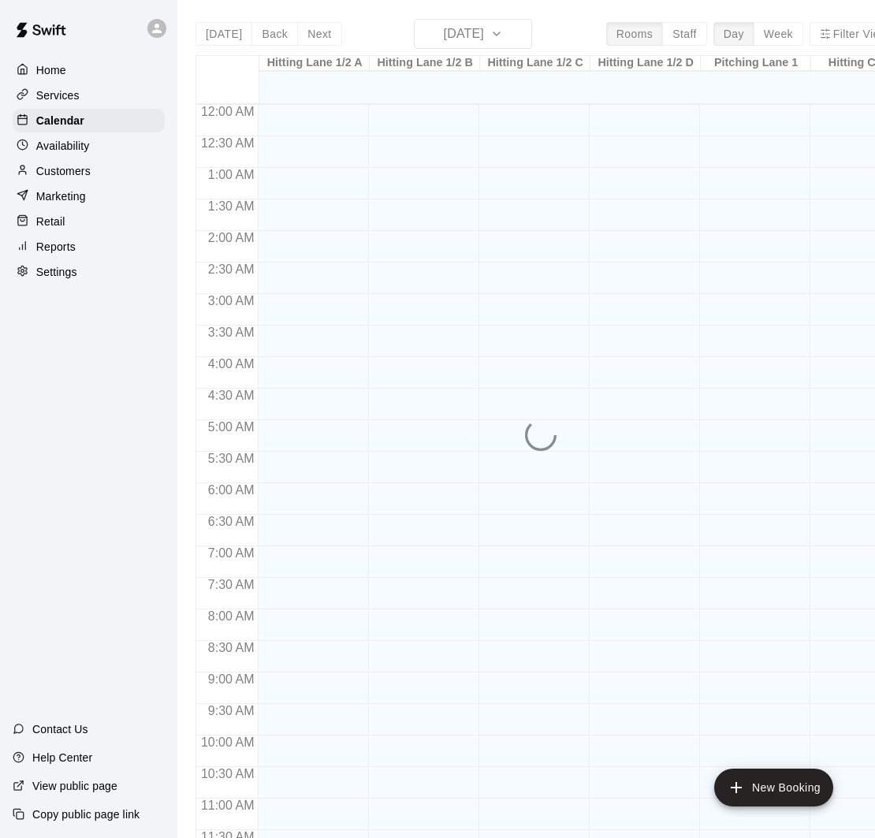
scroll to position [716, 0]
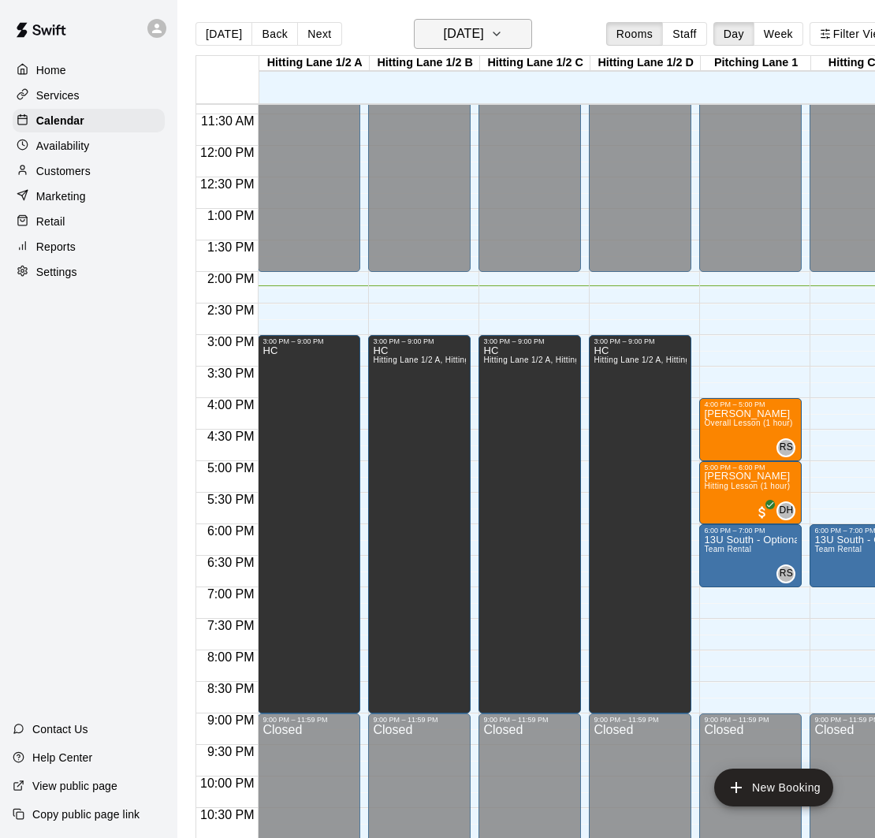
click at [484, 32] on h6 "[DATE]" at bounding box center [464, 34] width 40 height 22
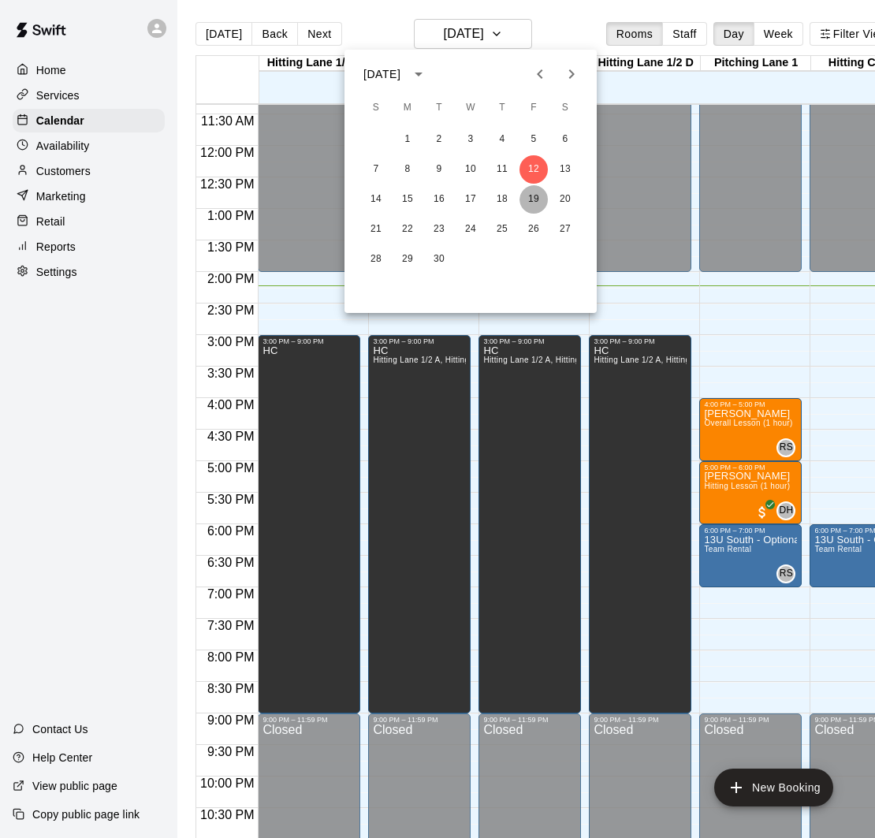
click at [531, 194] on button "19" at bounding box center [534, 199] width 28 height 28
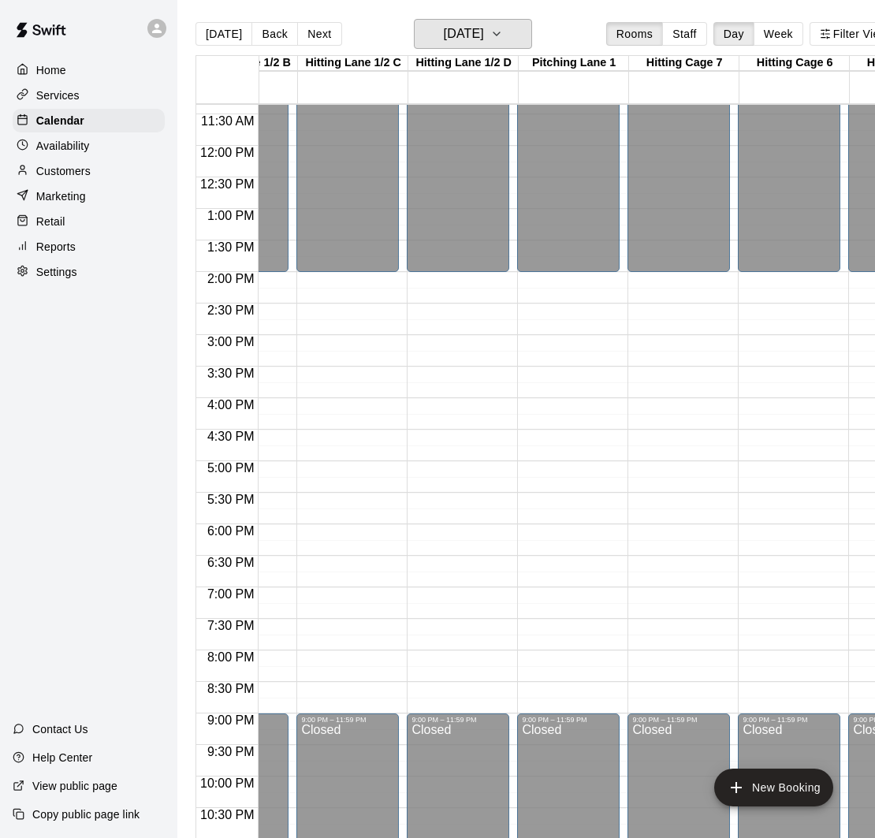
scroll to position [0, 129]
